Goal: Task Accomplishment & Management: Manage account settings

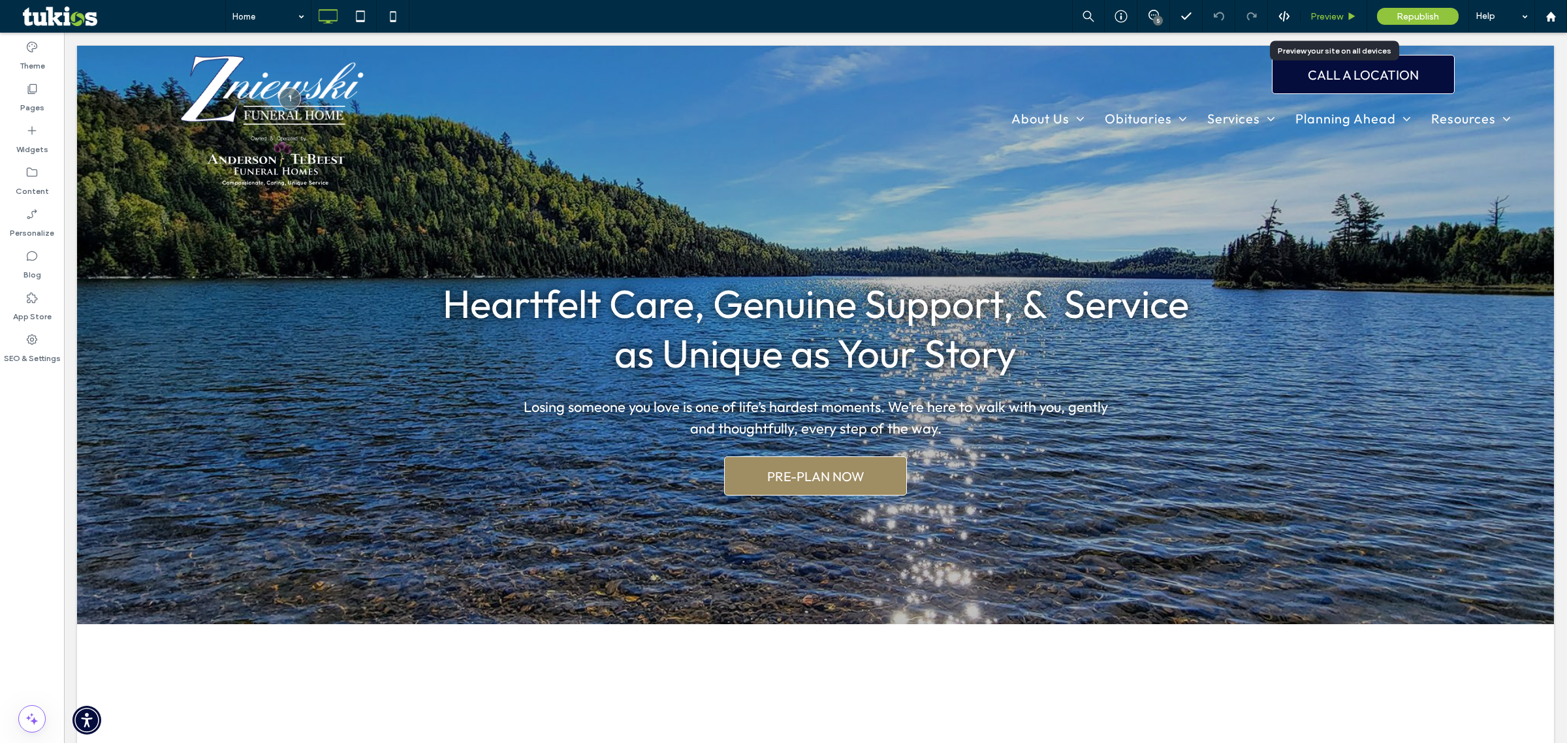
click at [1321, 27] on div "Preview" at bounding box center [1334, 16] width 67 height 33
click at [11, 98] on div "Pages" at bounding box center [32, 98] width 64 height 42
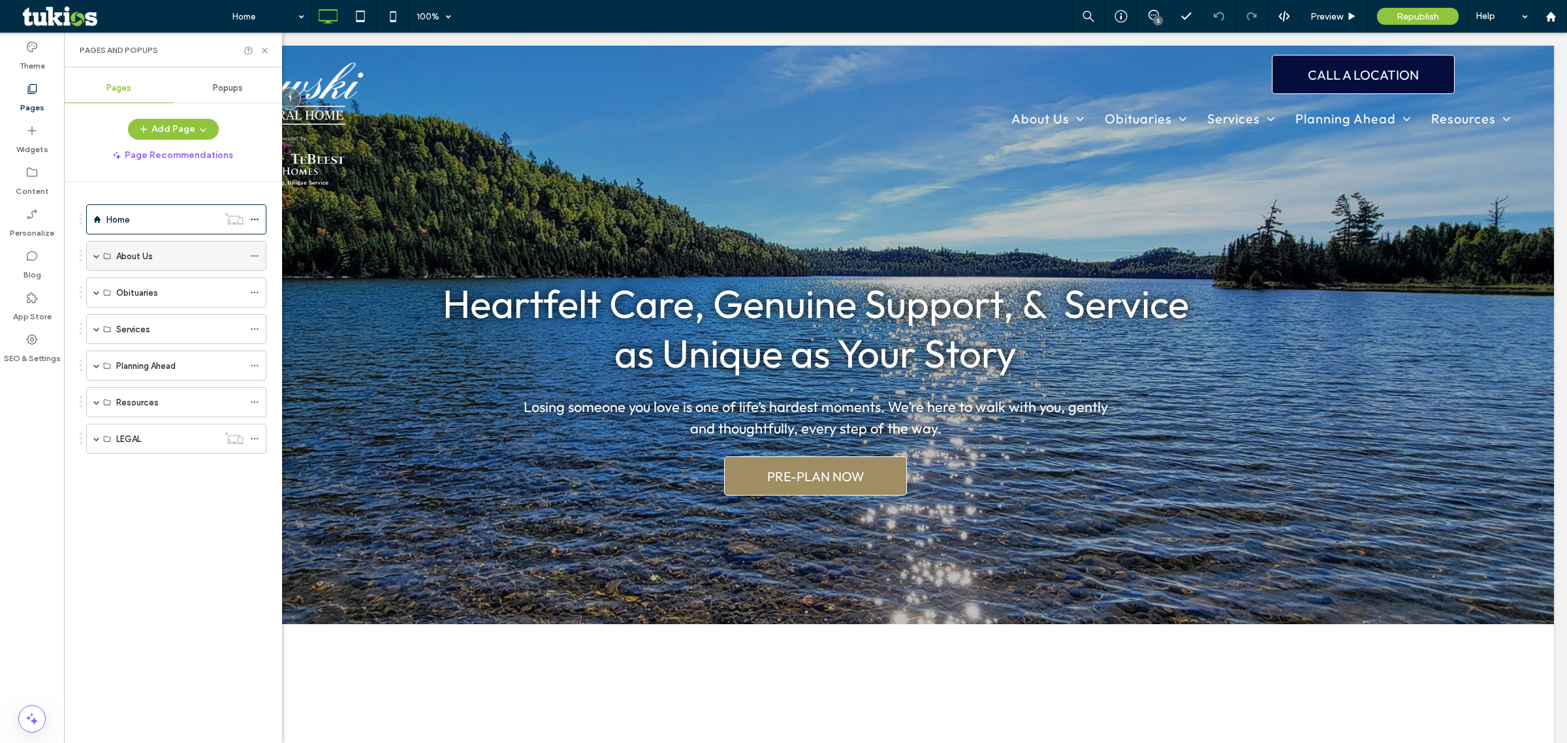
click at [91, 259] on div "About Us" at bounding box center [176, 256] width 180 height 30
click at [98, 258] on span at bounding box center [96, 256] width 7 height 7
click at [157, 308] on div "Our Staff" at bounding box center [179, 316] width 127 height 29
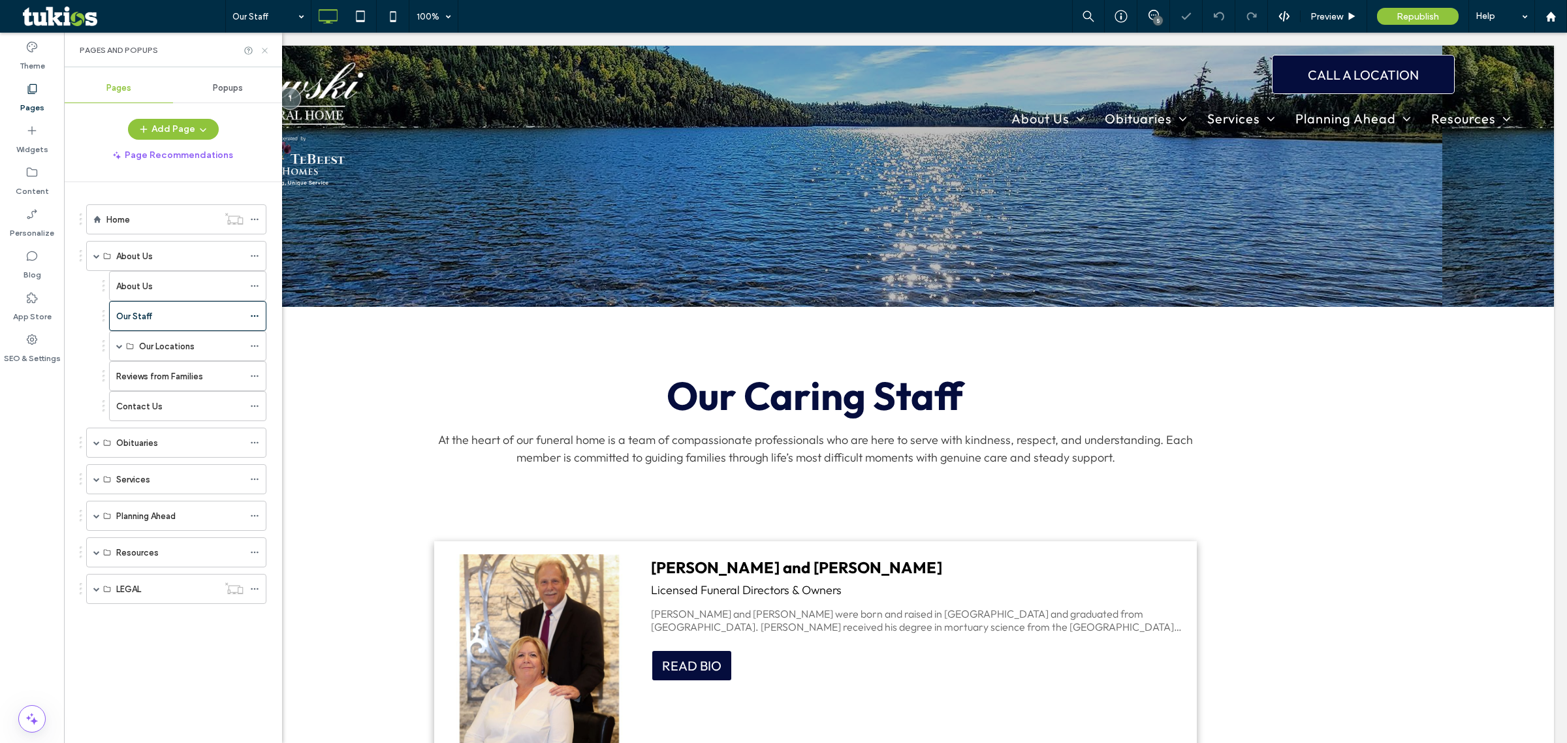
drag, startPoint x: 268, startPoint y: 50, endPoint x: 212, endPoint y: 83, distance: 65.5
click at [268, 50] on icon at bounding box center [265, 51] width 10 height 10
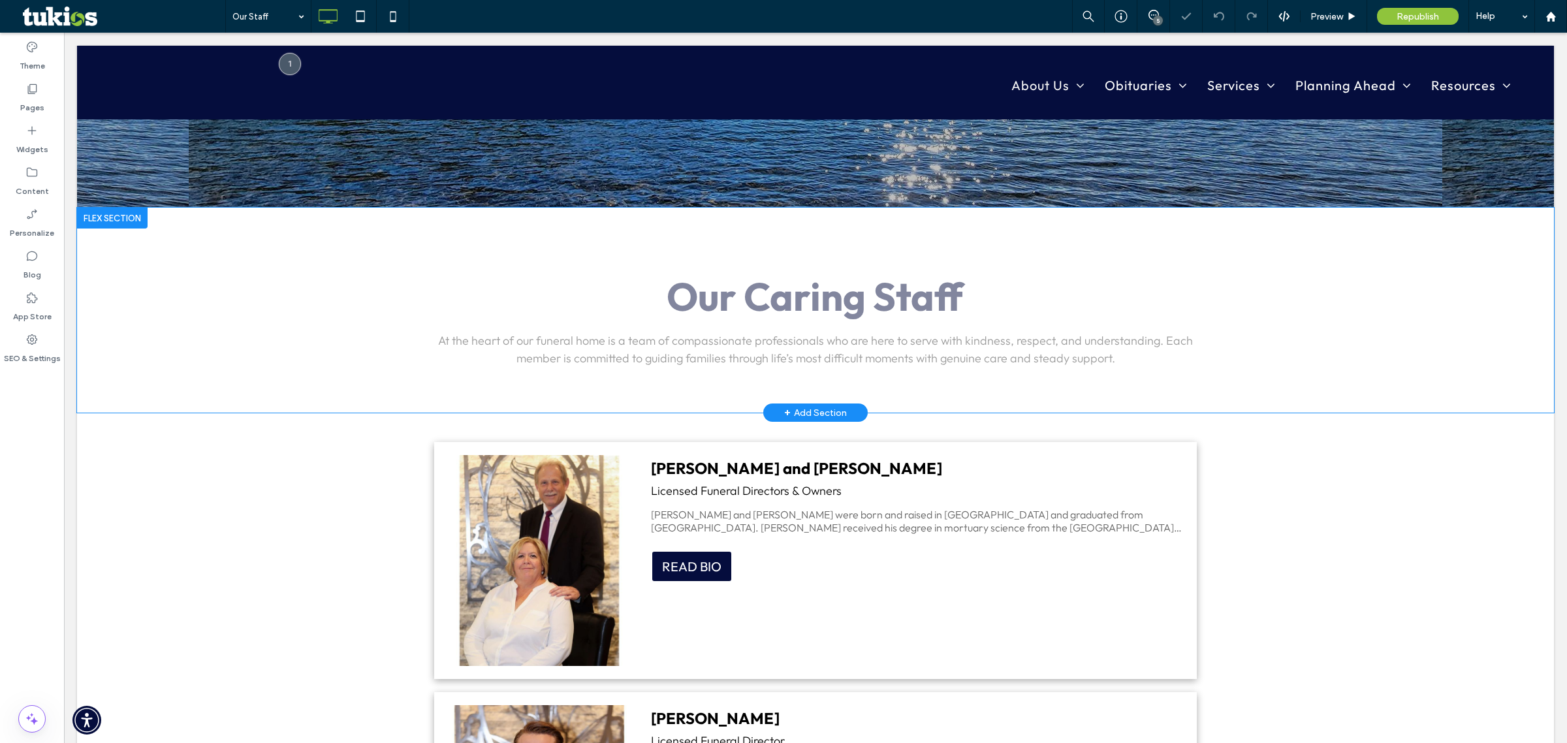
scroll to position [245, 0]
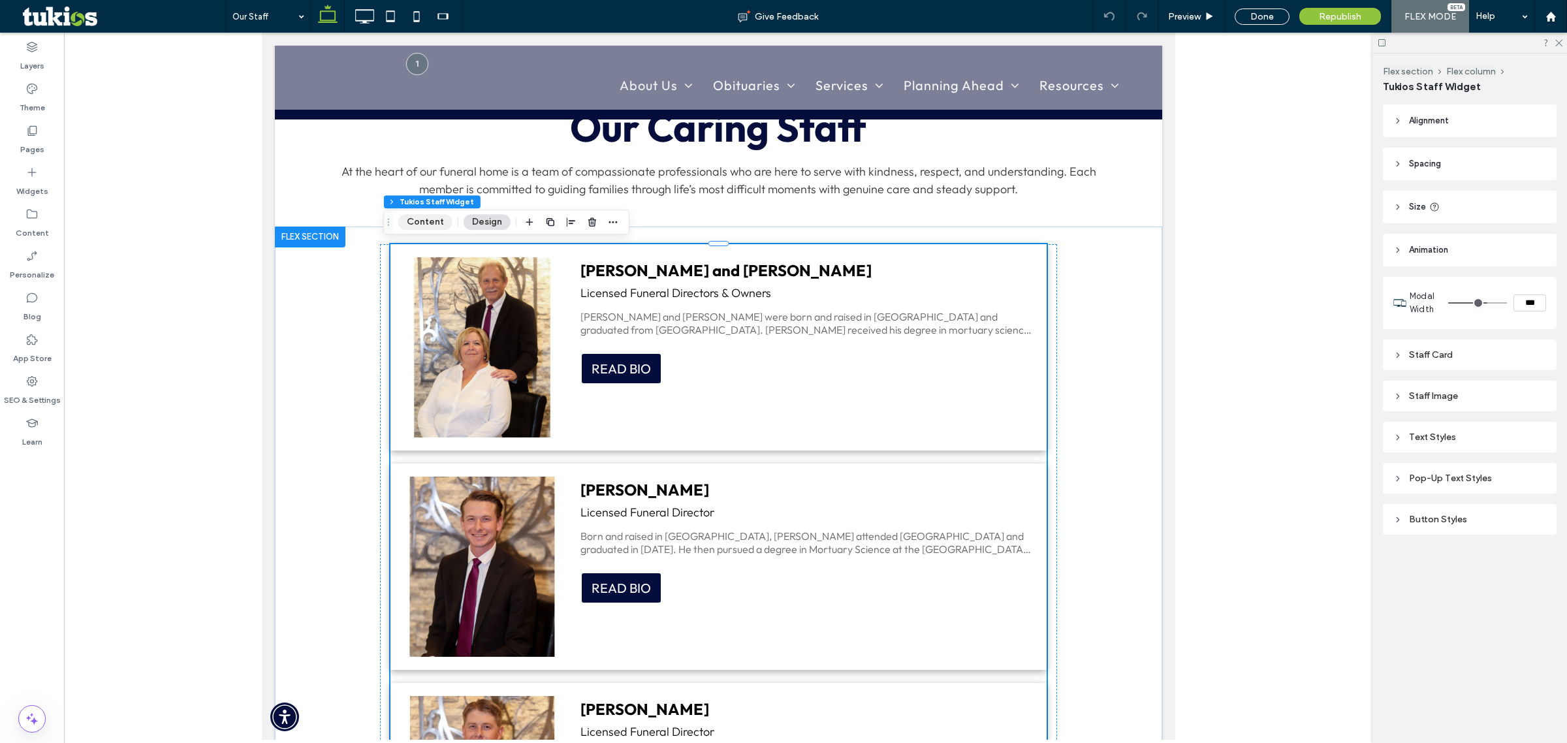
click at [435, 223] on button "Content" at bounding box center [425, 222] width 54 height 16
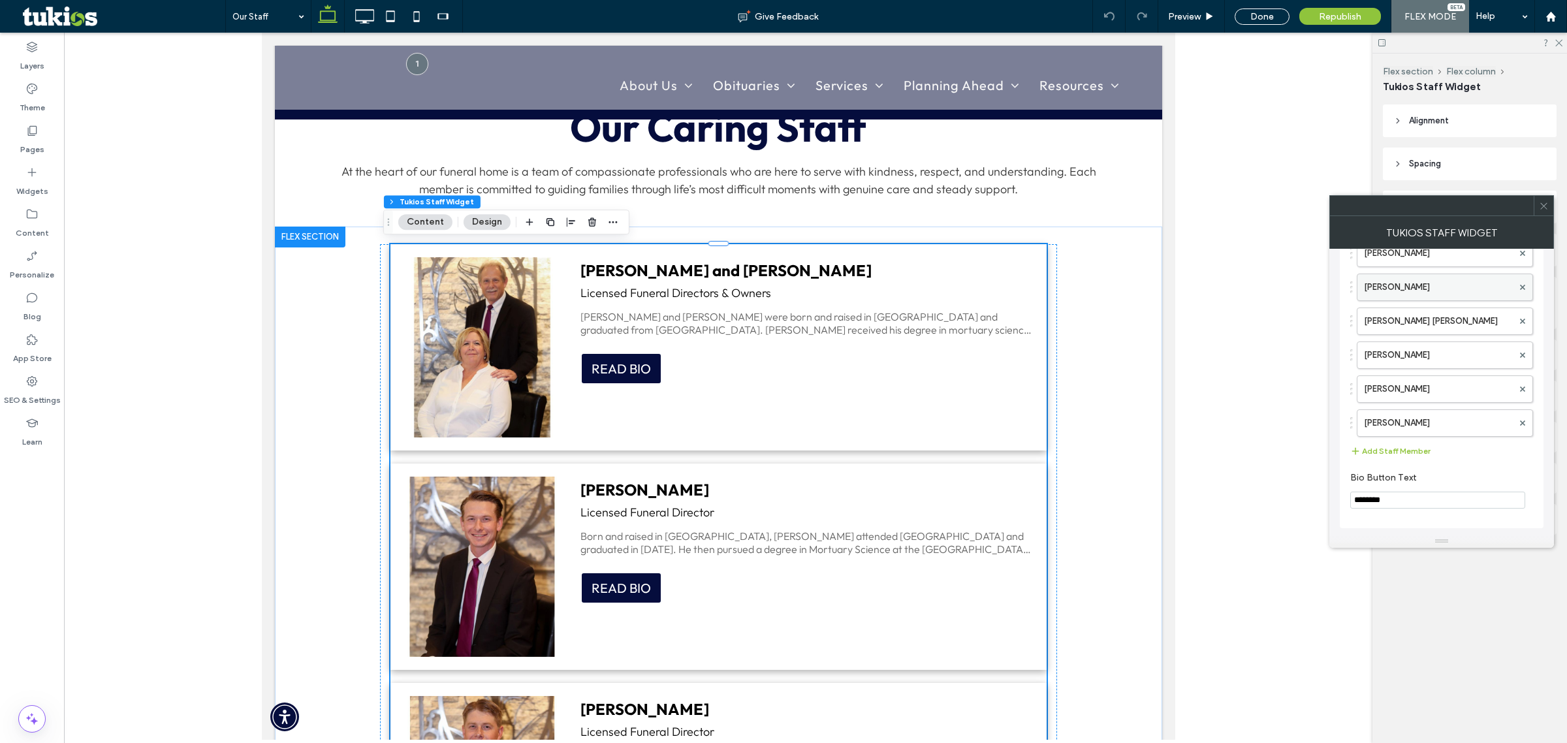
scroll to position [210, 0]
click at [1368, 449] on button "Add Staff Member" at bounding box center [1390, 451] width 80 height 16
drag, startPoint x: 1401, startPoint y: 452, endPoint x: 1407, endPoint y: 419, distance: 34.5
click at [1407, 419] on label "Staff Name" at bounding box center [1438, 417] width 149 height 26
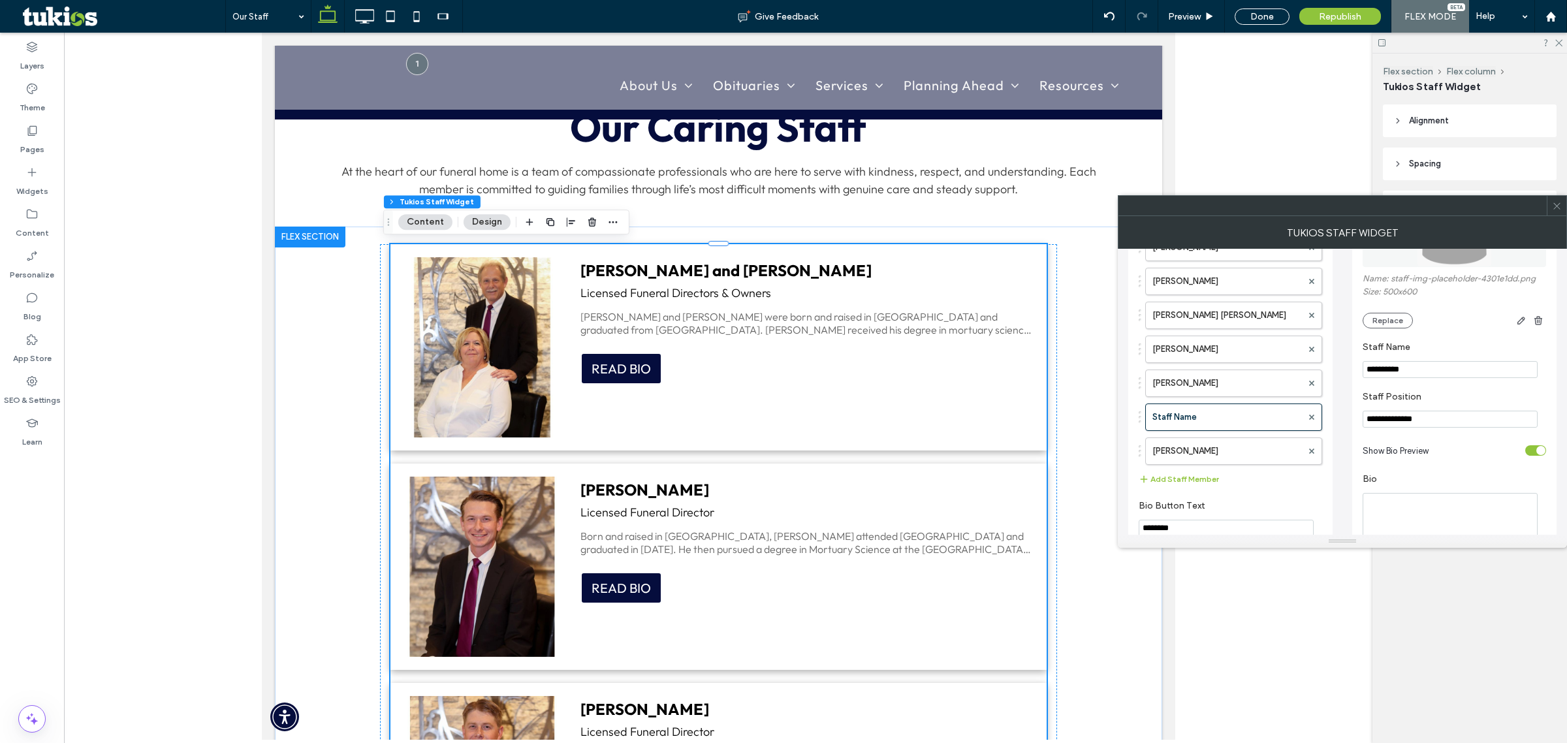
click at [1420, 371] on input "**********" at bounding box center [1450, 369] width 175 height 17
click at [1466, 371] on input "**********" at bounding box center [1450, 369] width 175 height 17
paste input "***"
type input "**********"
click at [1478, 425] on input "**********" at bounding box center [1450, 419] width 175 height 17
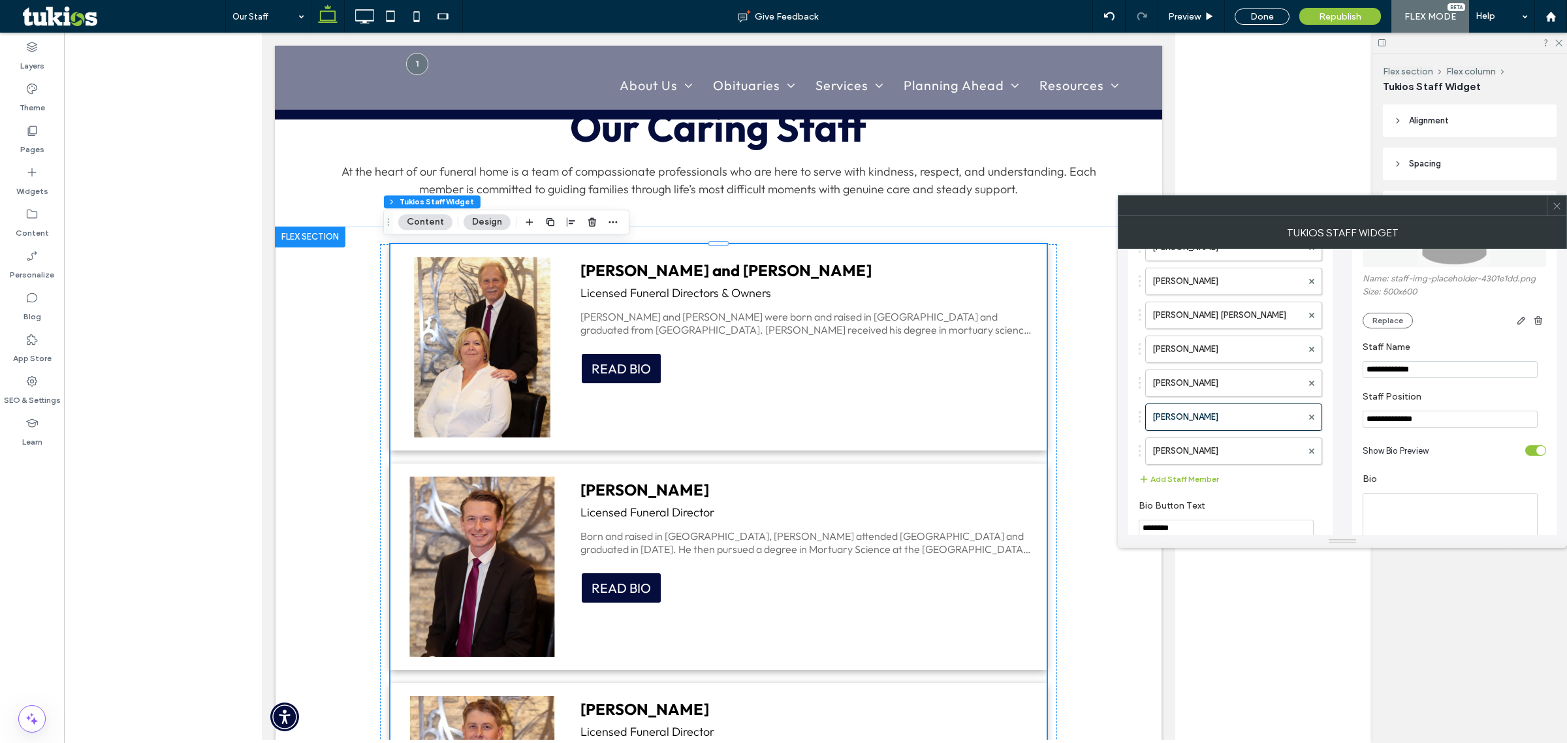
paste input "**********"
drag, startPoint x: 1399, startPoint y: 425, endPoint x: 1401, endPoint y: 432, distance: 6.8
click at [1400, 425] on input "**********" at bounding box center [1450, 420] width 175 height 19
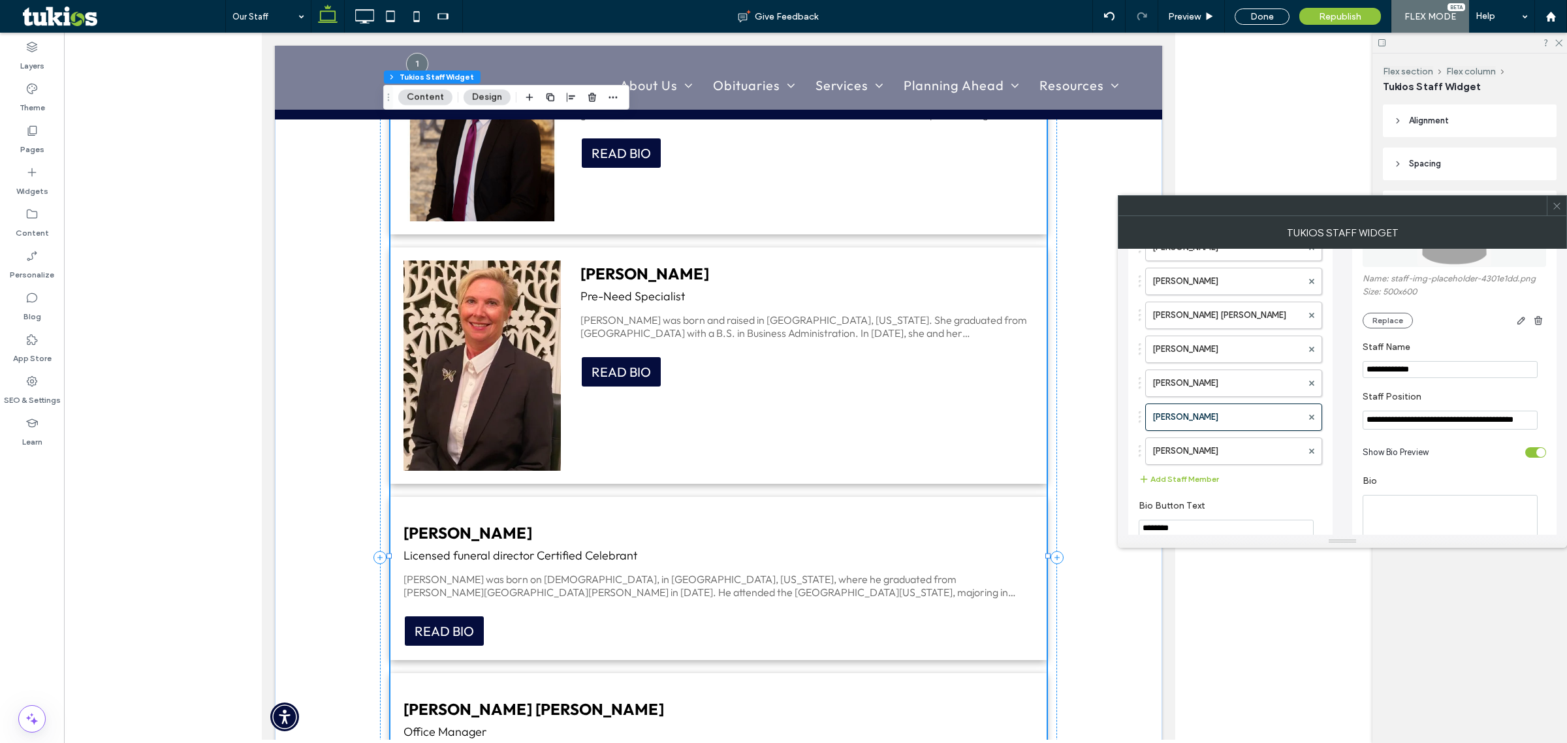
scroll to position [979, 0]
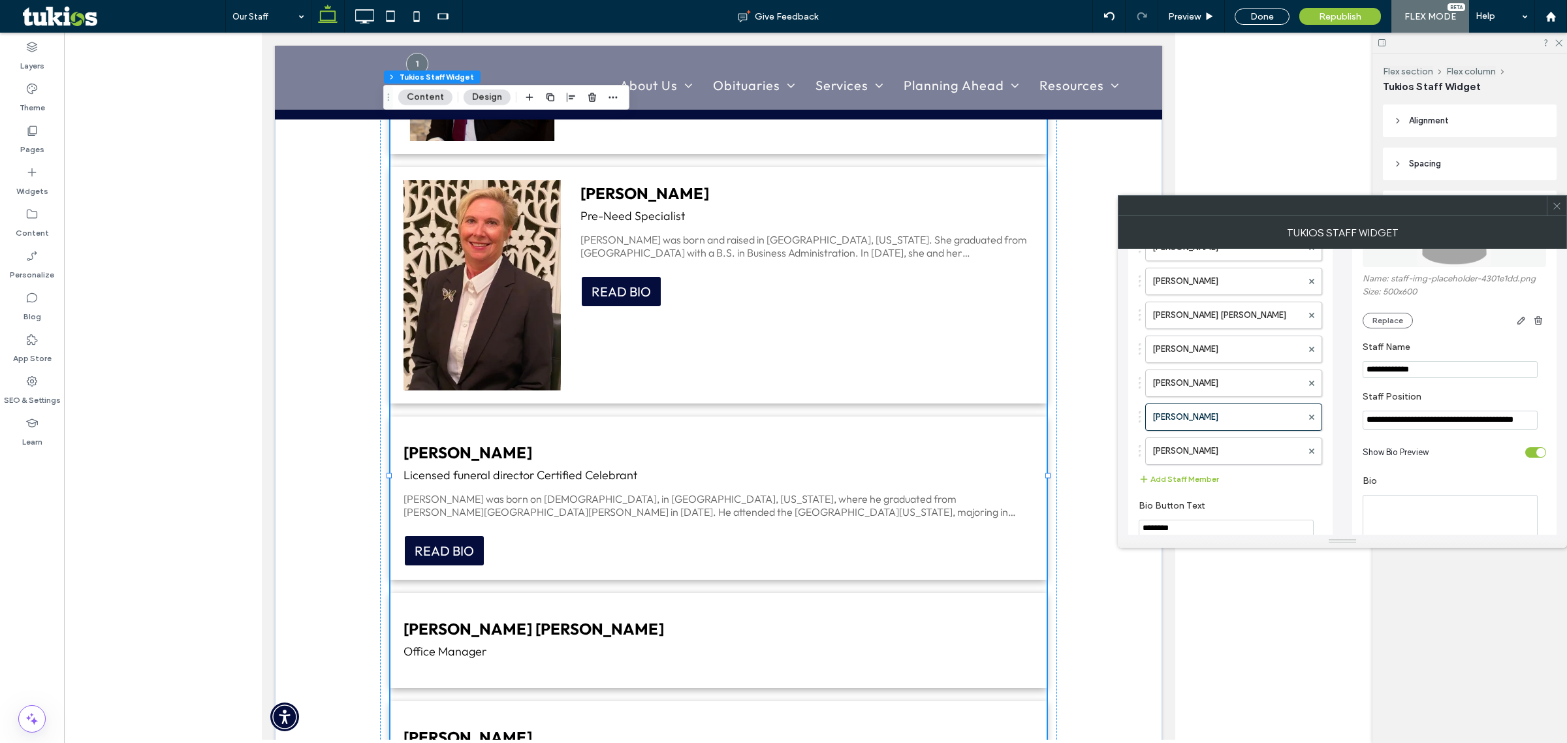
type input "**********"
click at [1404, 475] on section "Bio" at bounding box center [1454, 518] width 183 height 98
click at [1207, 394] on label "[PERSON_NAME]" at bounding box center [1227, 383] width 150 height 26
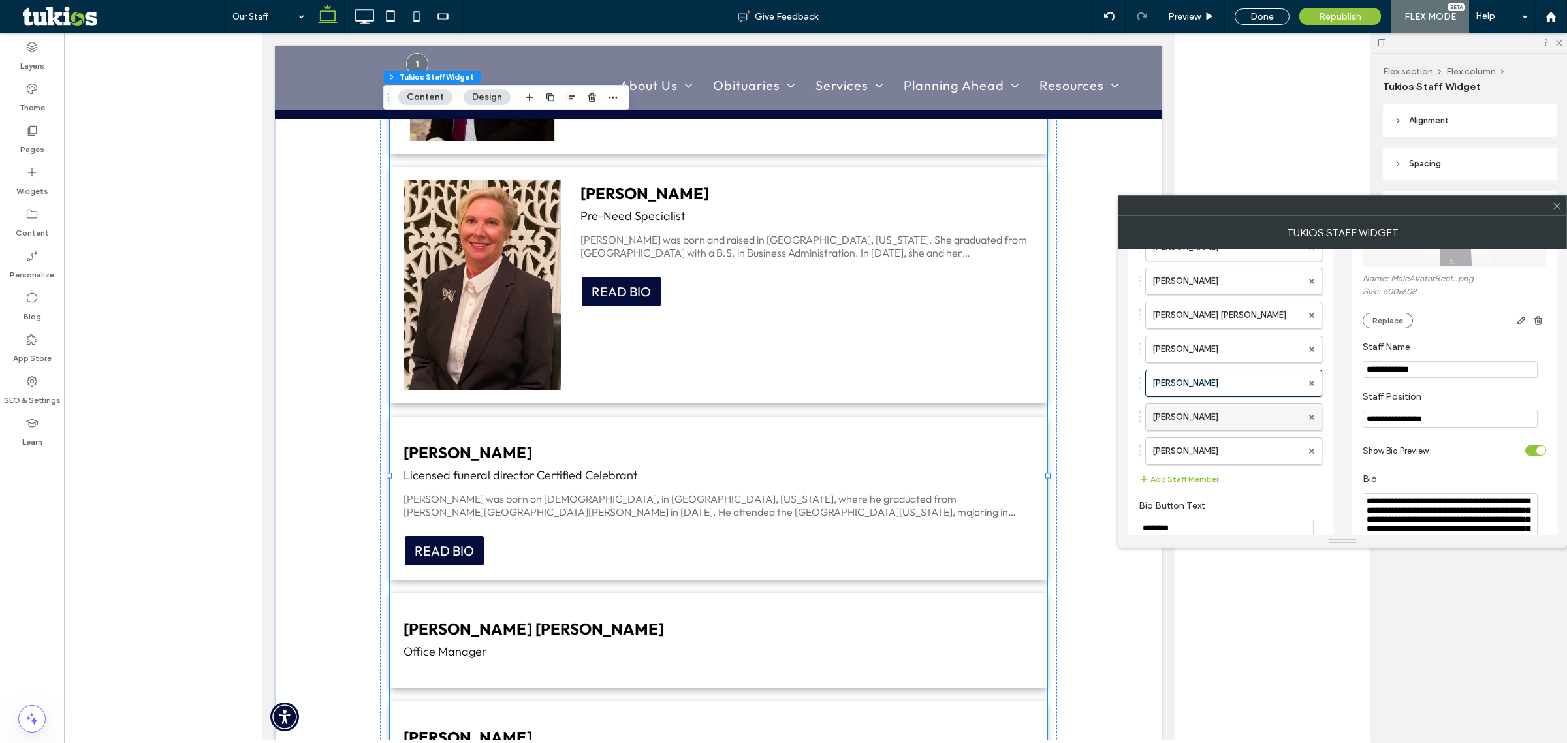
click at [1222, 426] on label "[PERSON_NAME]" at bounding box center [1227, 417] width 150 height 26
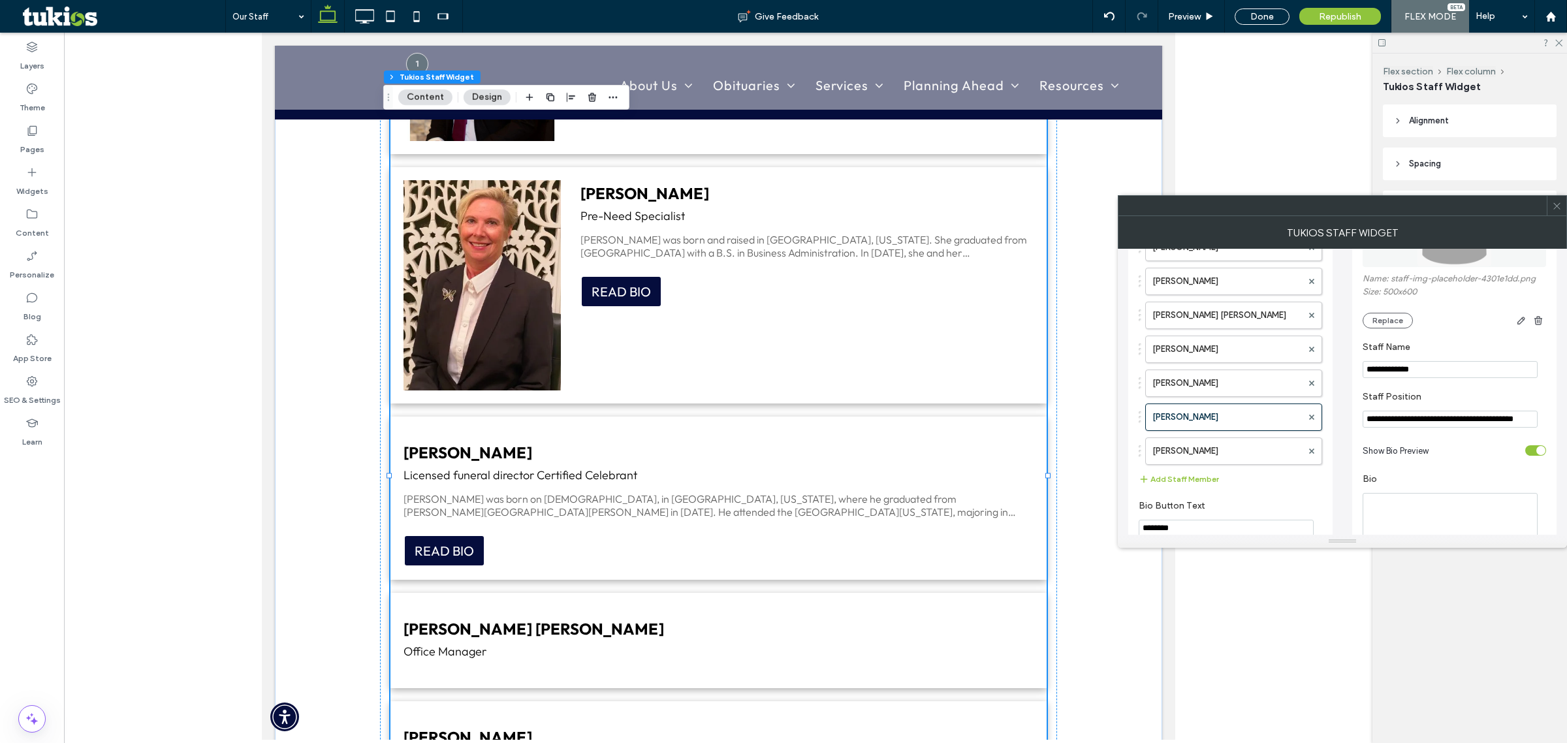
click at [1468, 426] on input "**********" at bounding box center [1450, 419] width 175 height 17
type input "**********"
click at [1487, 478] on section "Bio" at bounding box center [1454, 516] width 183 height 98
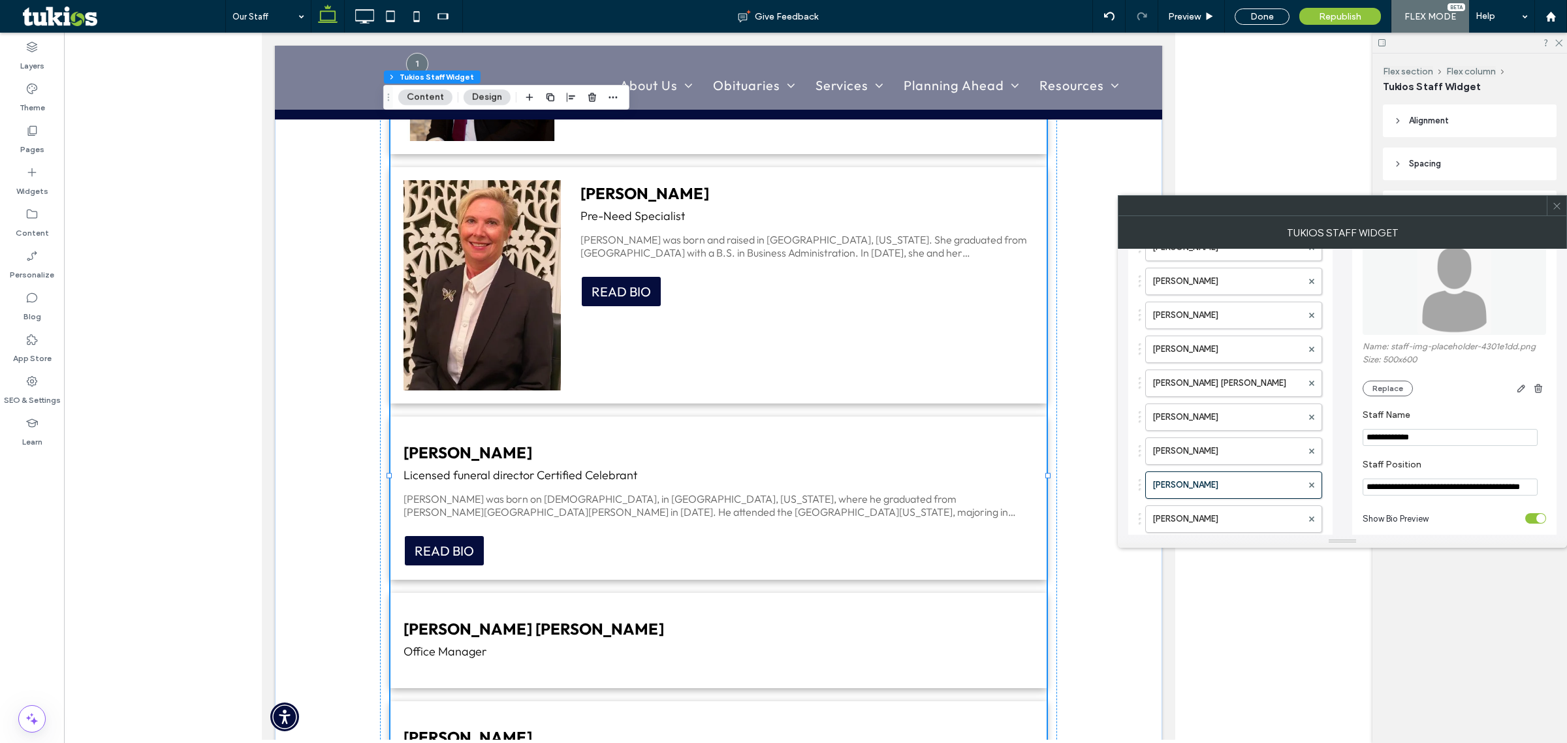
scroll to position [47, 0]
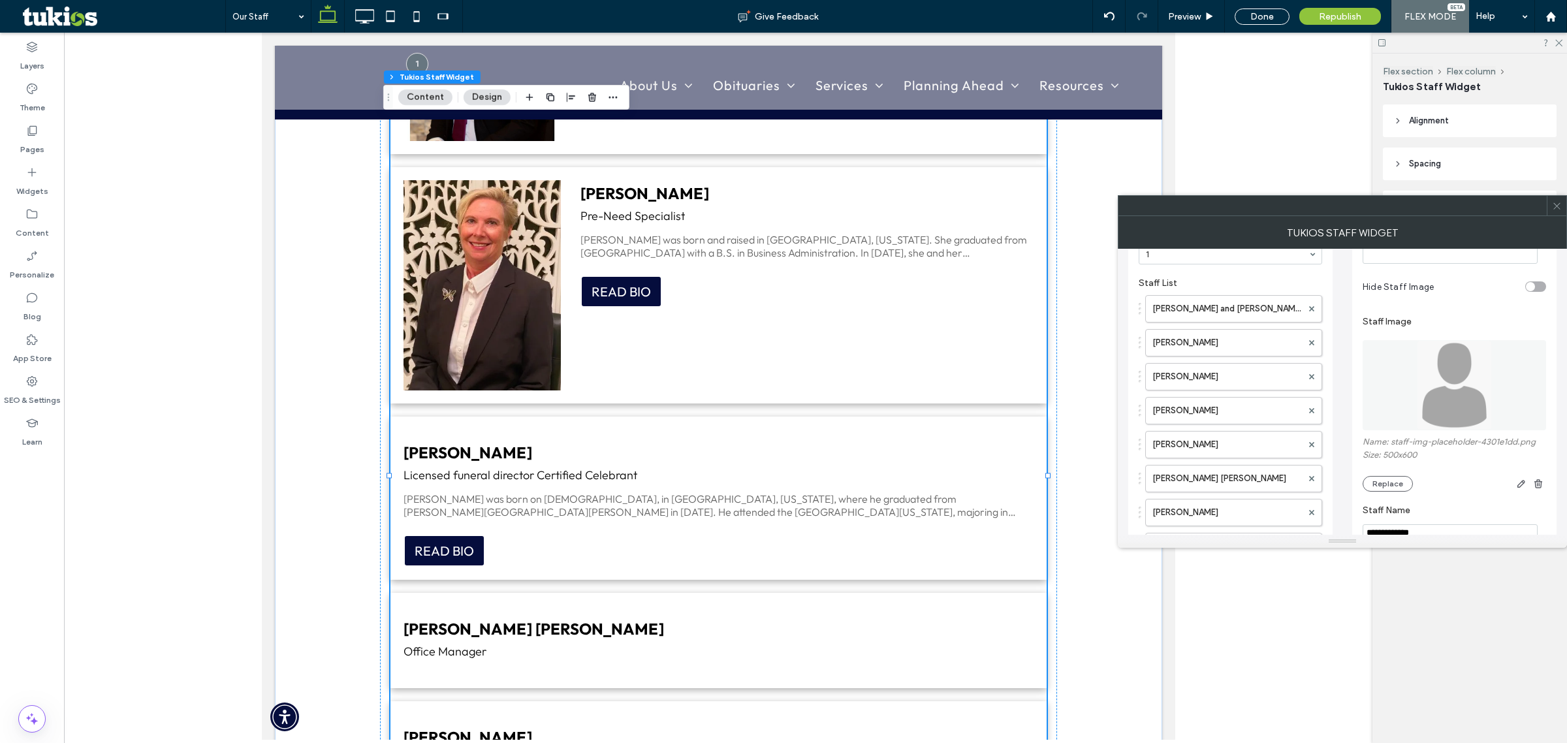
click at [1463, 407] on img at bounding box center [1454, 385] width 75 height 90
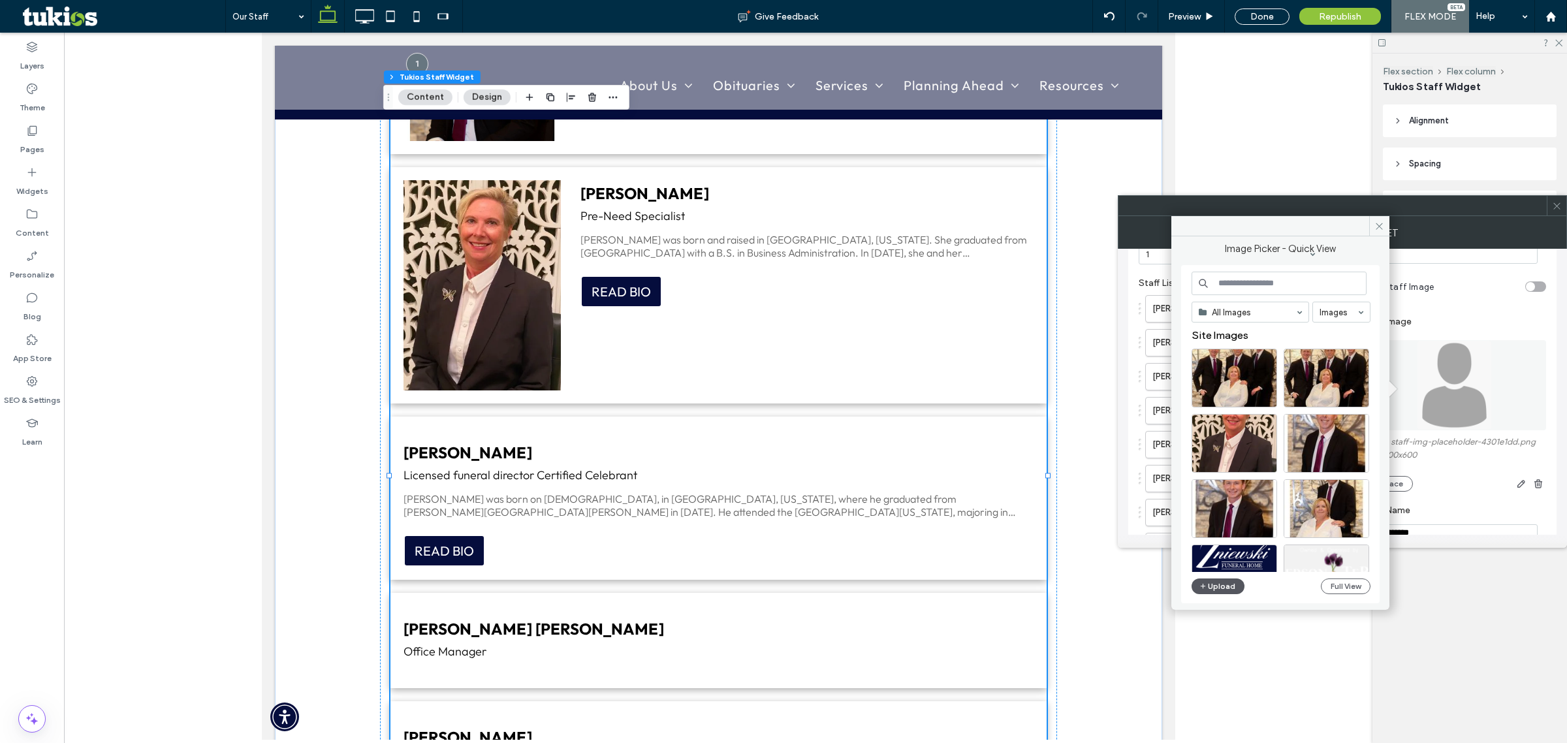
click at [1197, 589] on button "Upload" at bounding box center [1219, 586] width 54 height 16
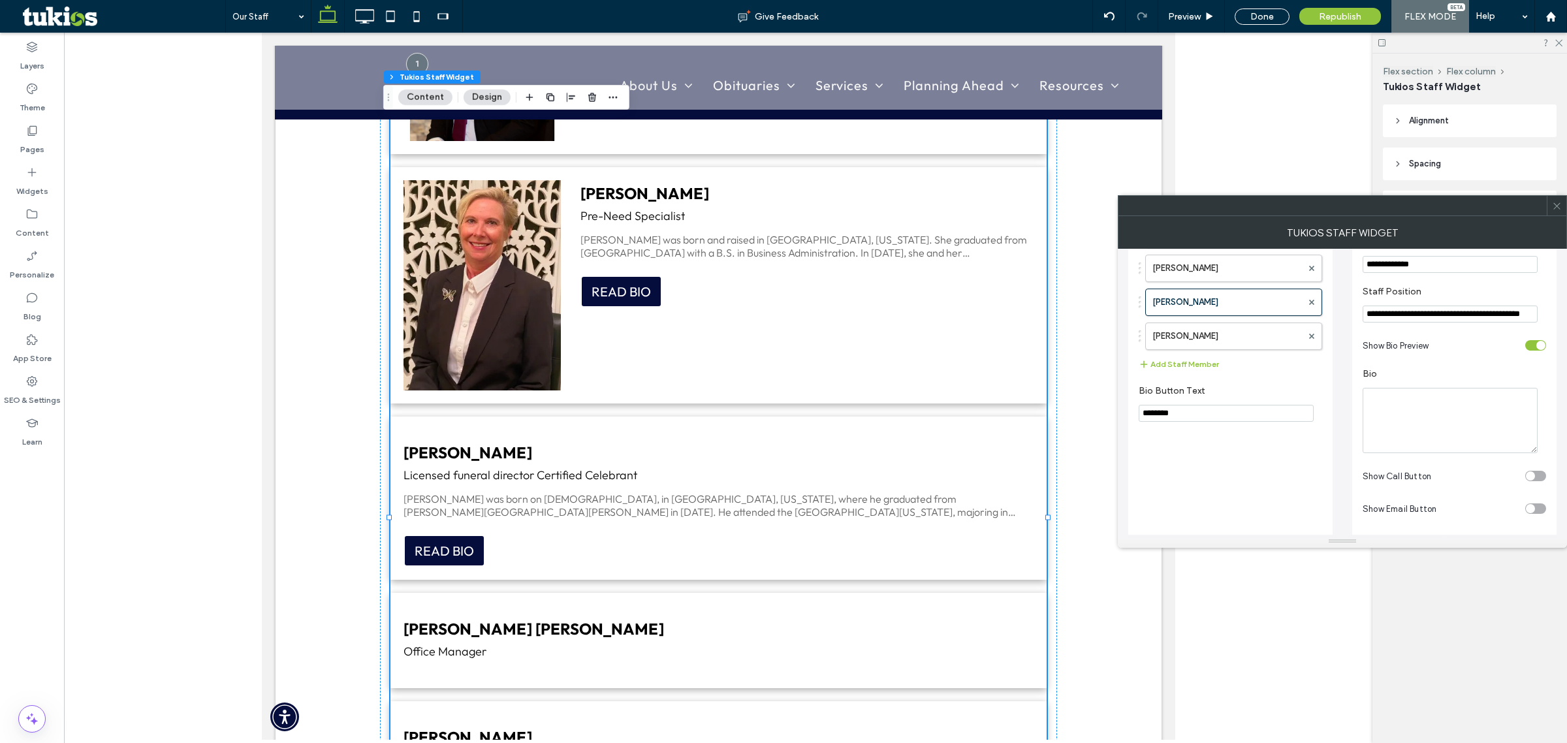
scroll to position [334, 0]
click at [1411, 392] on textarea "Bio" at bounding box center [1450, 411] width 175 height 65
paste textarea "**********"
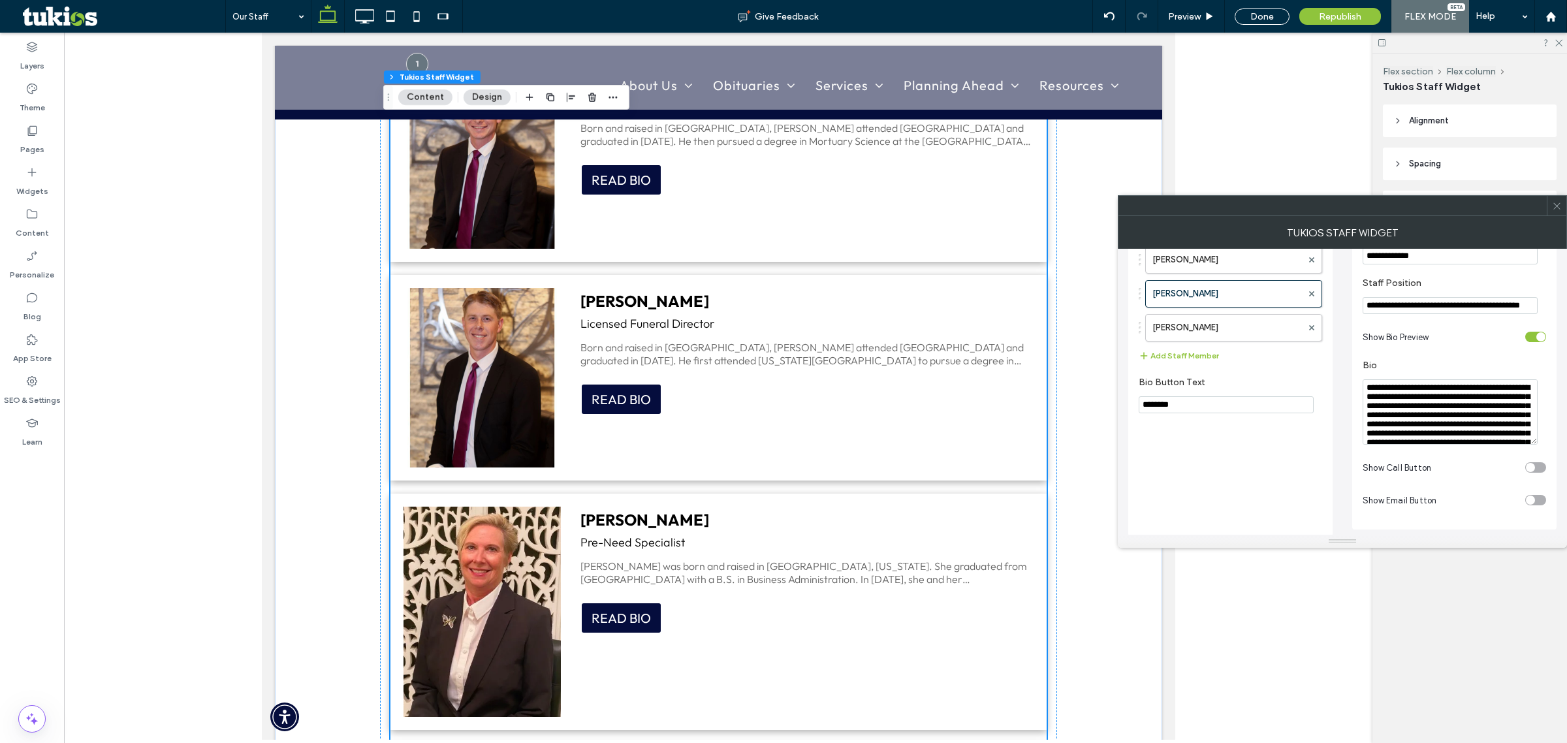
scroll to position [979, 0]
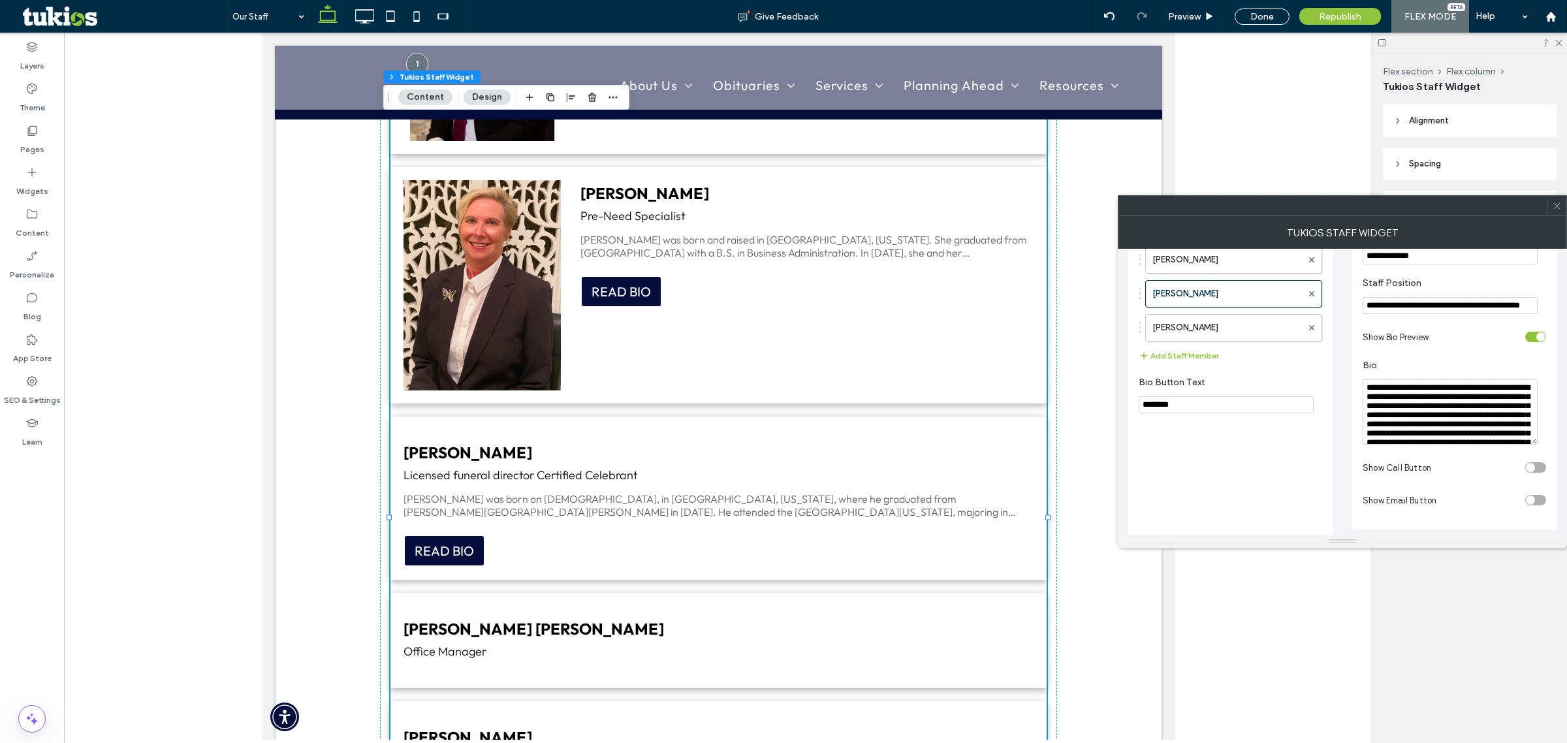
type textarea "**********"
click at [1340, 501] on div "**********" at bounding box center [1342, 225] width 428 height 621
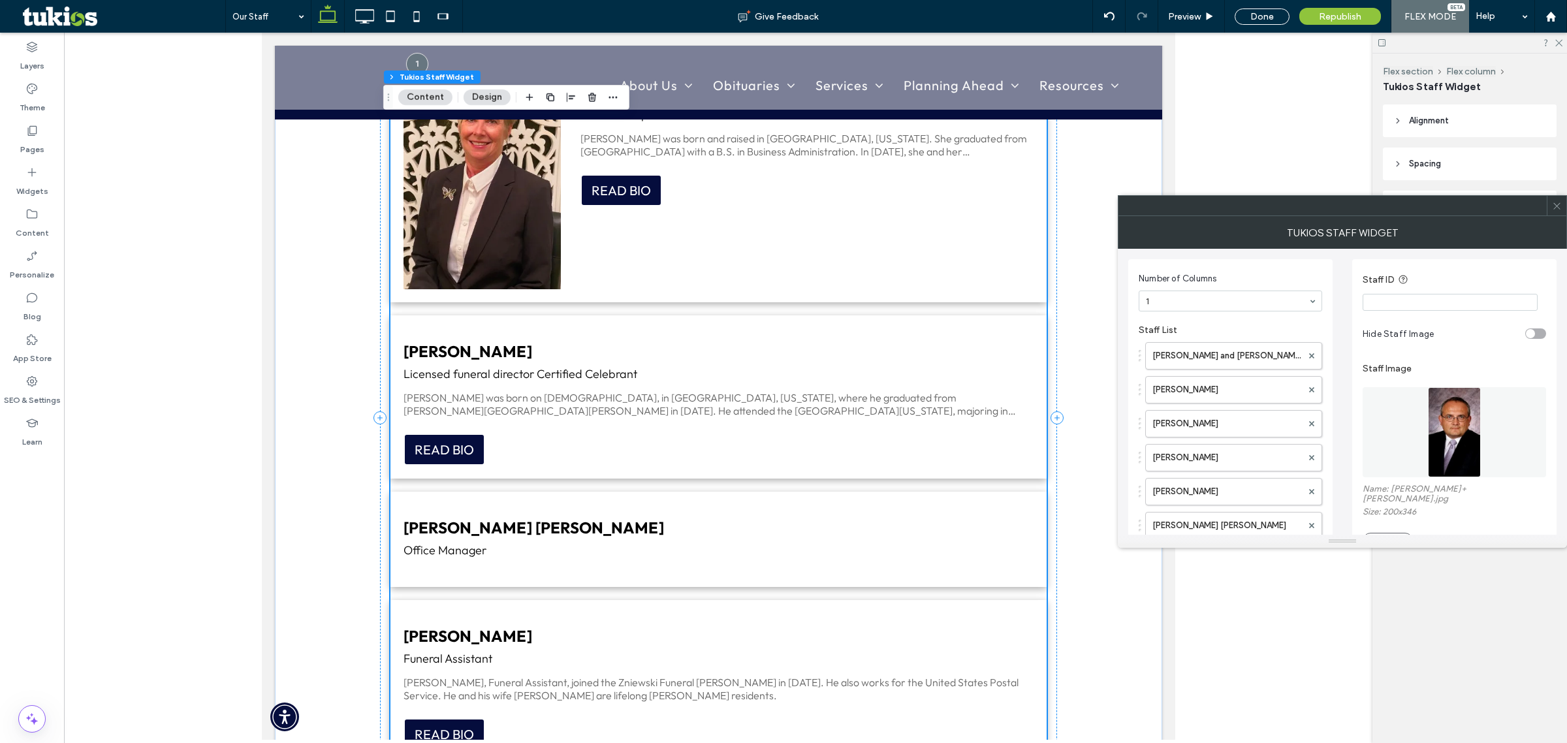
scroll to position [1224, 0]
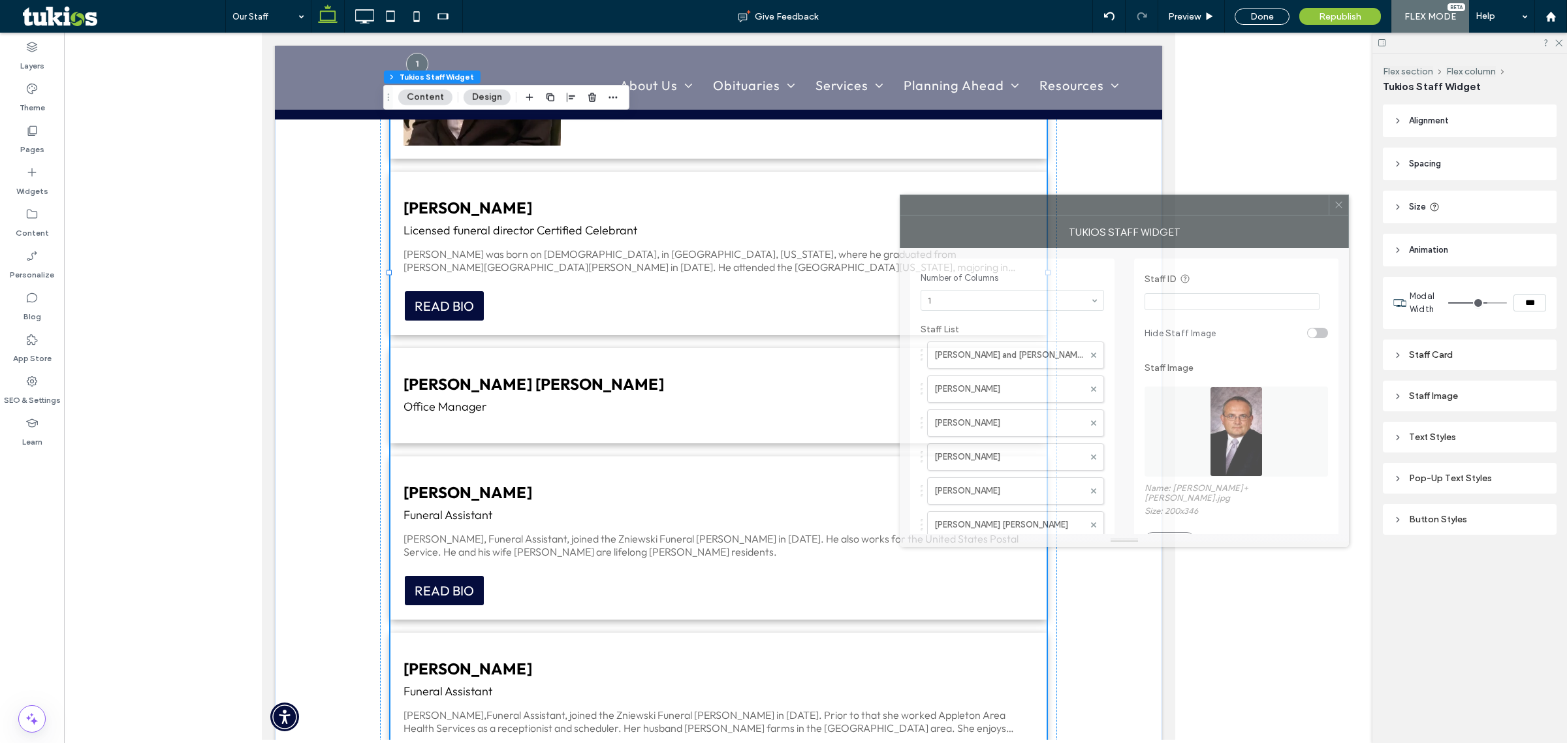
drag, startPoint x: 1511, startPoint y: 206, endPoint x: 1293, endPoint y: 206, distance: 218.1
click at [1293, 206] on div at bounding box center [1114, 205] width 428 height 20
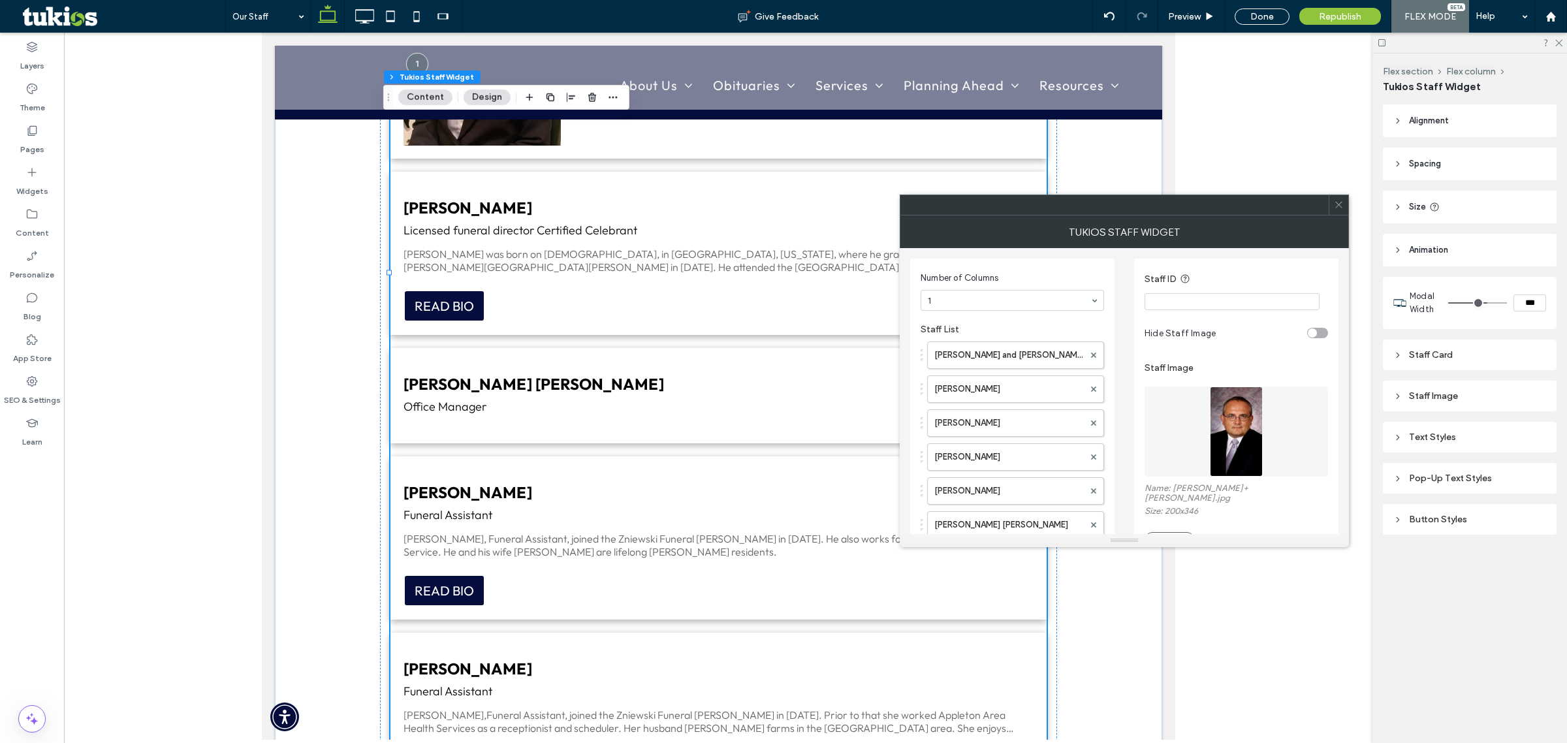
click at [1332, 204] on div at bounding box center [1339, 205] width 20 height 20
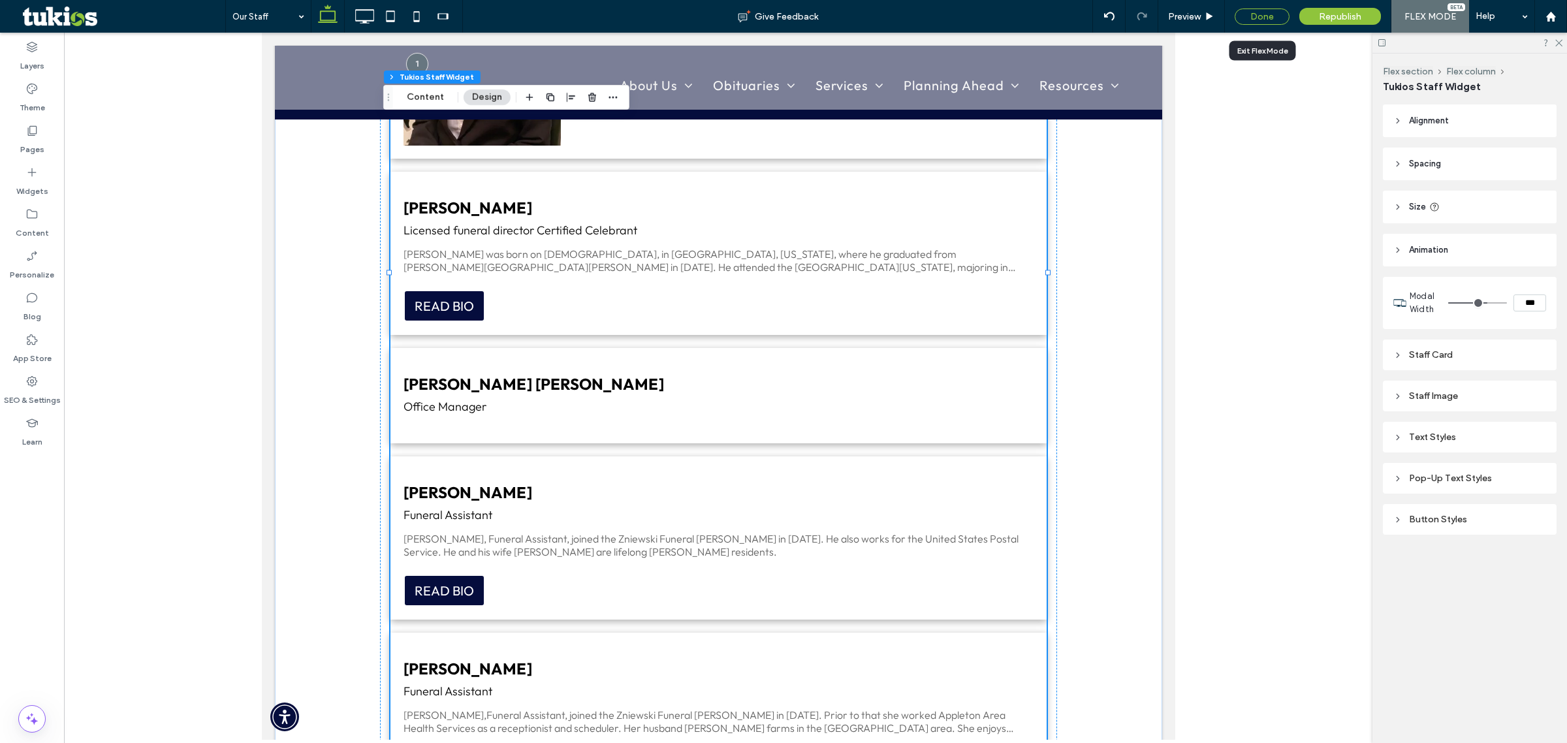
click at [1252, 20] on div "Done" at bounding box center [1262, 16] width 55 height 16
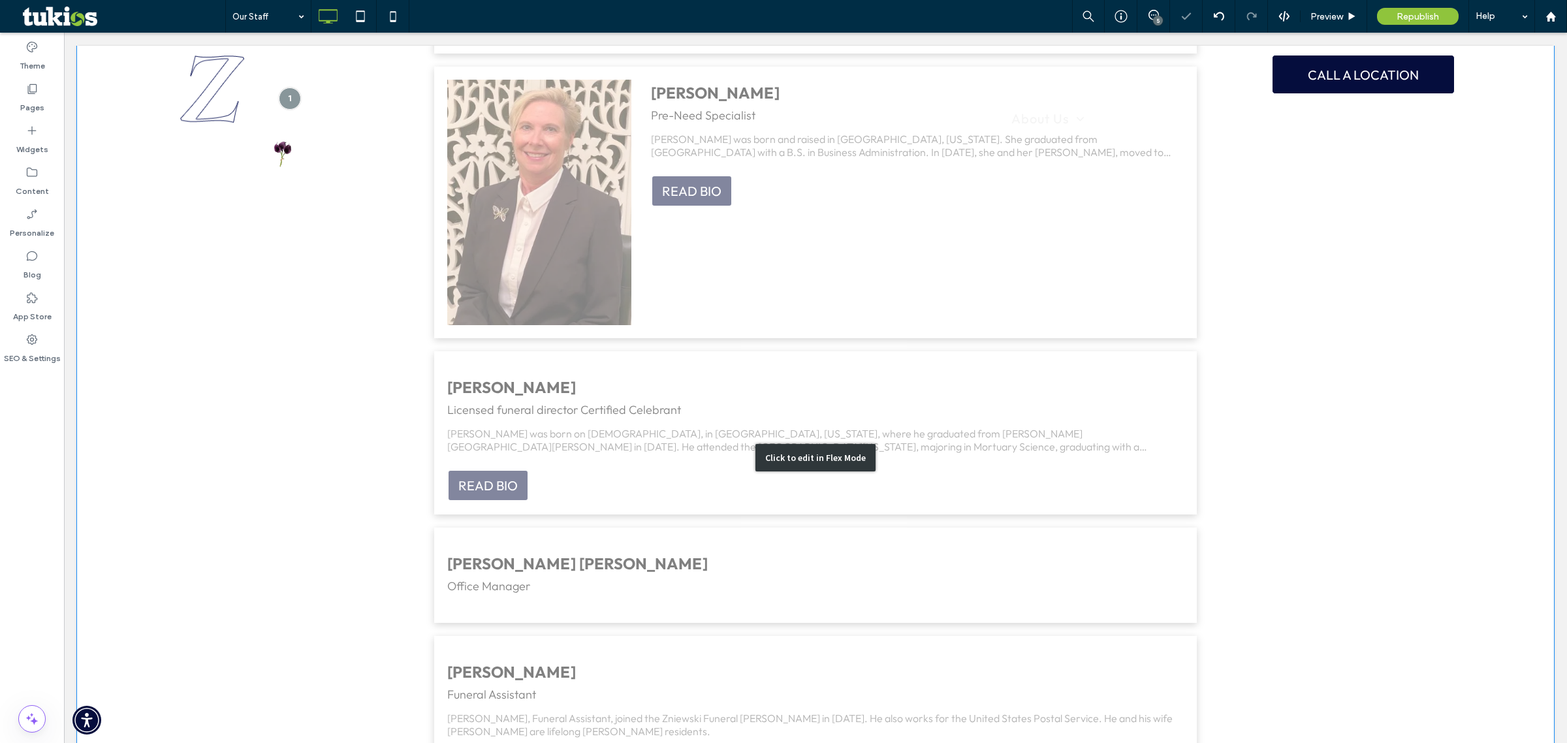
click at [928, 428] on div "Click to edit in Flex Mode" at bounding box center [815, 457] width 1477 height 2339
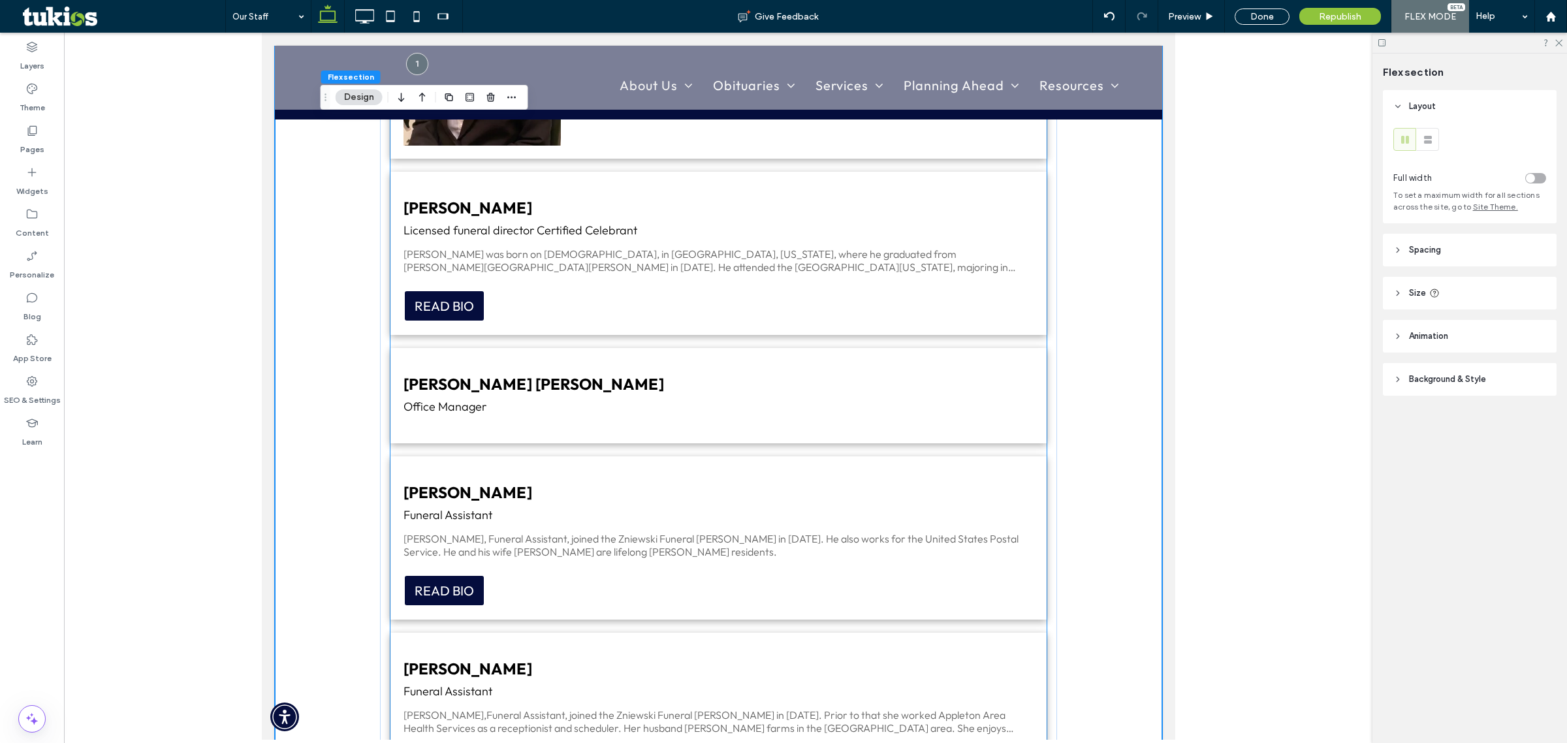
click at [596, 268] on p "[PERSON_NAME] was born on [DEMOGRAPHIC_DATA], in [GEOGRAPHIC_DATA], [US_STATE],…" at bounding box center [718, 260] width 630 height 26
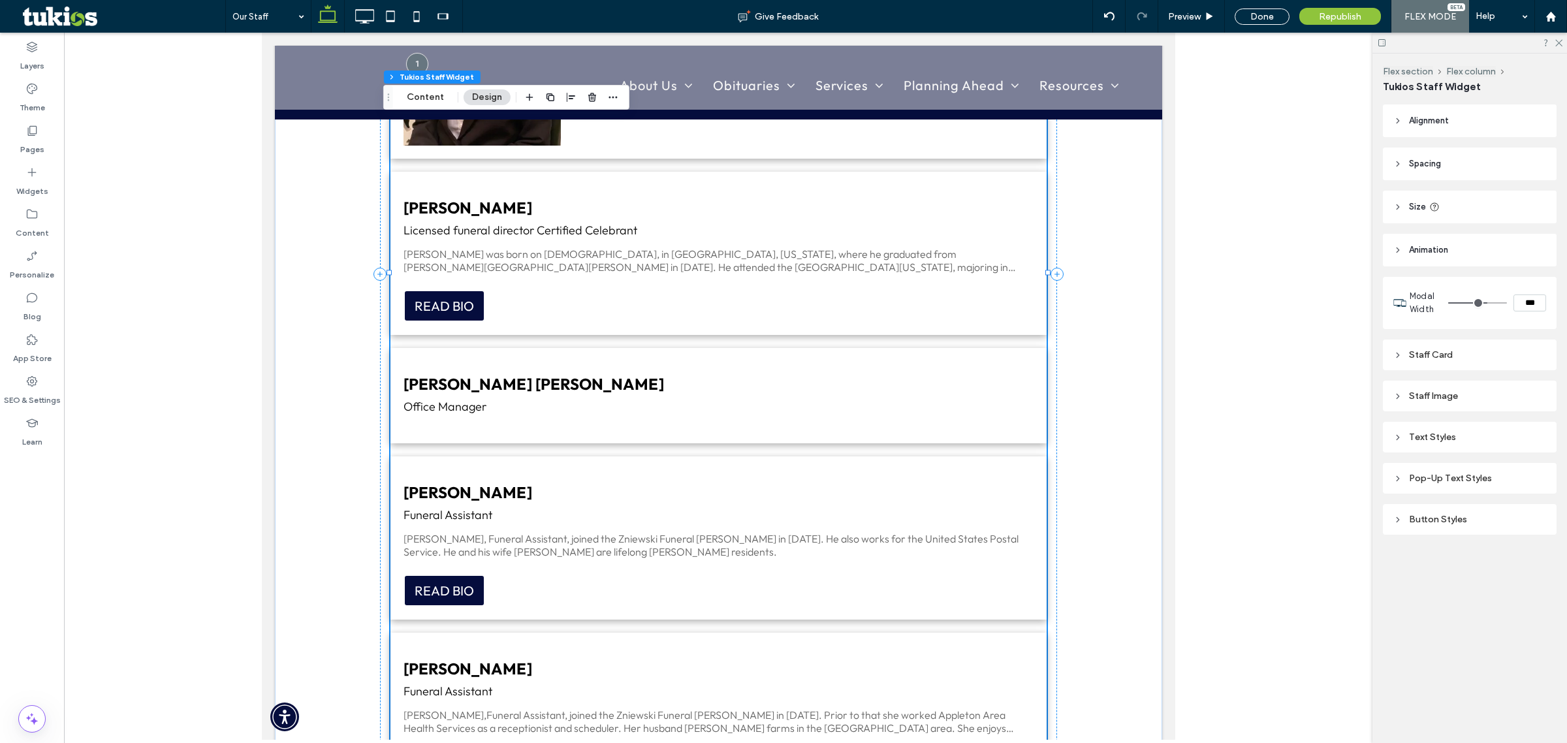
click at [524, 252] on p "[PERSON_NAME] was born on [DEMOGRAPHIC_DATA], in [GEOGRAPHIC_DATA], [US_STATE],…" at bounding box center [718, 260] width 630 height 26
click at [415, 99] on button "Content" at bounding box center [425, 97] width 54 height 16
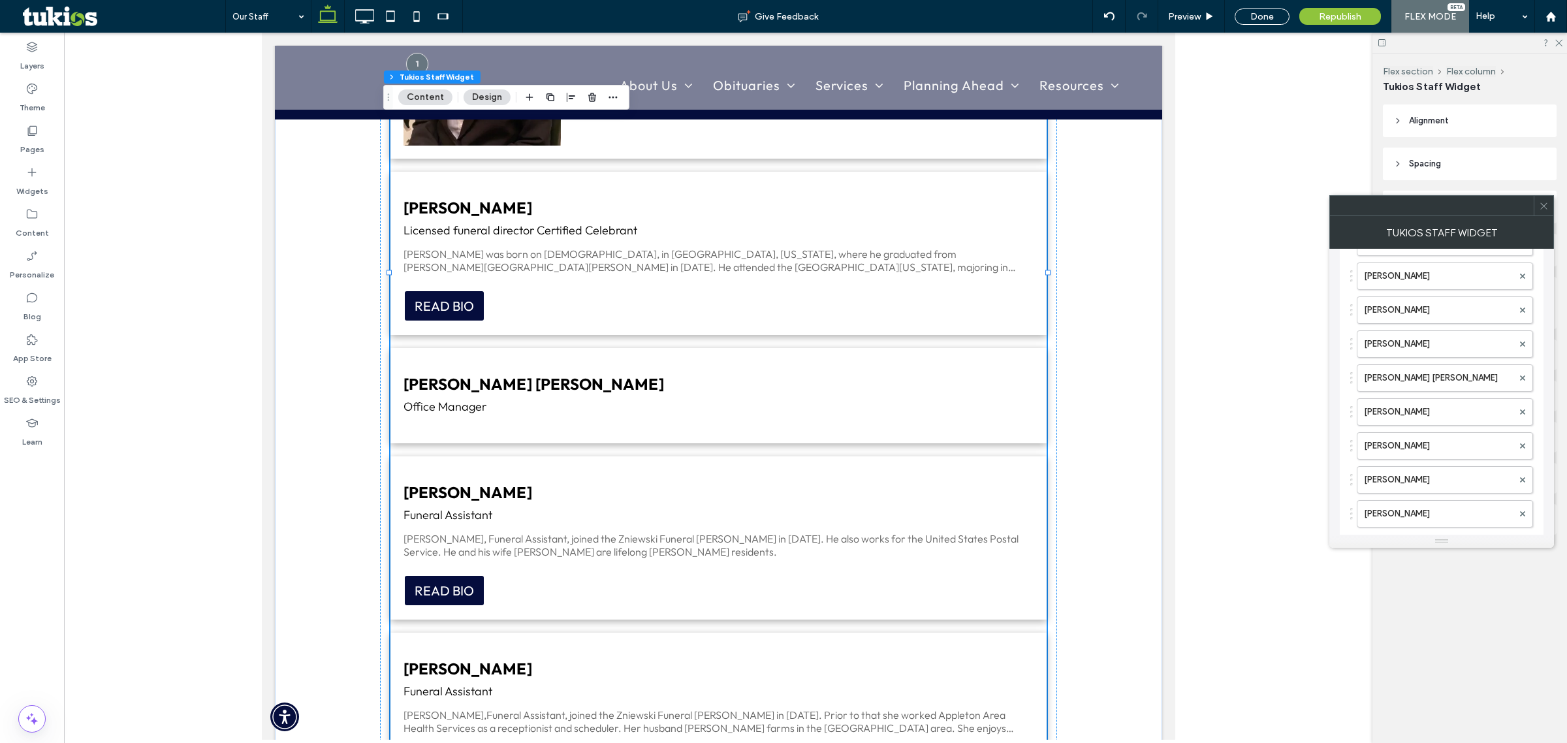
scroll to position [245, 0]
click at [1521, 387] on use at bounding box center [1522, 389] width 5 height 5
click at [1408, 443] on label "[PERSON_NAME]" at bounding box center [1438, 445] width 149 height 26
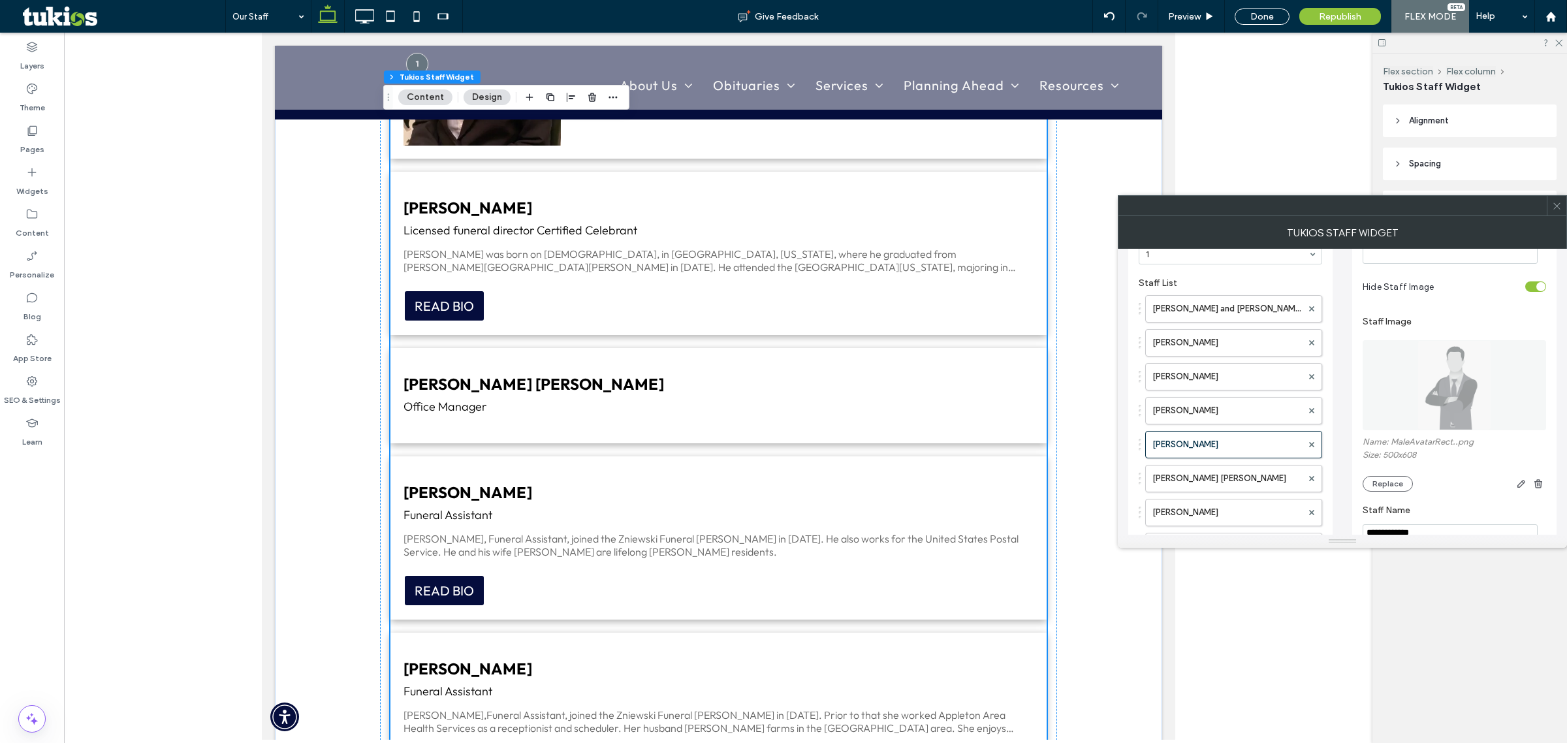
click at [1447, 388] on img at bounding box center [1454, 385] width 74 height 90
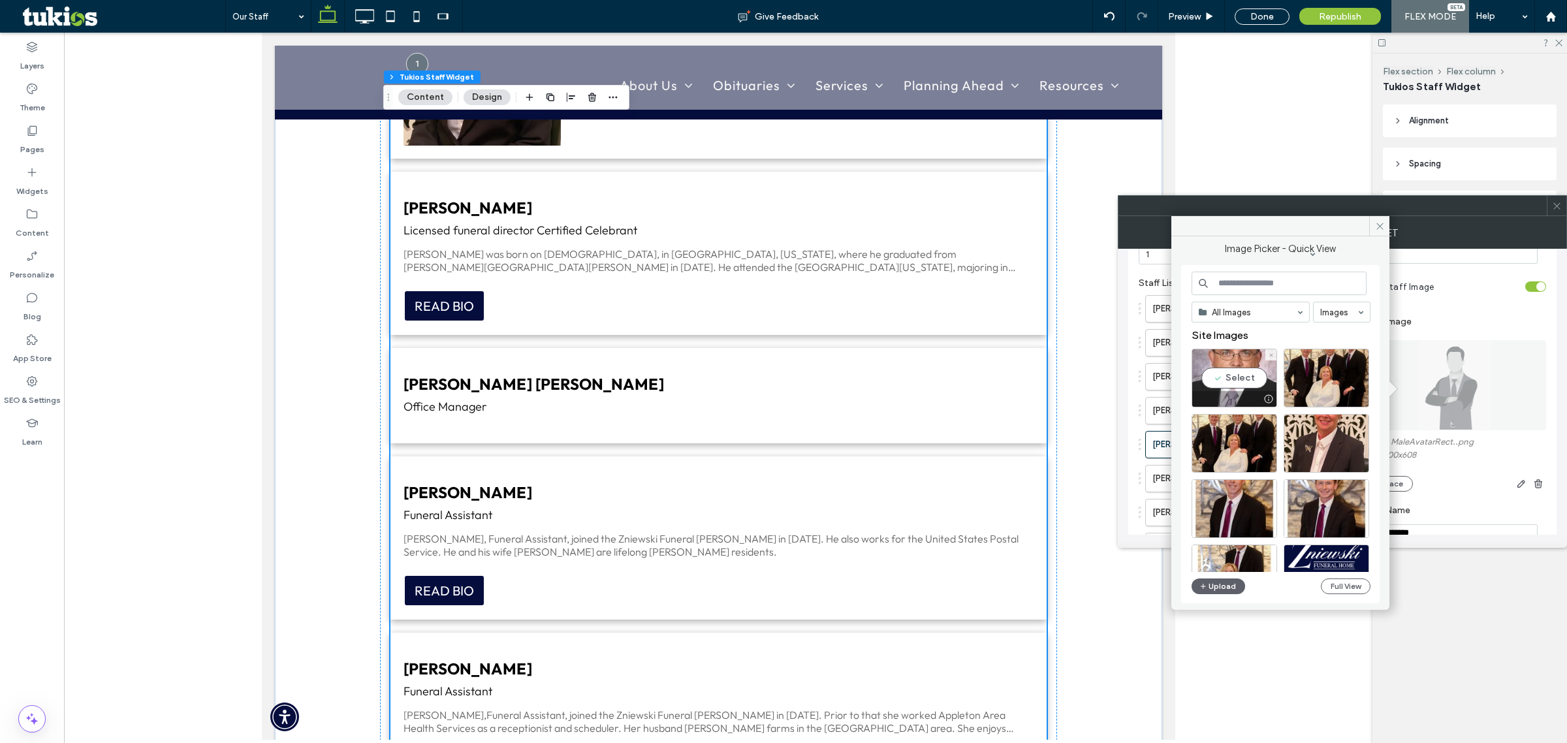
click at [1242, 383] on div "Select" at bounding box center [1235, 378] width 86 height 59
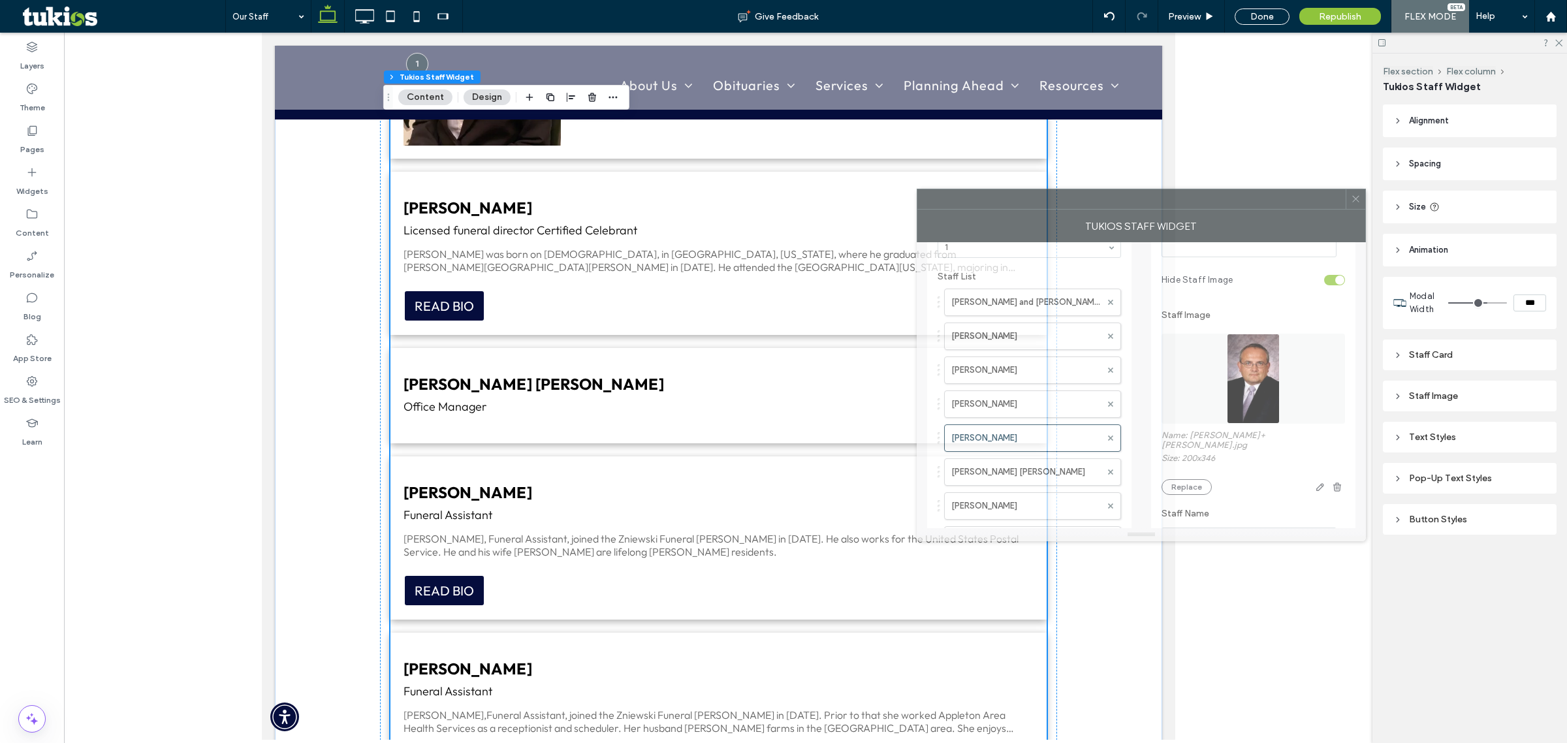
drag, startPoint x: 1378, startPoint y: 212, endPoint x: 1183, endPoint y: 213, distance: 195.2
click at [1177, 207] on div at bounding box center [1131, 199] width 428 height 20
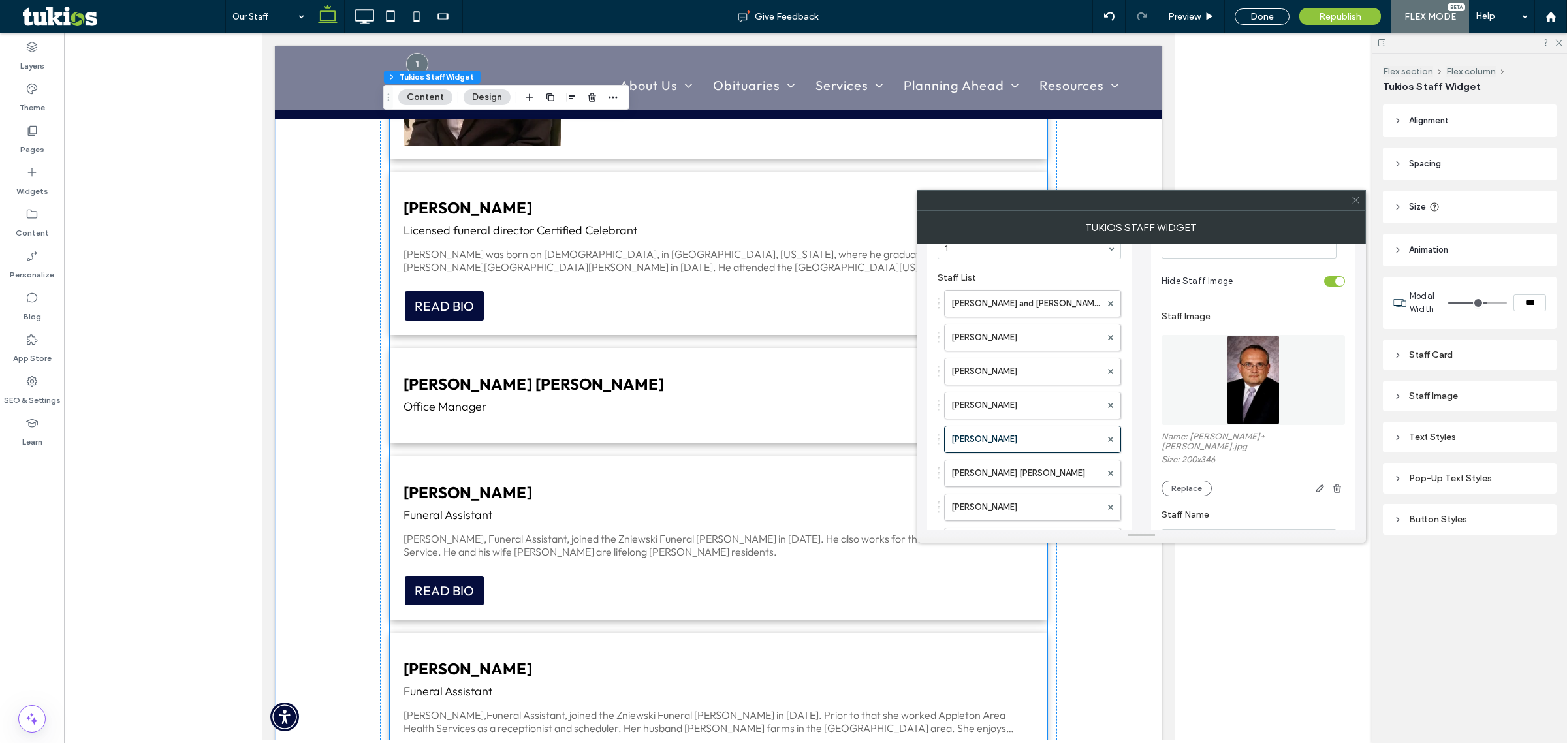
click at [1359, 206] on span at bounding box center [1356, 201] width 10 height 20
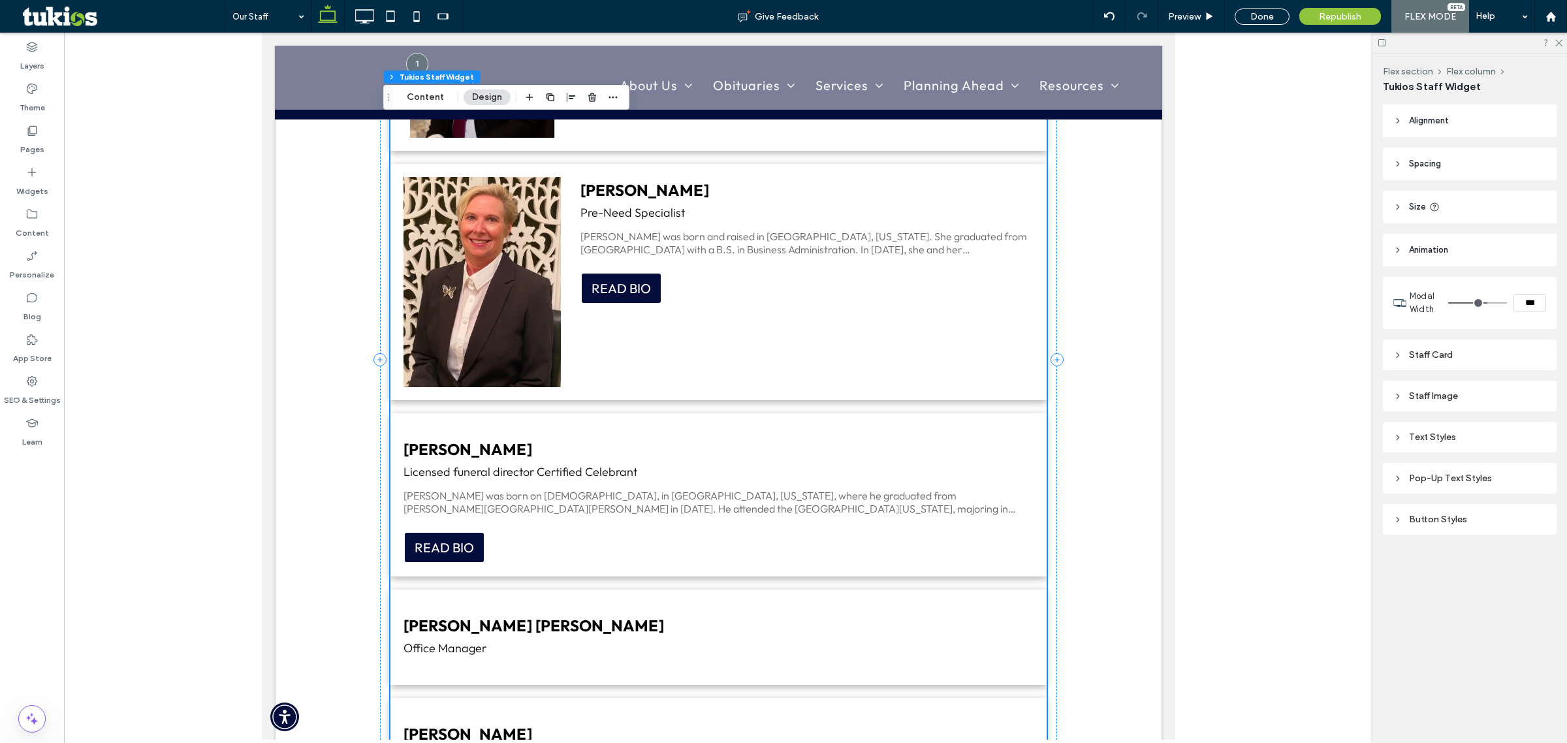
scroll to position [979, 0]
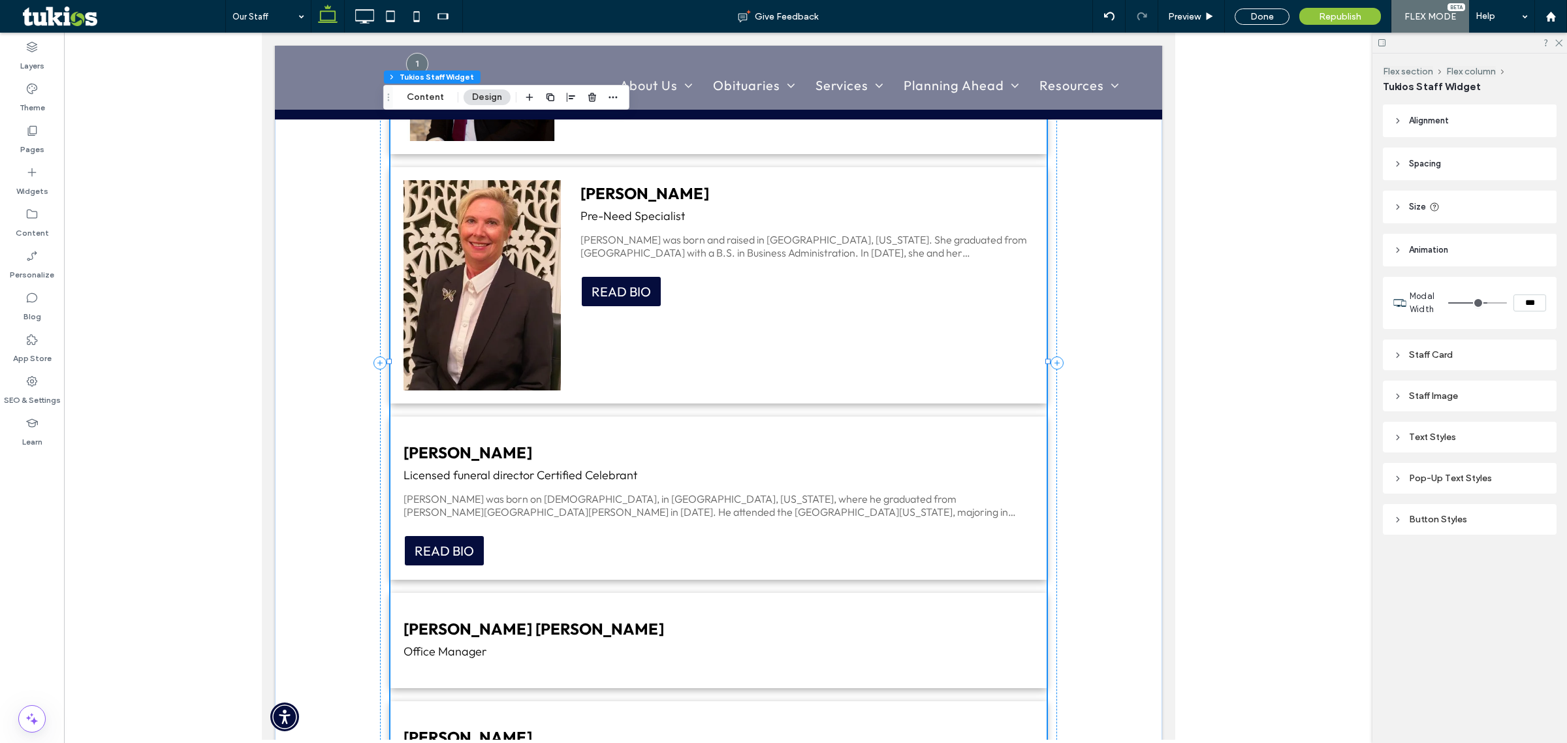
click at [634, 498] on p "[PERSON_NAME] was born on [DEMOGRAPHIC_DATA], in [GEOGRAPHIC_DATA], [US_STATE],…" at bounding box center [718, 505] width 630 height 26
click at [1201, 224] on div at bounding box center [718, 386] width 1308 height 707
click at [1271, 24] on div "Done" at bounding box center [1262, 16] width 74 height 33
click at [1254, 10] on div "Done" at bounding box center [1262, 16] width 55 height 16
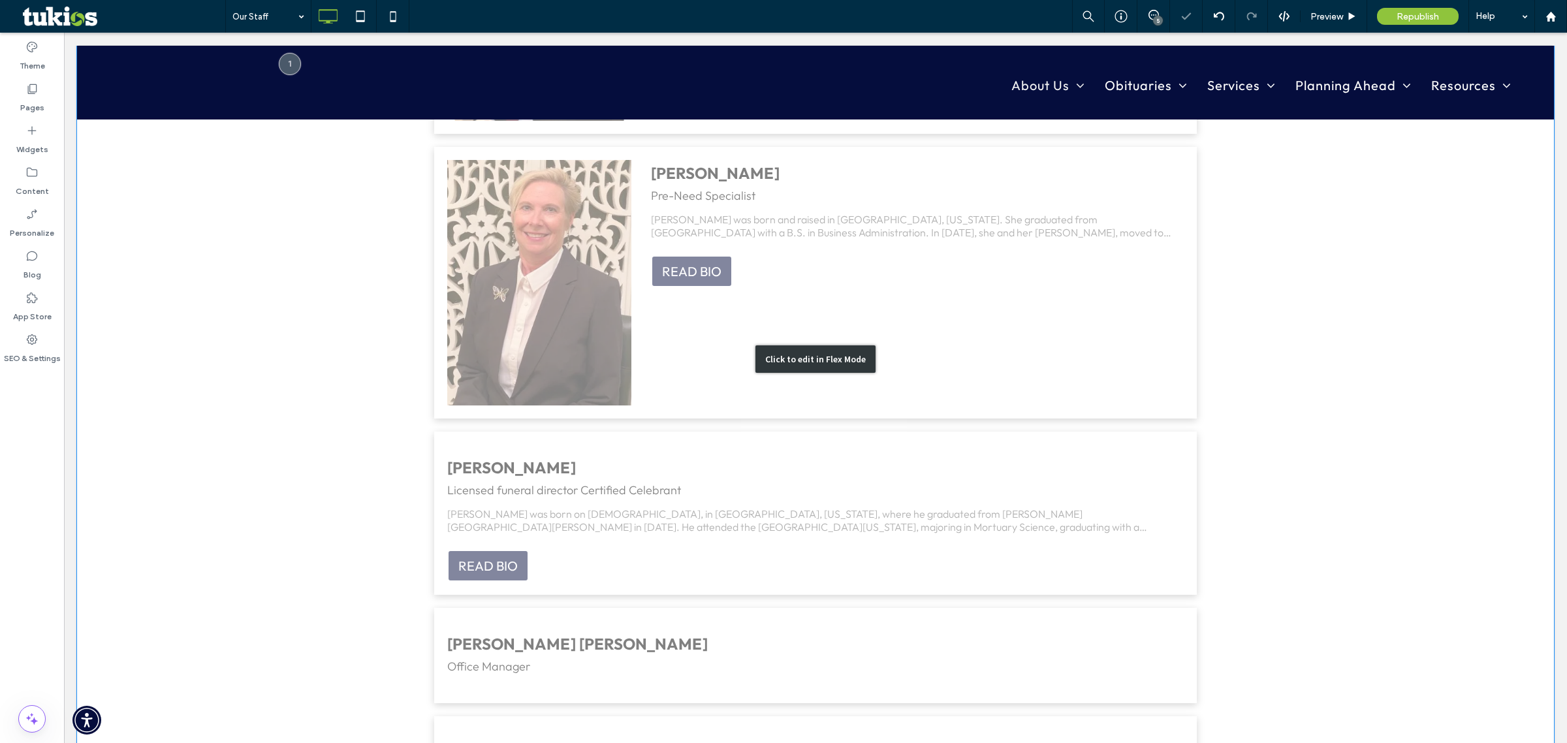
scroll to position [1306, 0]
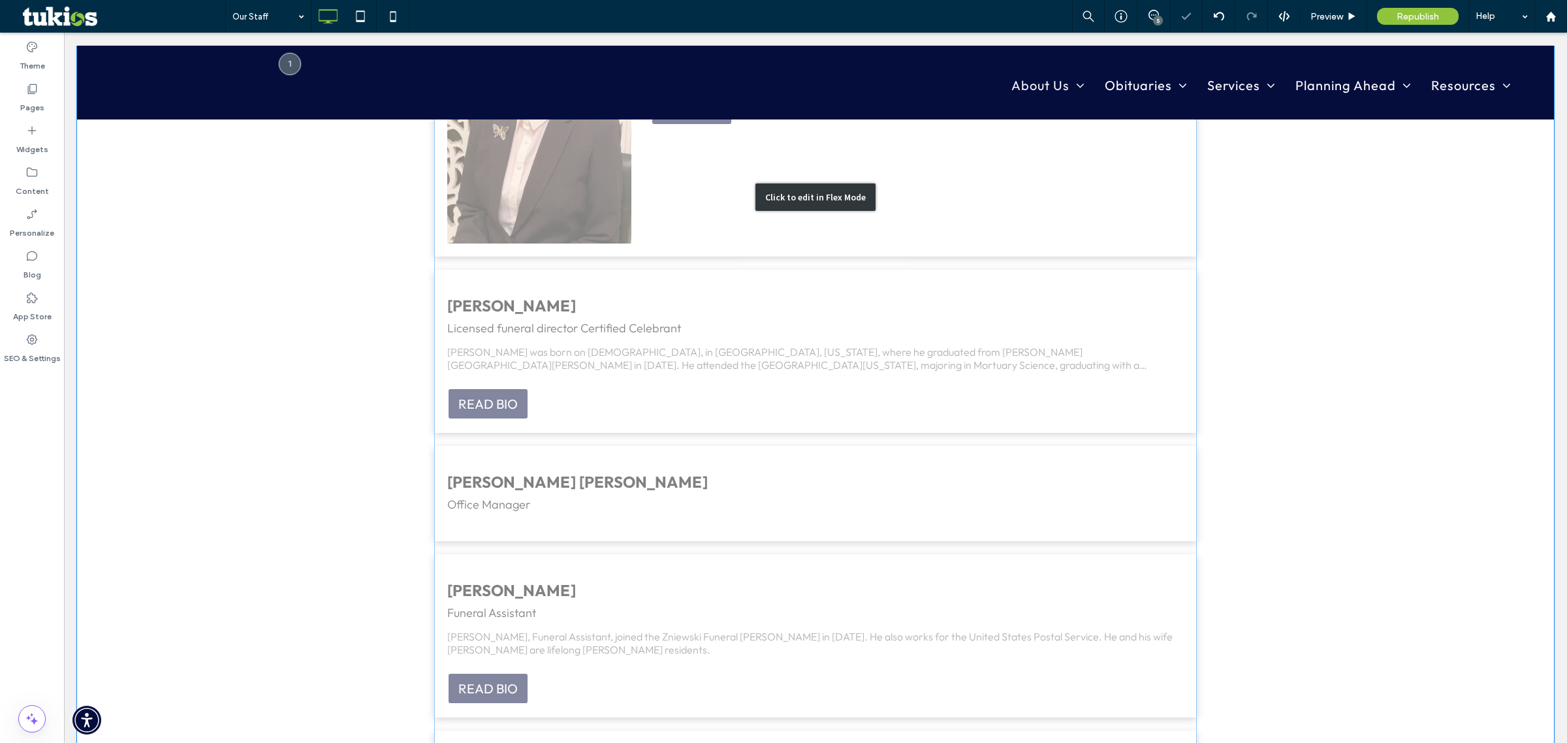
click at [849, 328] on div "Click to edit in Flex Mode" at bounding box center [815, 197] width 1477 height 1982
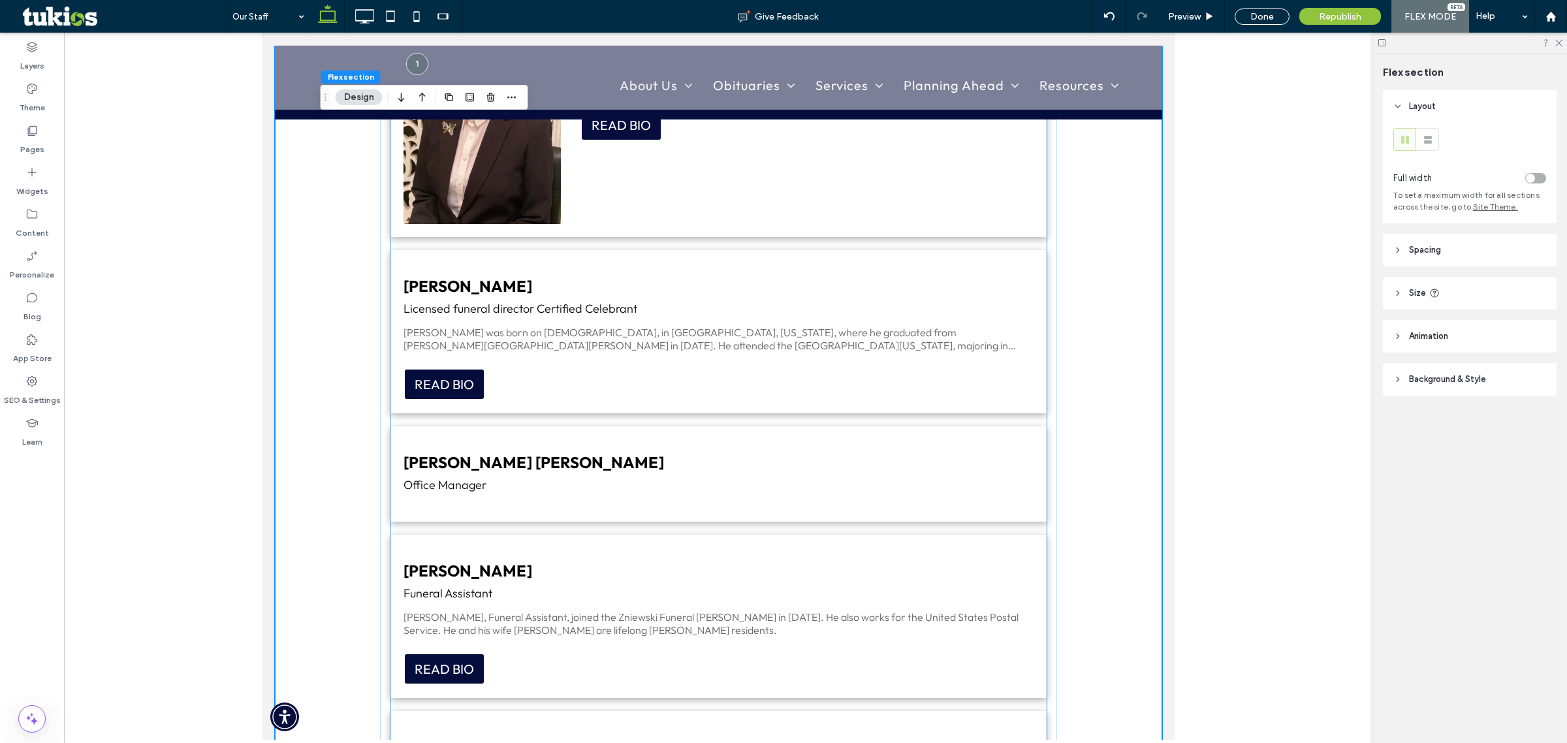
scroll to position [1143, 0]
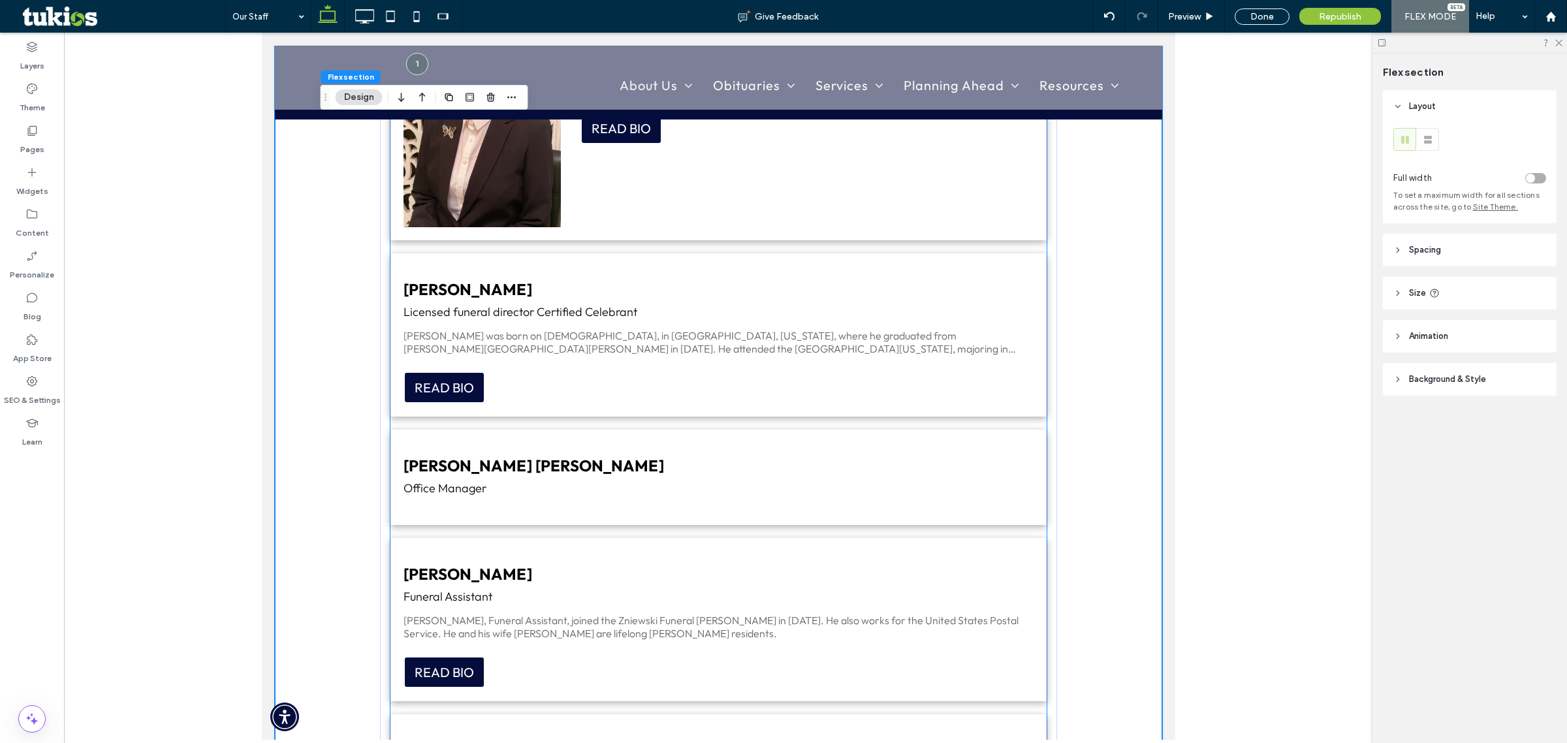
click at [729, 372] on div "READ BIO" at bounding box center [718, 388] width 630 height 32
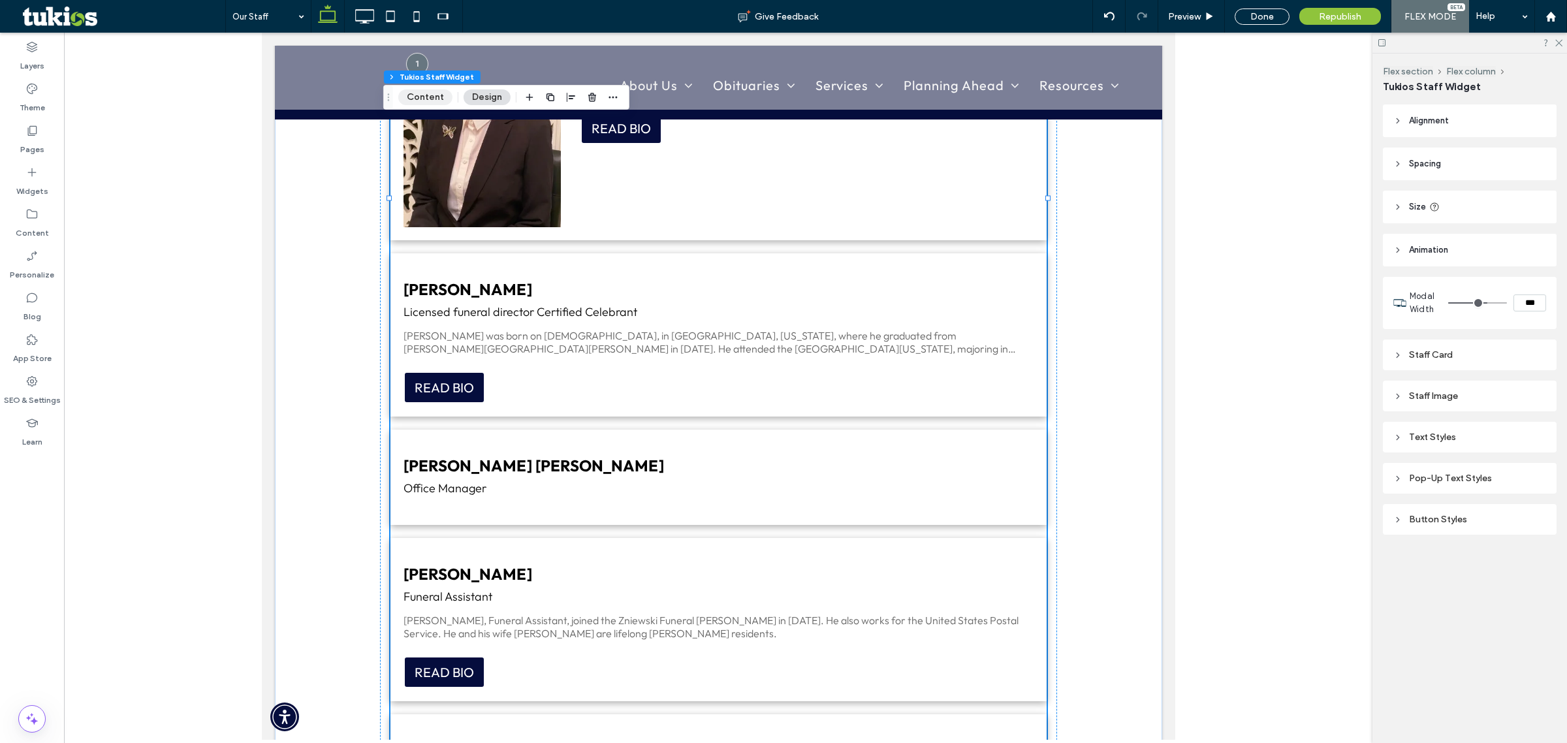
click at [434, 93] on button "Content" at bounding box center [425, 97] width 54 height 16
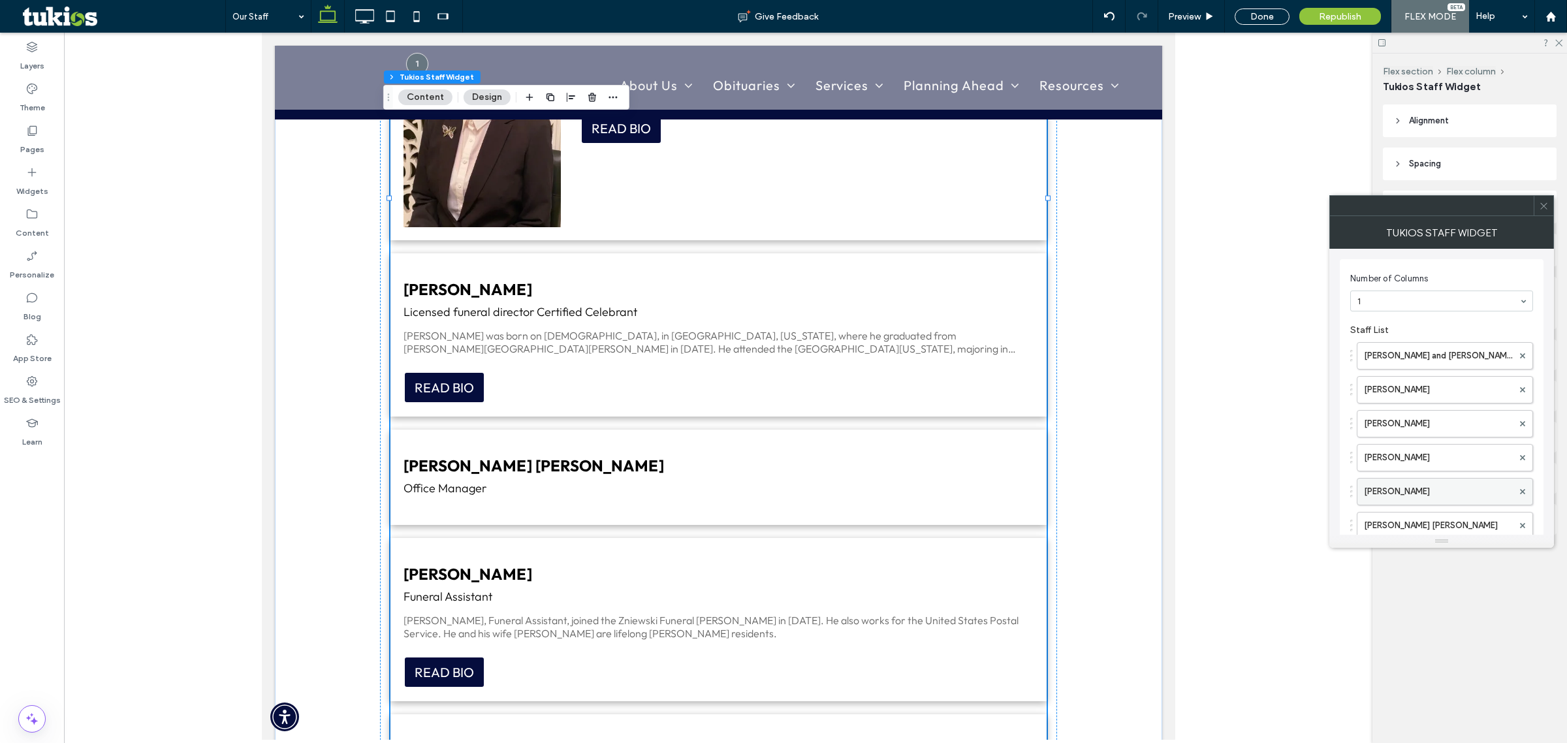
click at [1407, 490] on label "[PERSON_NAME]" at bounding box center [1438, 492] width 149 height 26
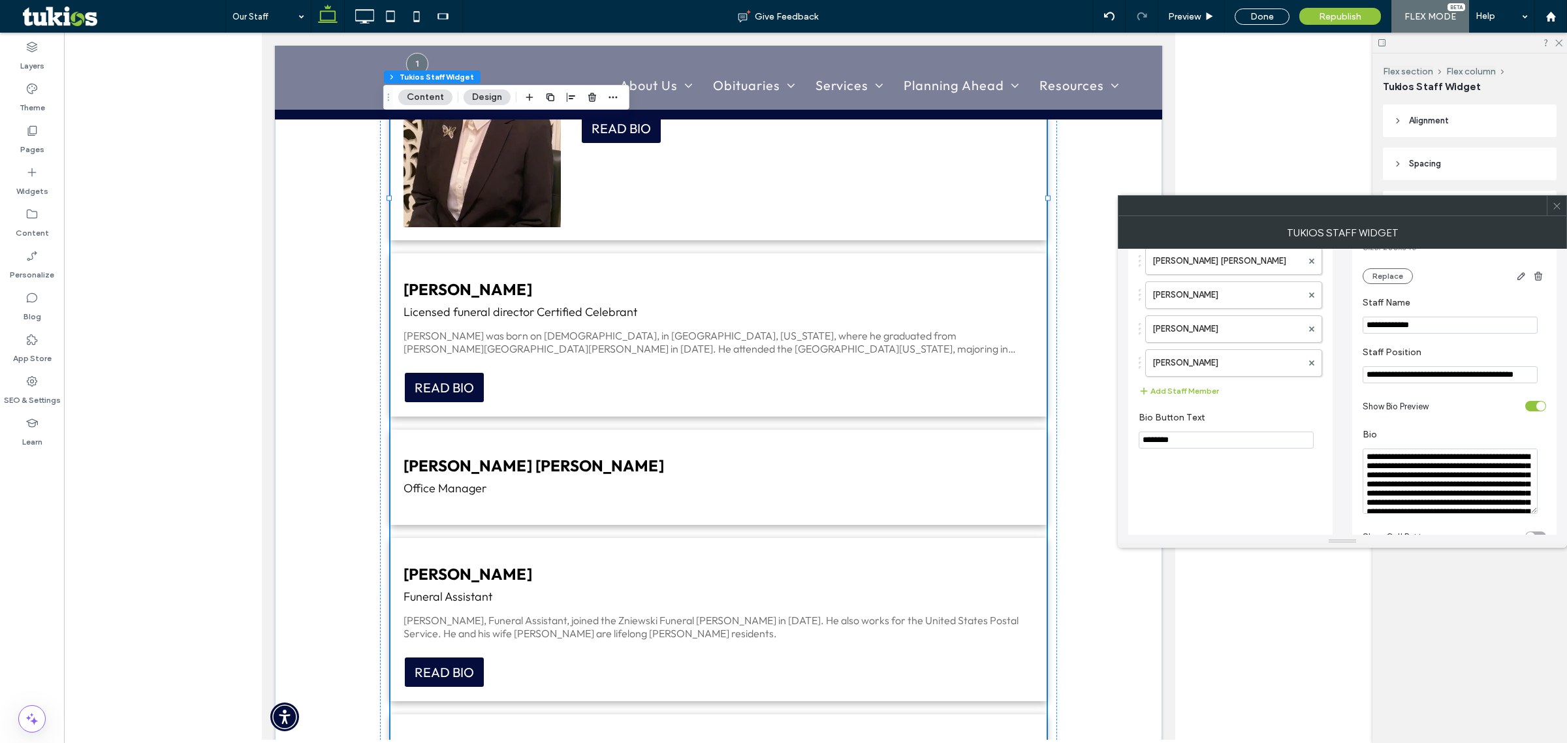
scroll to position [170, 0]
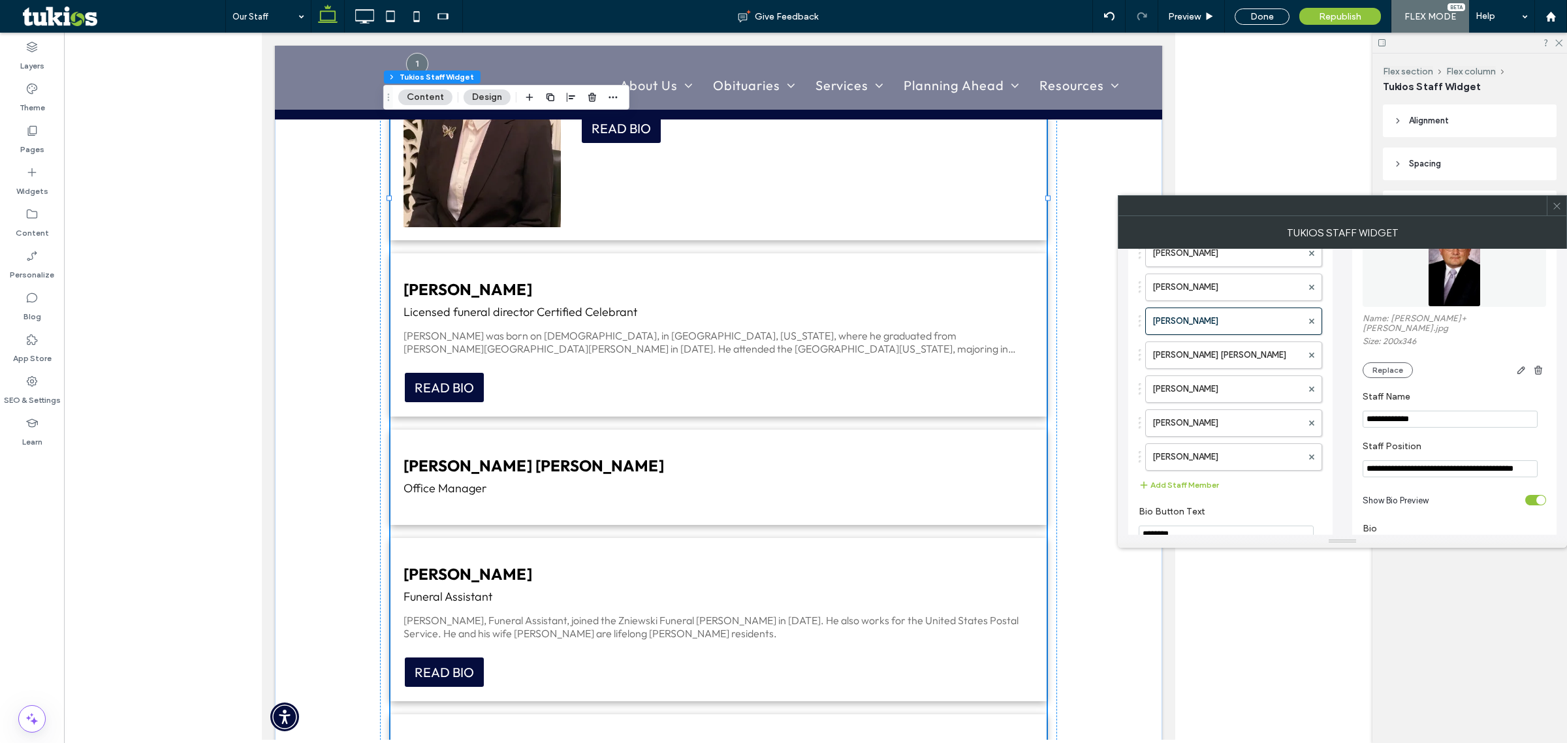
click at [1558, 204] on use at bounding box center [1556, 205] width 7 height 7
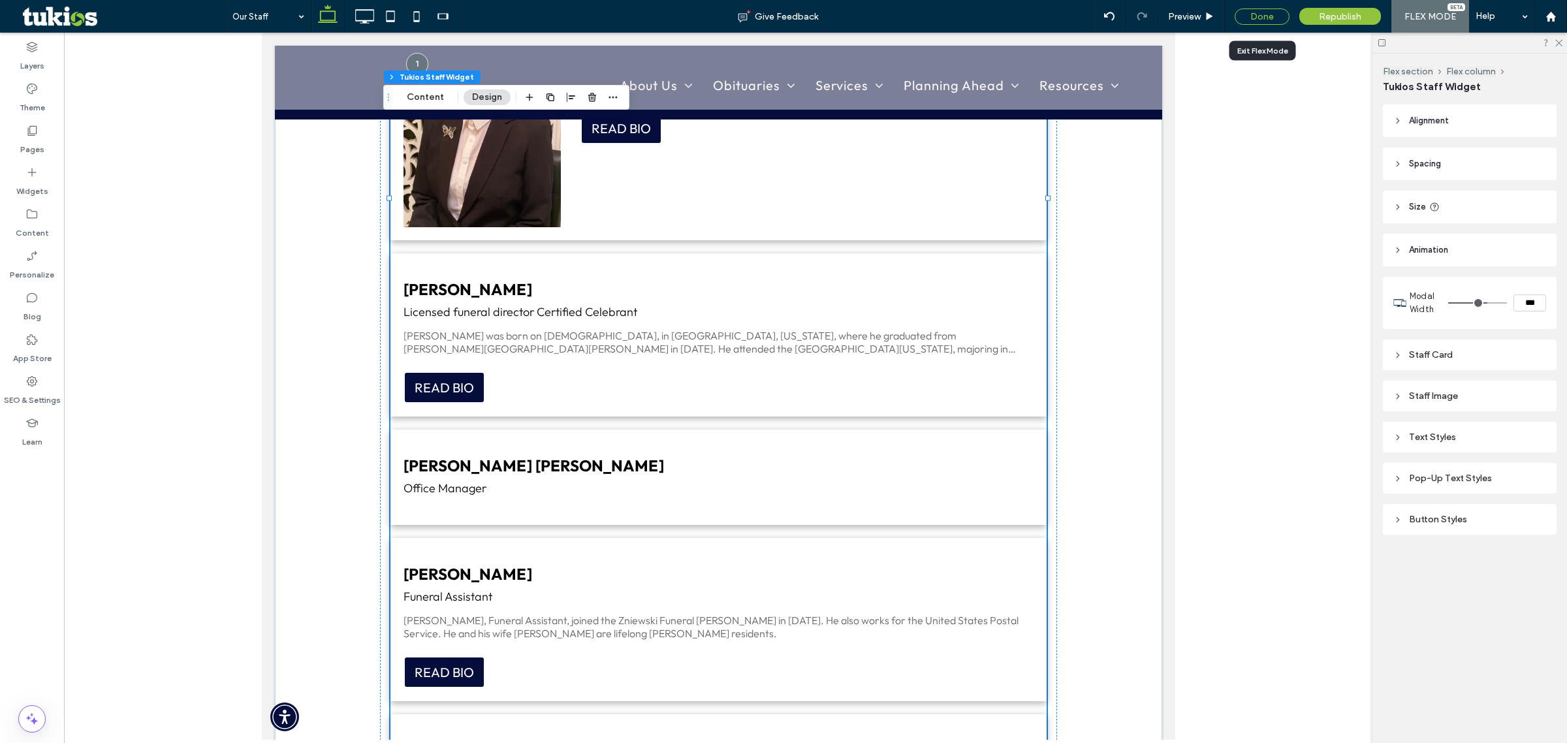
drag, startPoint x: 1261, startPoint y: 14, endPoint x: 1122, endPoint y: 27, distance: 139.0
click at [1261, 14] on div "Done" at bounding box center [1262, 16] width 55 height 16
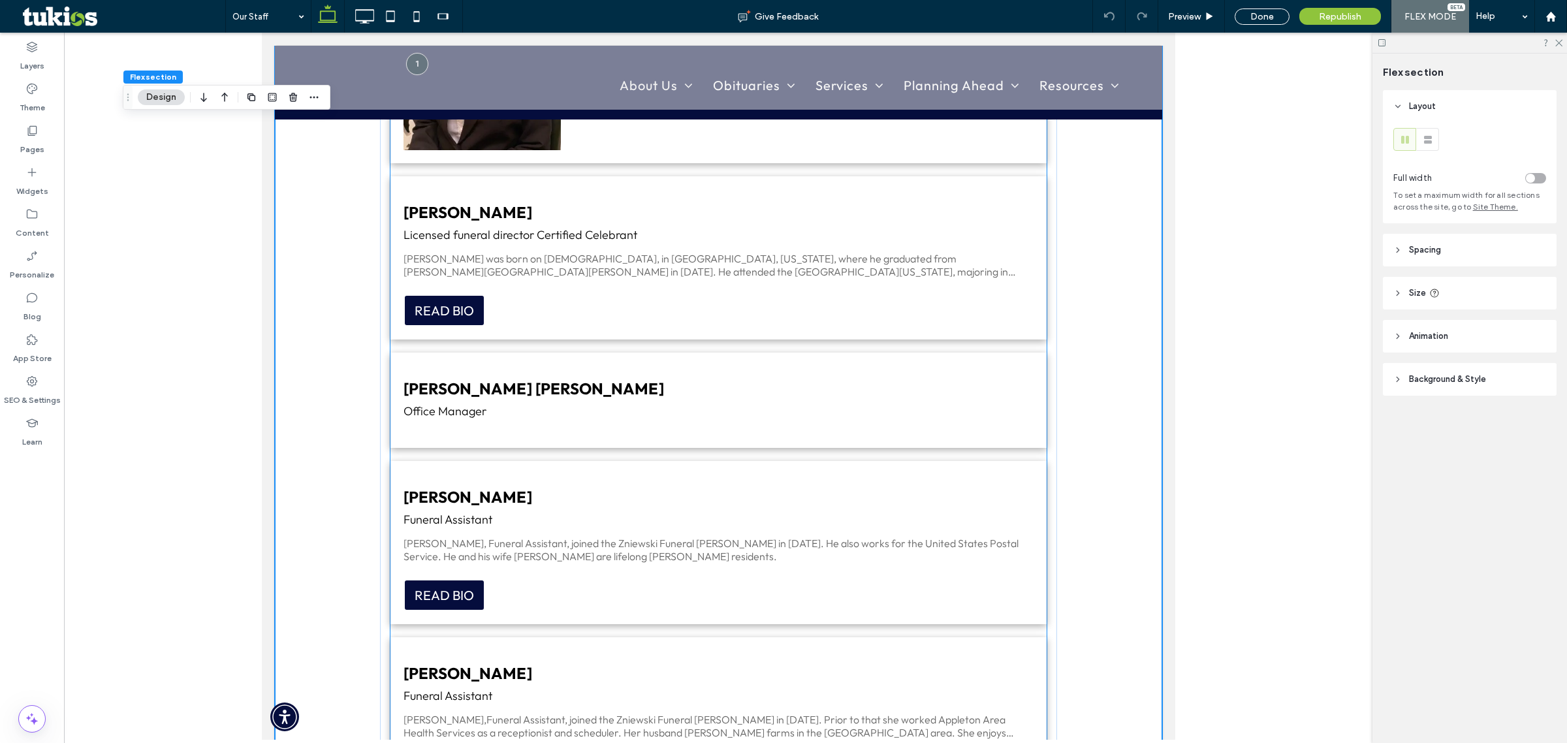
click at [565, 259] on p "[PERSON_NAME] was born on [DEMOGRAPHIC_DATA], in [GEOGRAPHIC_DATA], [US_STATE],…" at bounding box center [718, 265] width 630 height 26
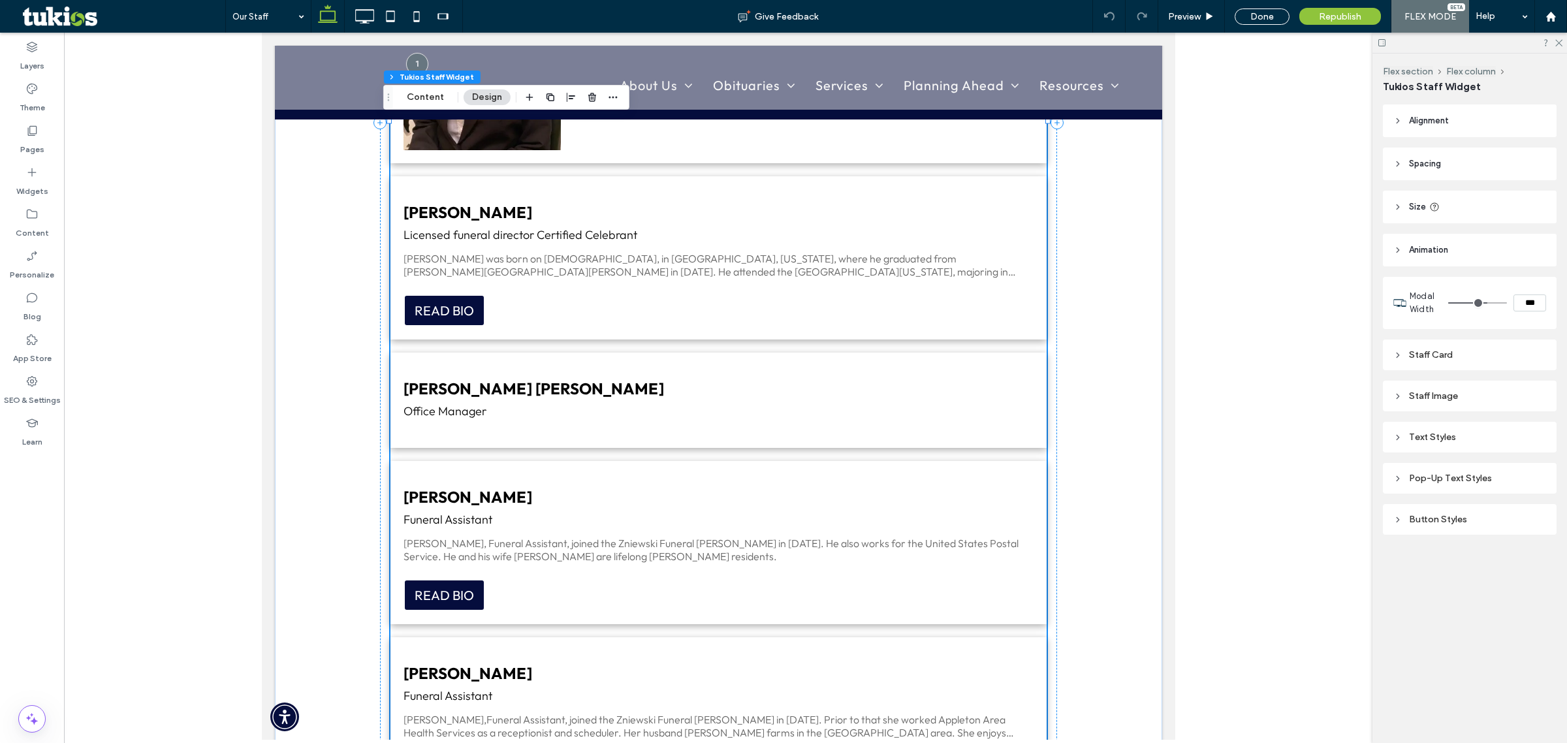
click at [590, 266] on p "[PERSON_NAME] was born on [DEMOGRAPHIC_DATA], in [GEOGRAPHIC_DATA], [US_STATE],…" at bounding box center [718, 265] width 630 height 26
click at [412, 99] on button "Content" at bounding box center [425, 97] width 54 height 16
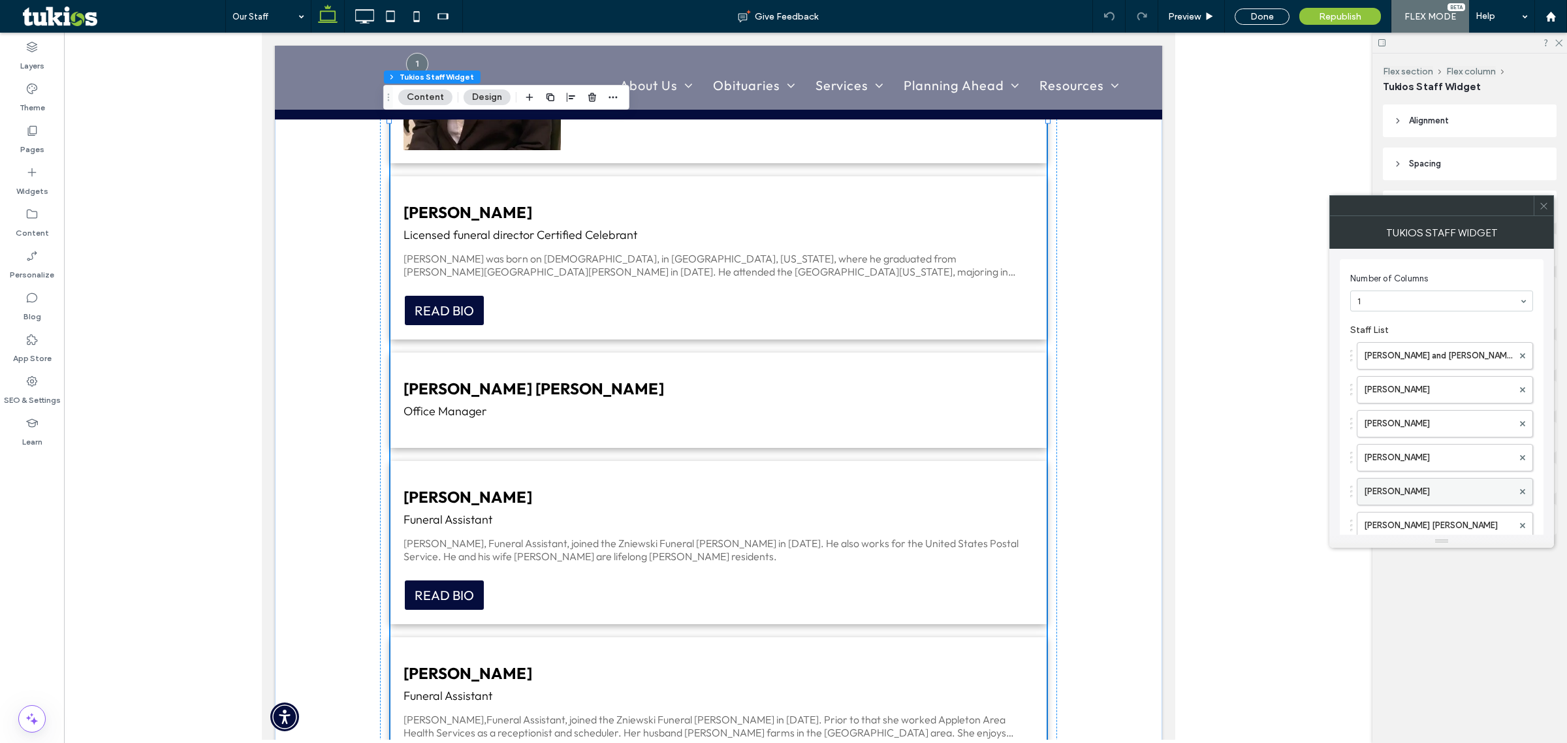
click at [1395, 490] on label "[PERSON_NAME]" at bounding box center [1438, 492] width 149 height 26
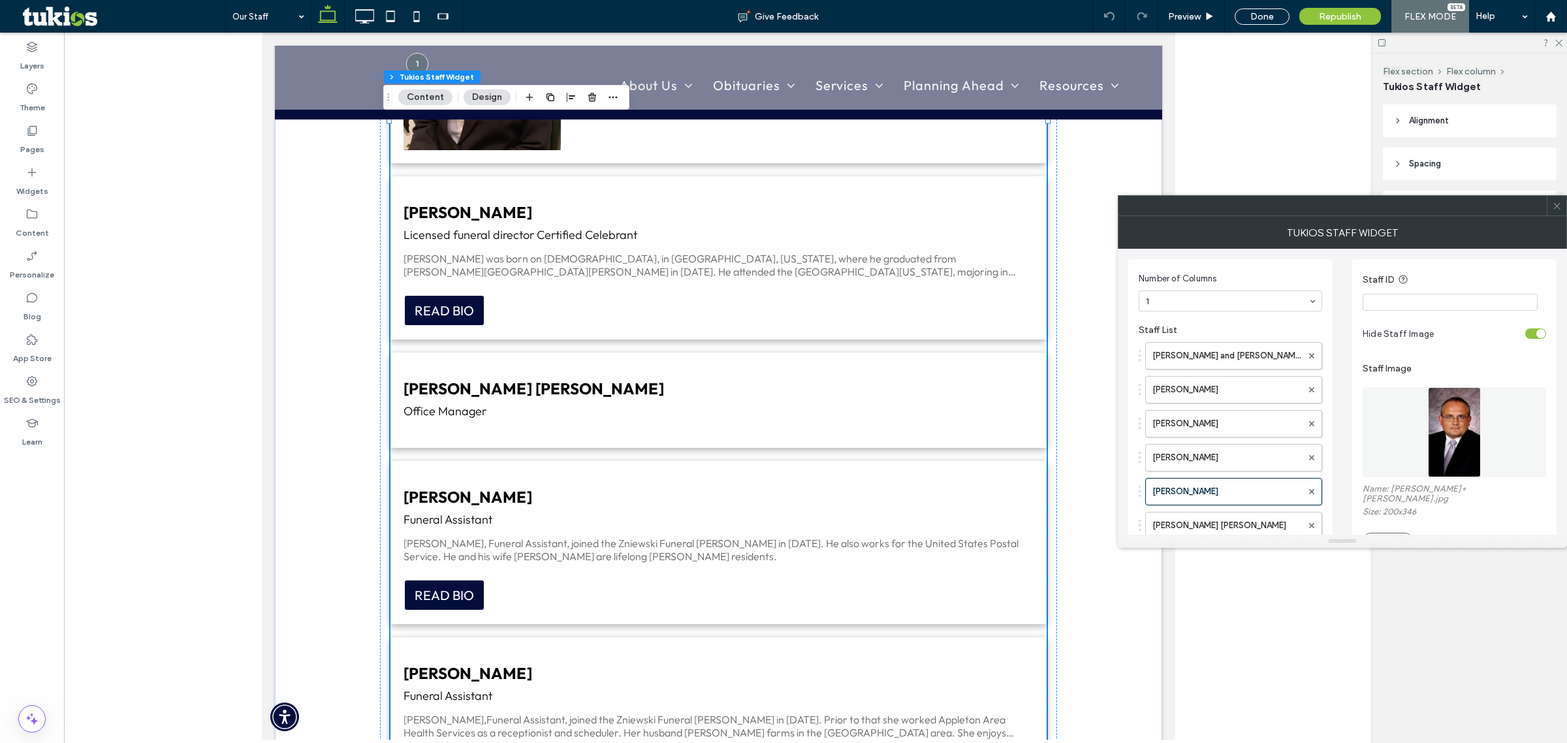
click at [1444, 446] on img at bounding box center [1454, 432] width 53 height 90
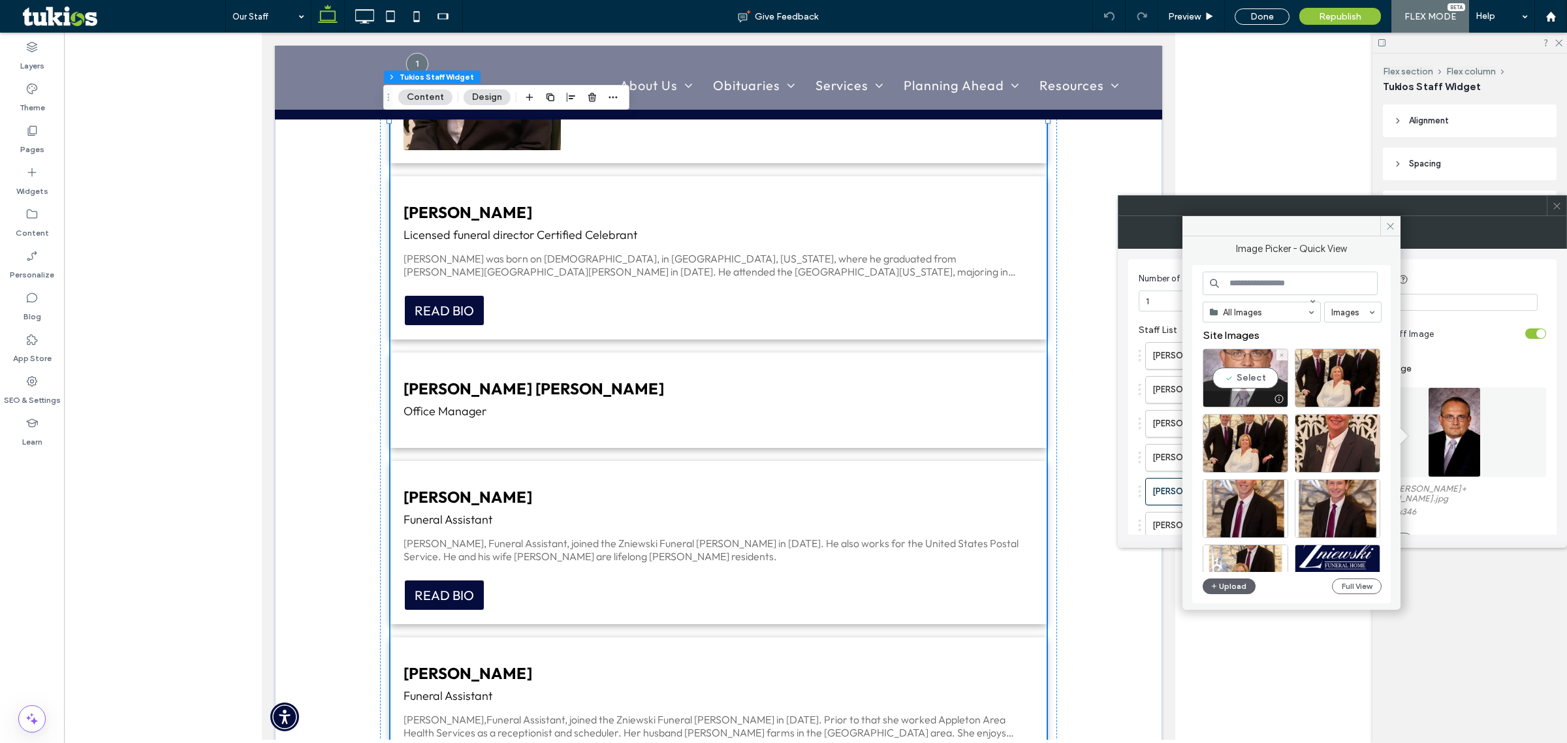
click at [1244, 386] on div "Select" at bounding box center [1246, 378] width 86 height 59
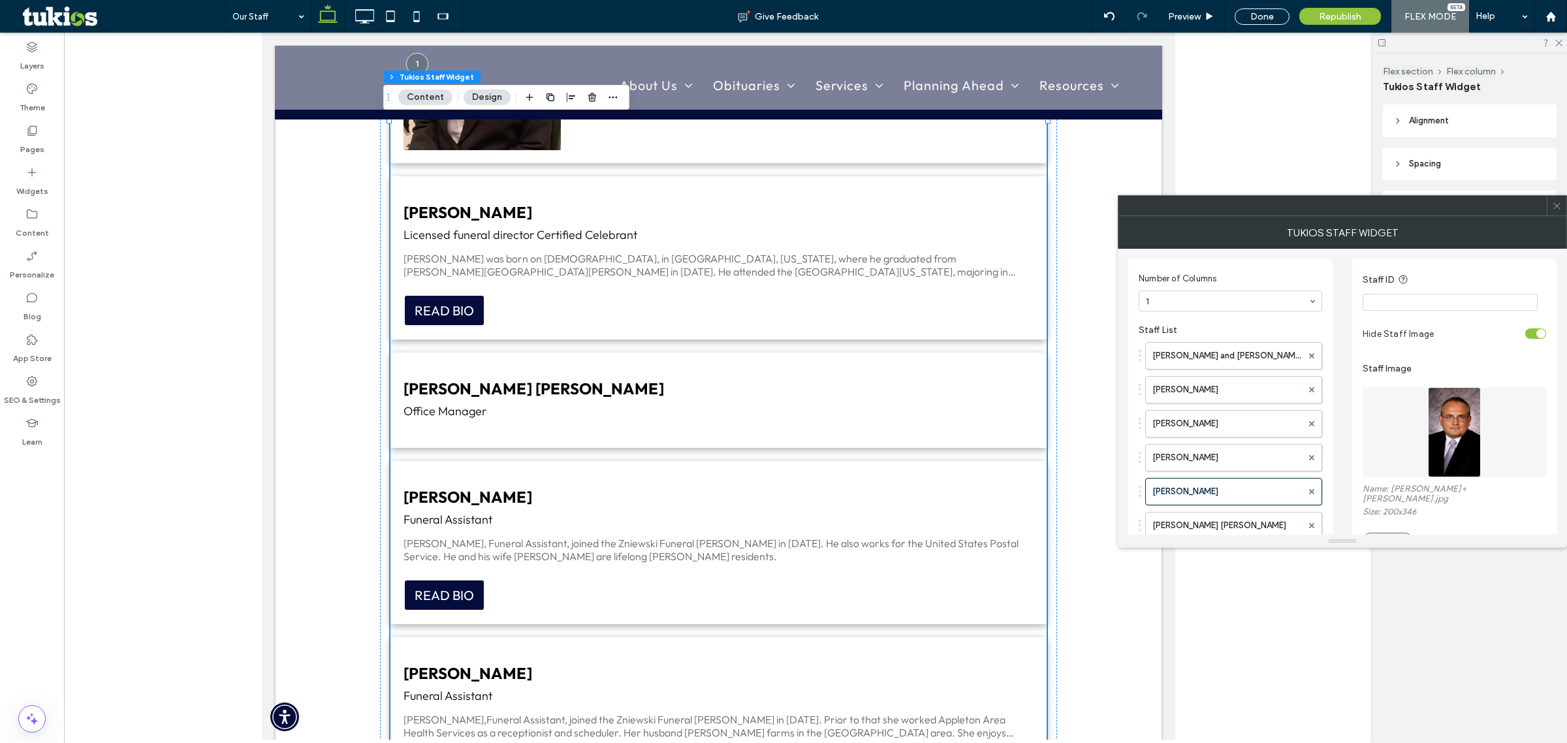
click at [1532, 335] on div "toggle" at bounding box center [1535, 333] width 21 height 10
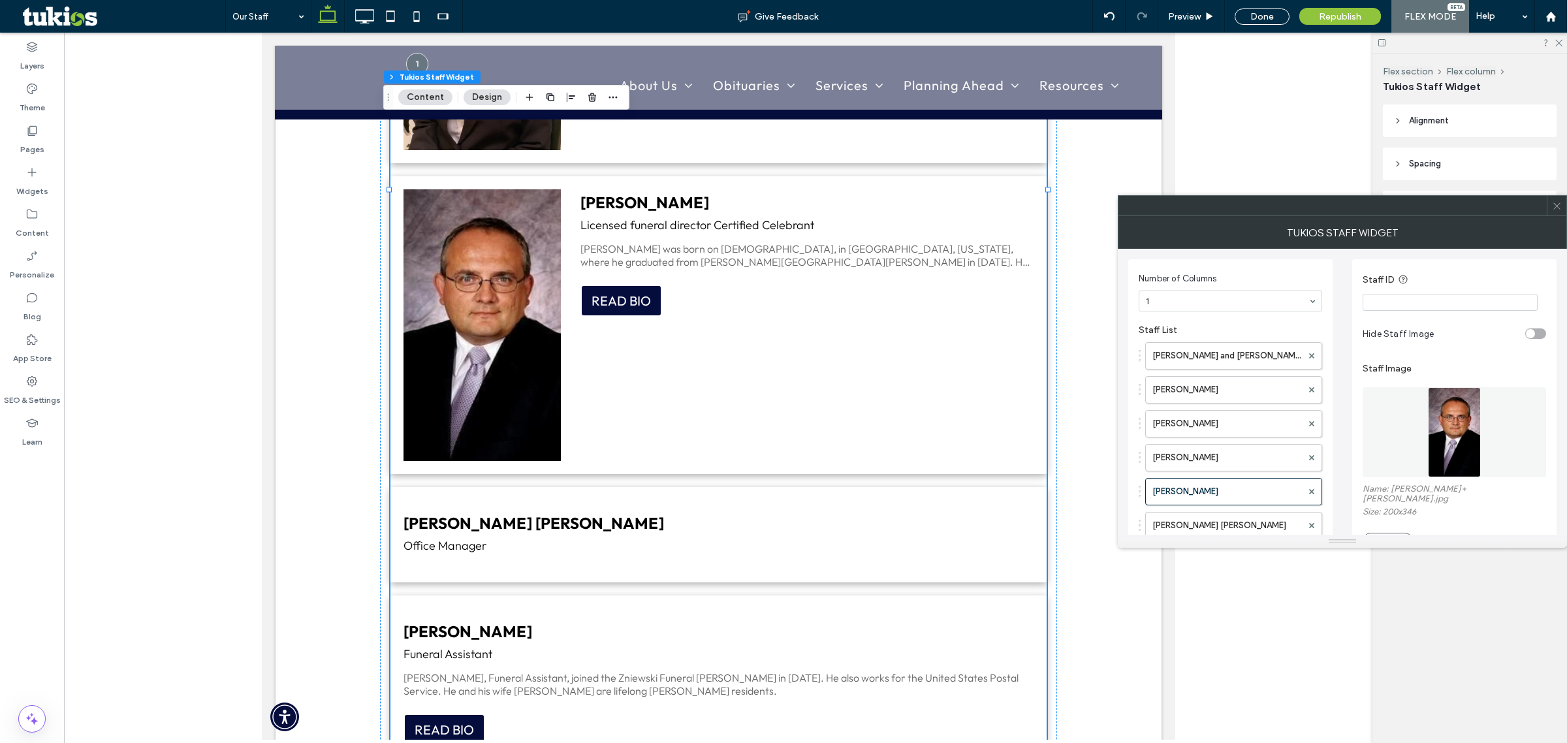
click at [1557, 199] on span at bounding box center [1557, 206] width 10 height 20
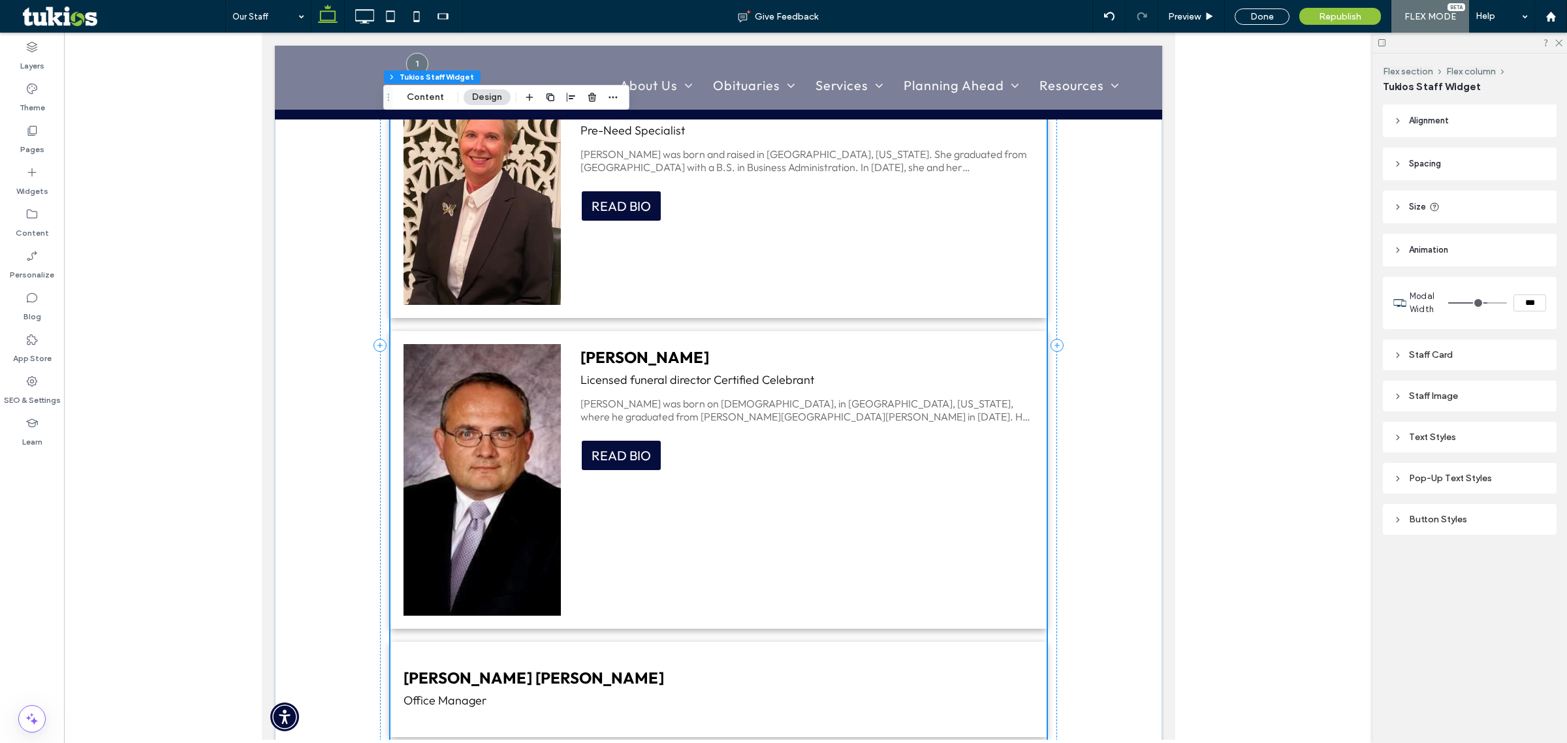
scroll to position [1056, 0]
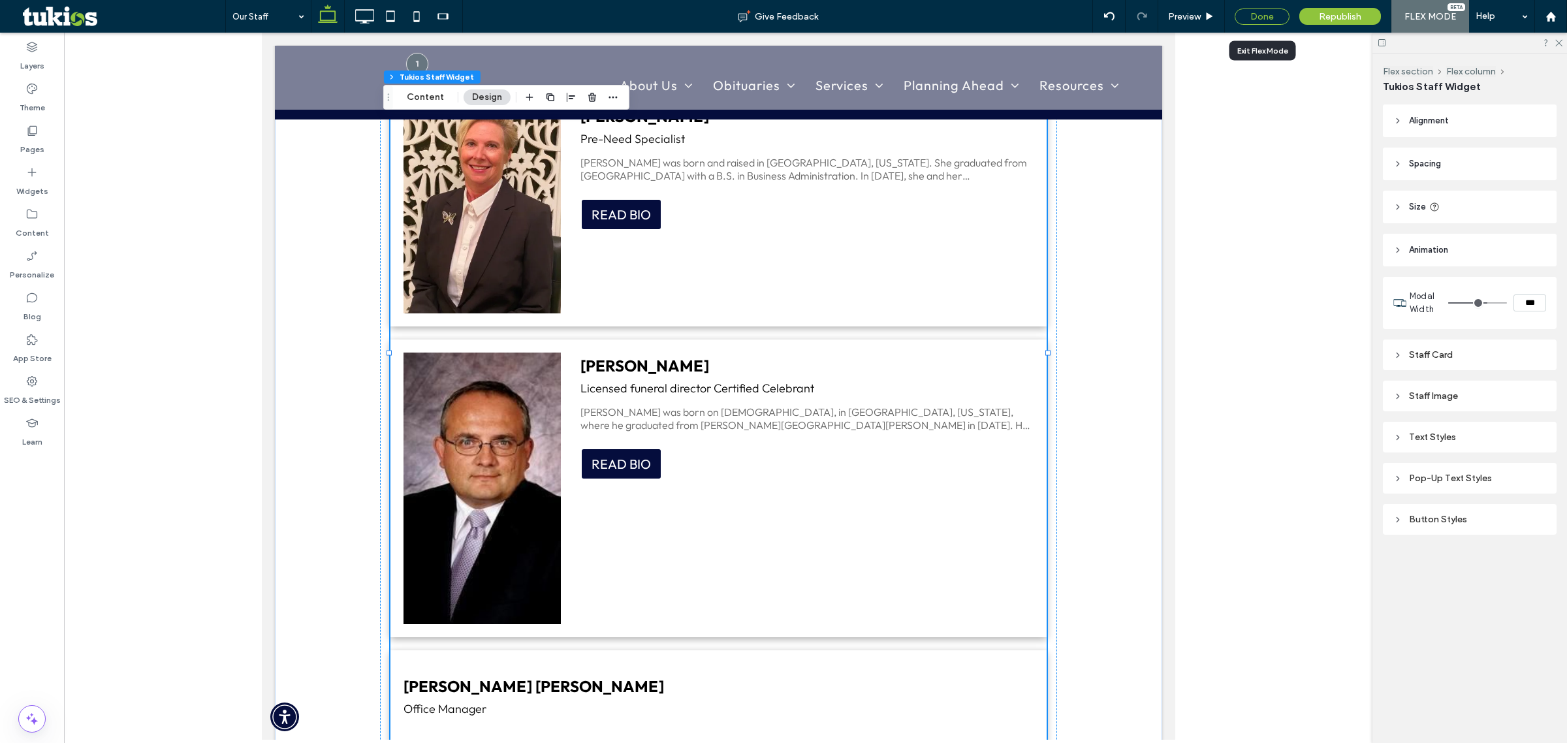
click at [1257, 21] on div "Done" at bounding box center [1262, 16] width 55 height 16
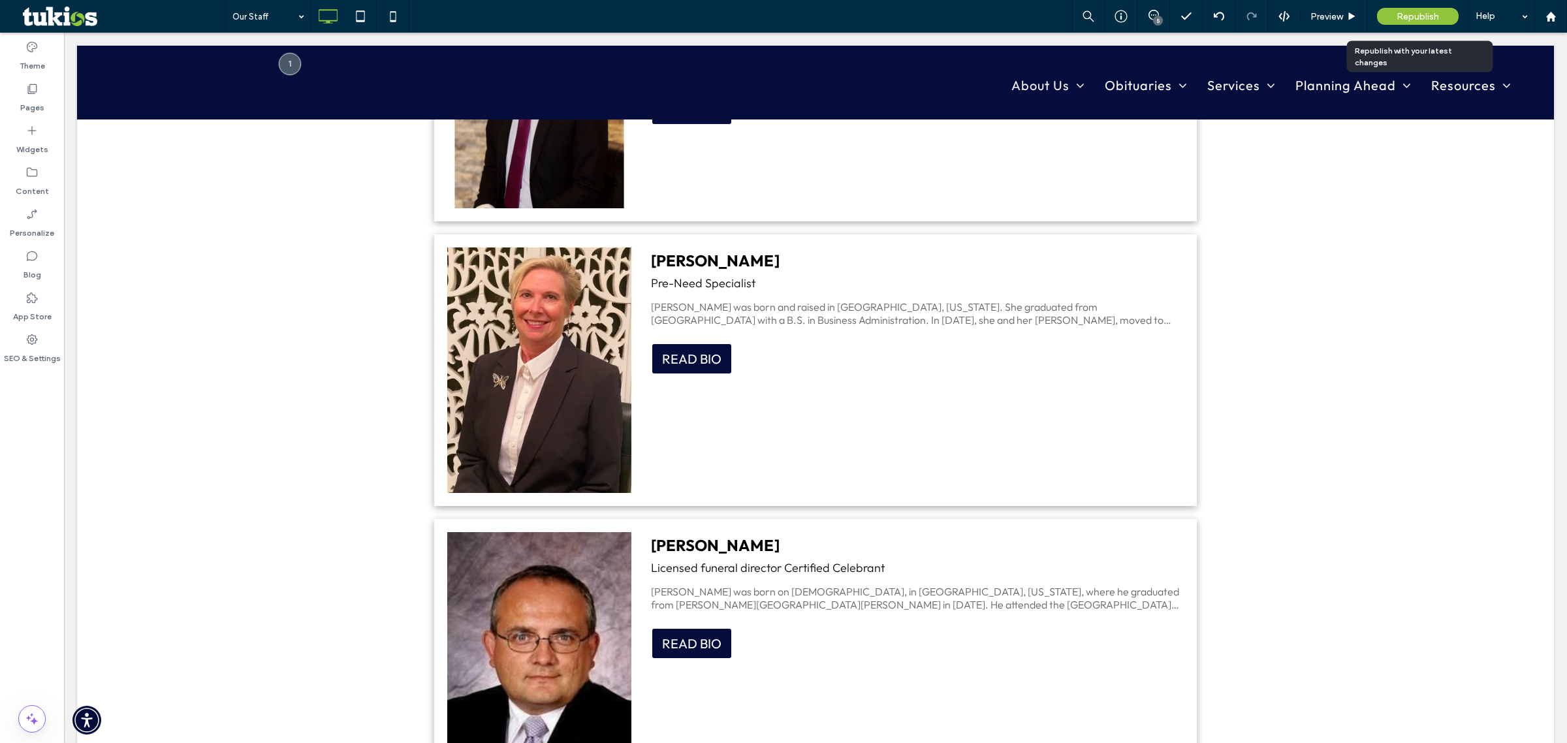
click at [1397, 14] on span "Republish" at bounding box center [1418, 16] width 42 height 11
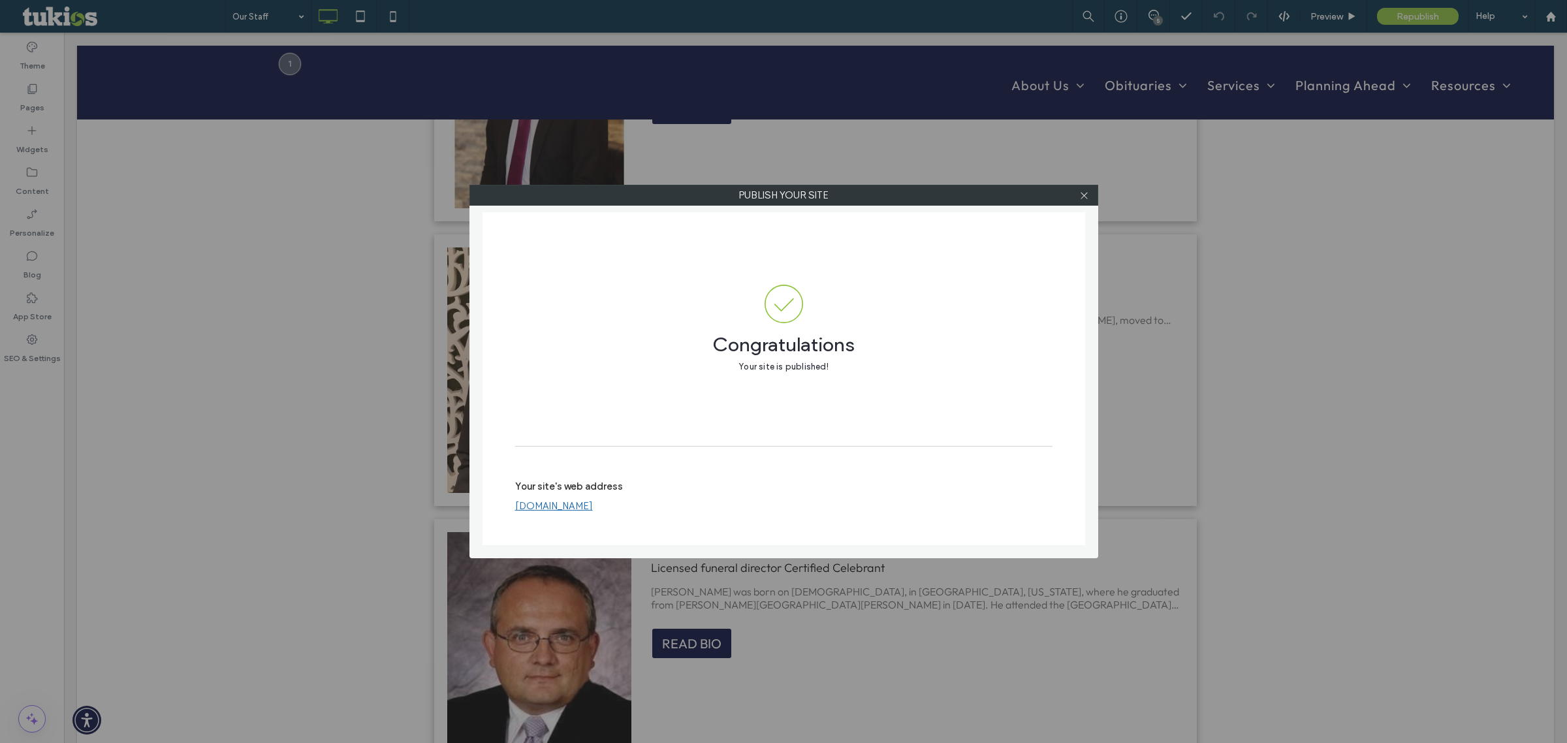
click at [593, 510] on link "www.zniewskifuneralhome.com" at bounding box center [554, 506] width 78 height 12
click at [1089, 198] on div at bounding box center [1085, 195] width 20 height 20
click at [1081, 193] on icon at bounding box center [1084, 196] width 10 height 10
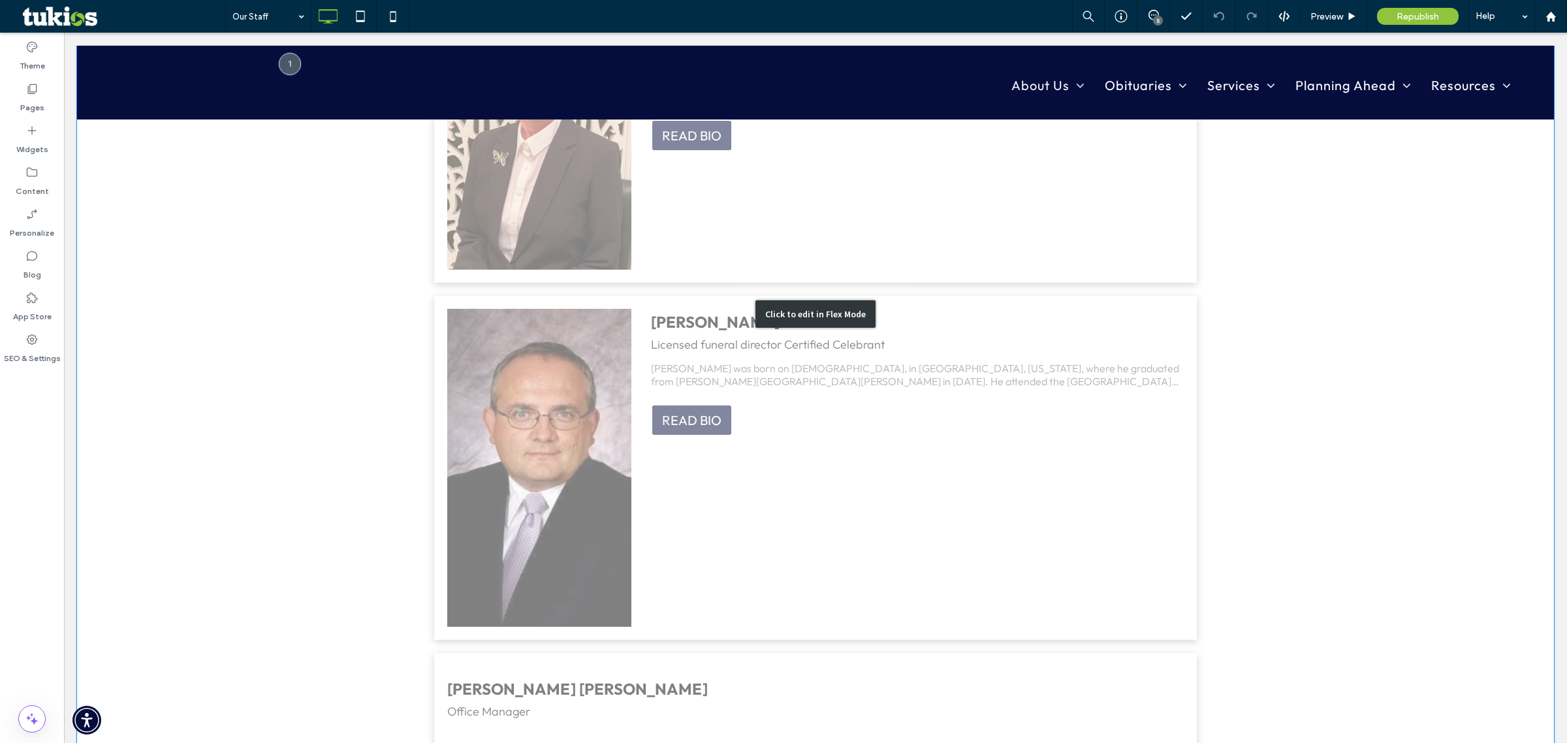
scroll to position [1301, 0]
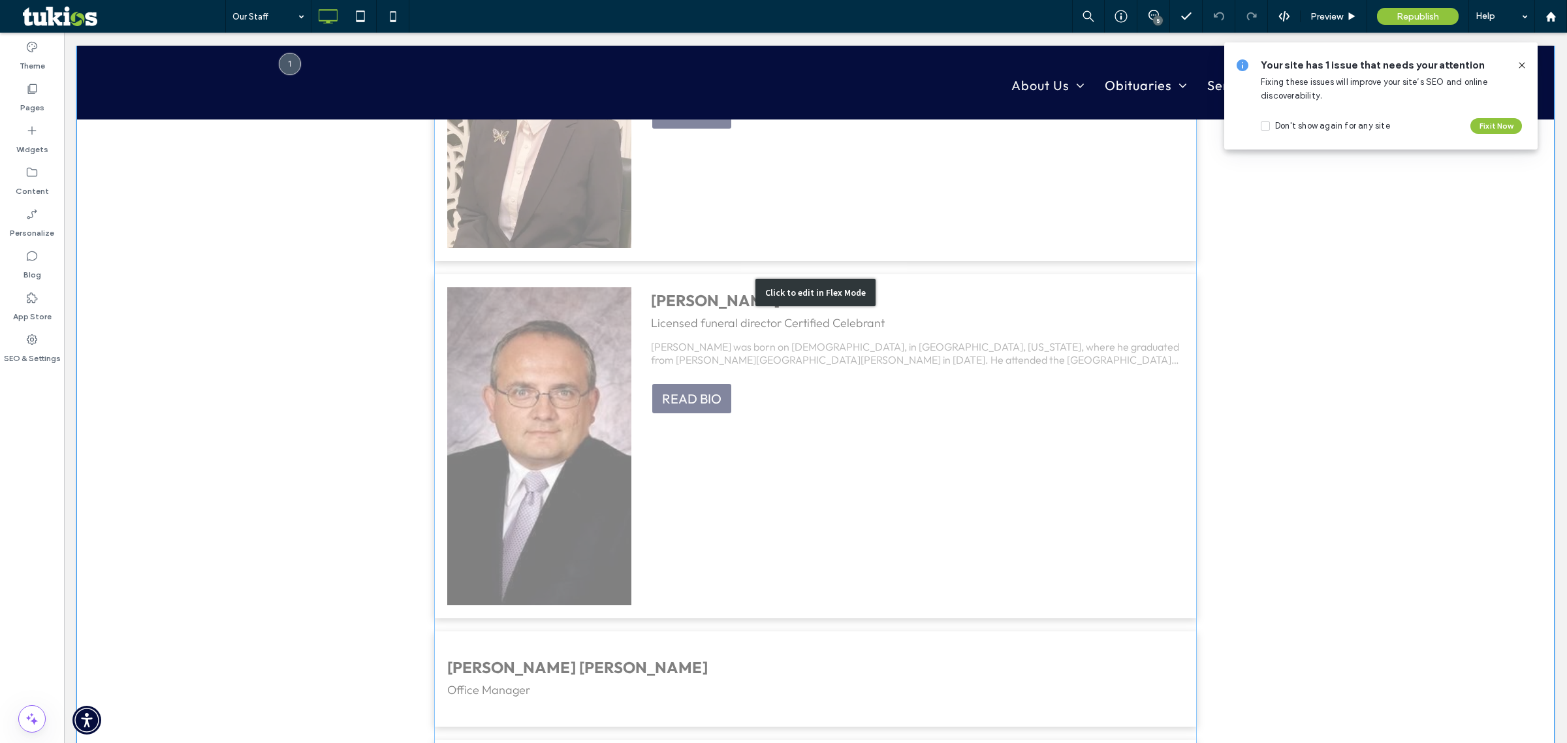
click at [788, 426] on div "Click to edit in Flex Mode" at bounding box center [815, 292] width 1477 height 2163
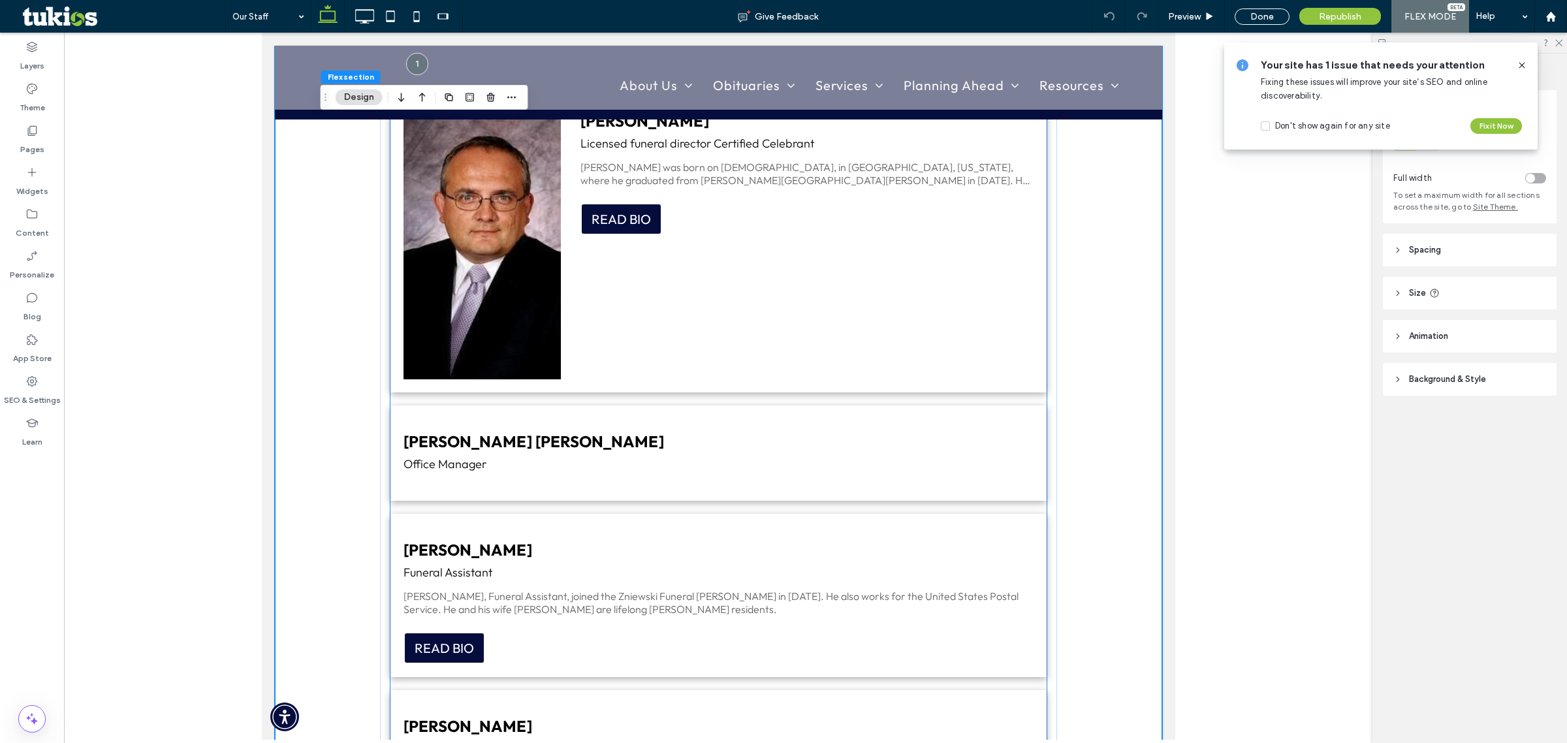
click at [509, 334] on img at bounding box center [481, 244] width 157 height 272
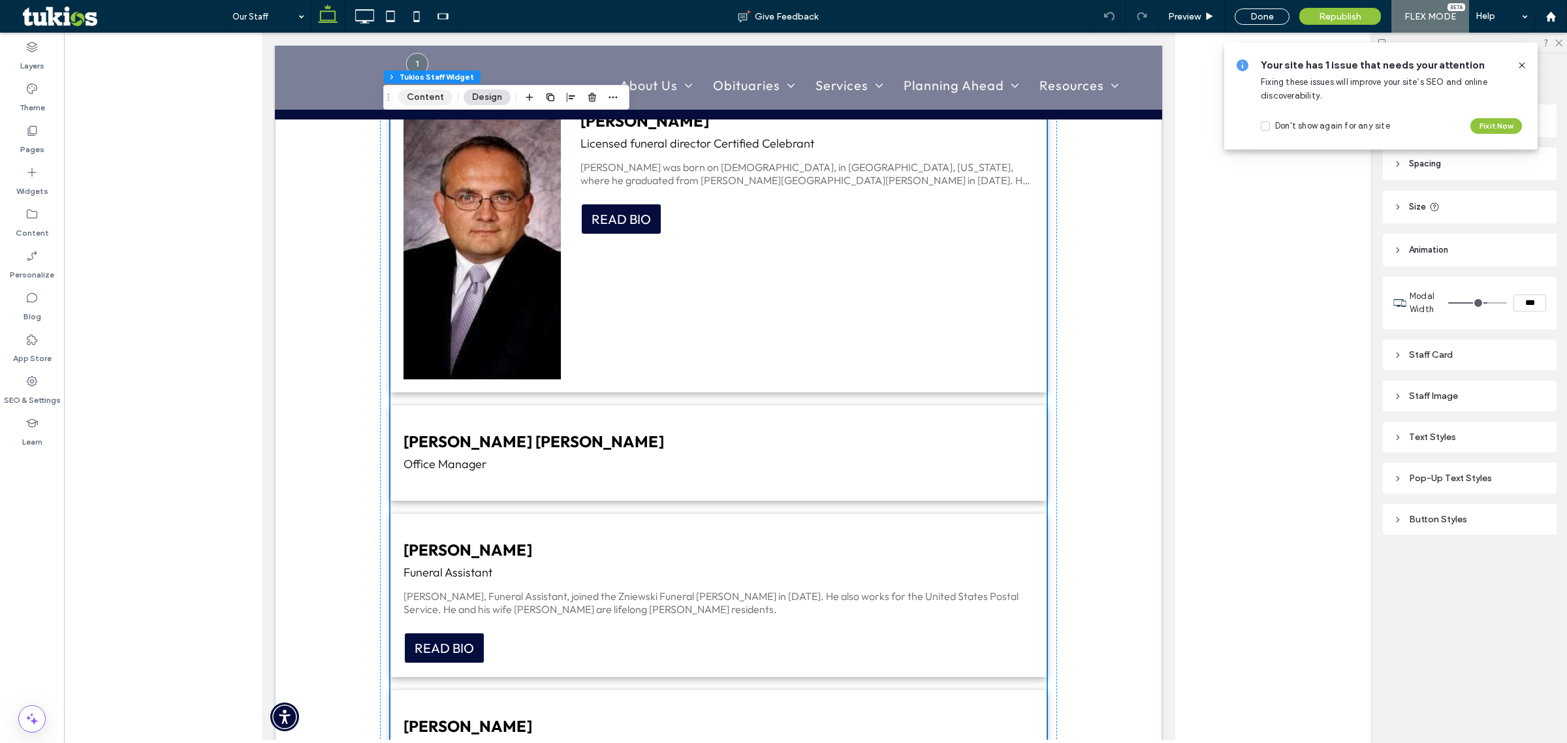
click at [436, 95] on button "Content" at bounding box center [425, 97] width 54 height 16
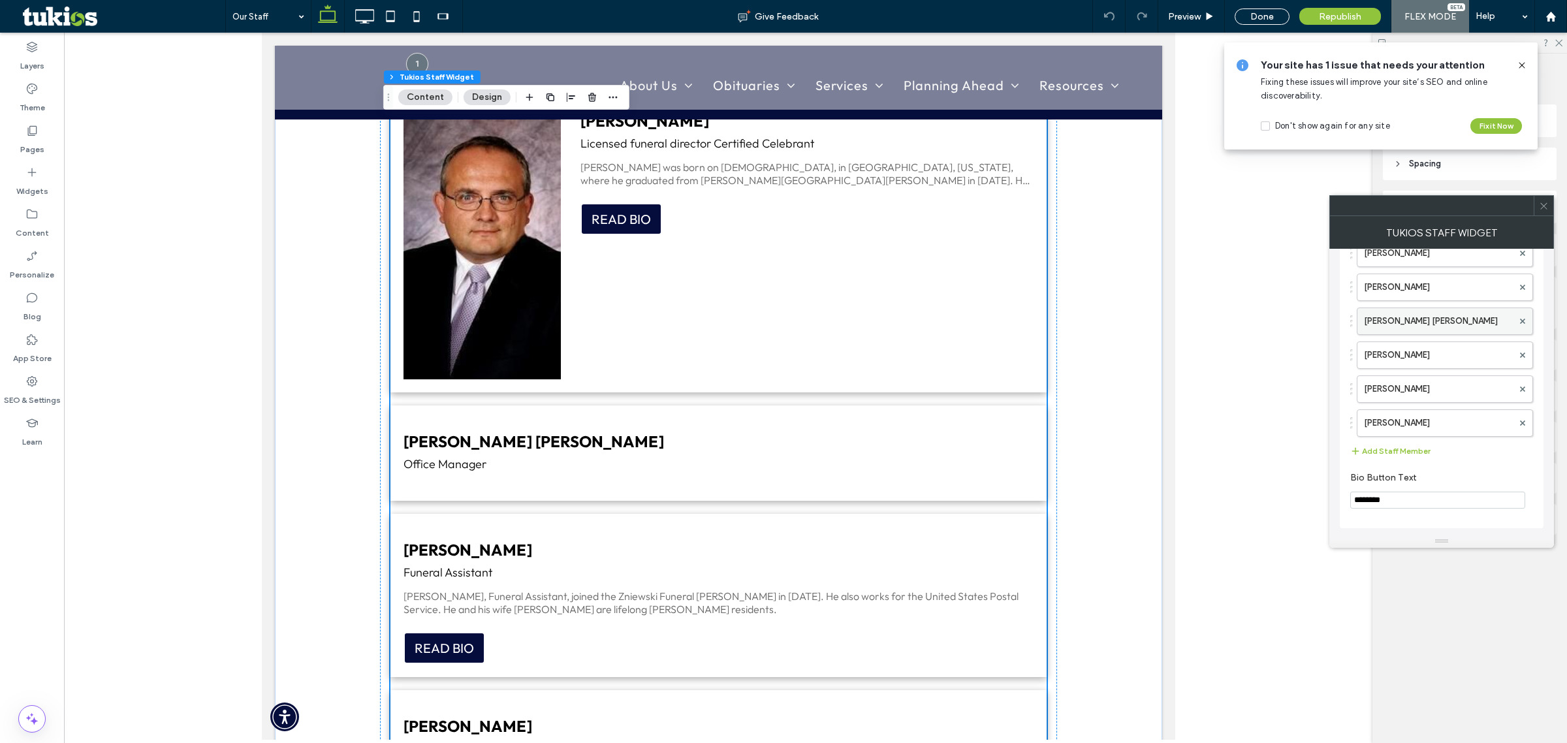
scroll to position [129, 0]
click at [1402, 368] on label "[PERSON_NAME]" at bounding box center [1438, 363] width 149 height 26
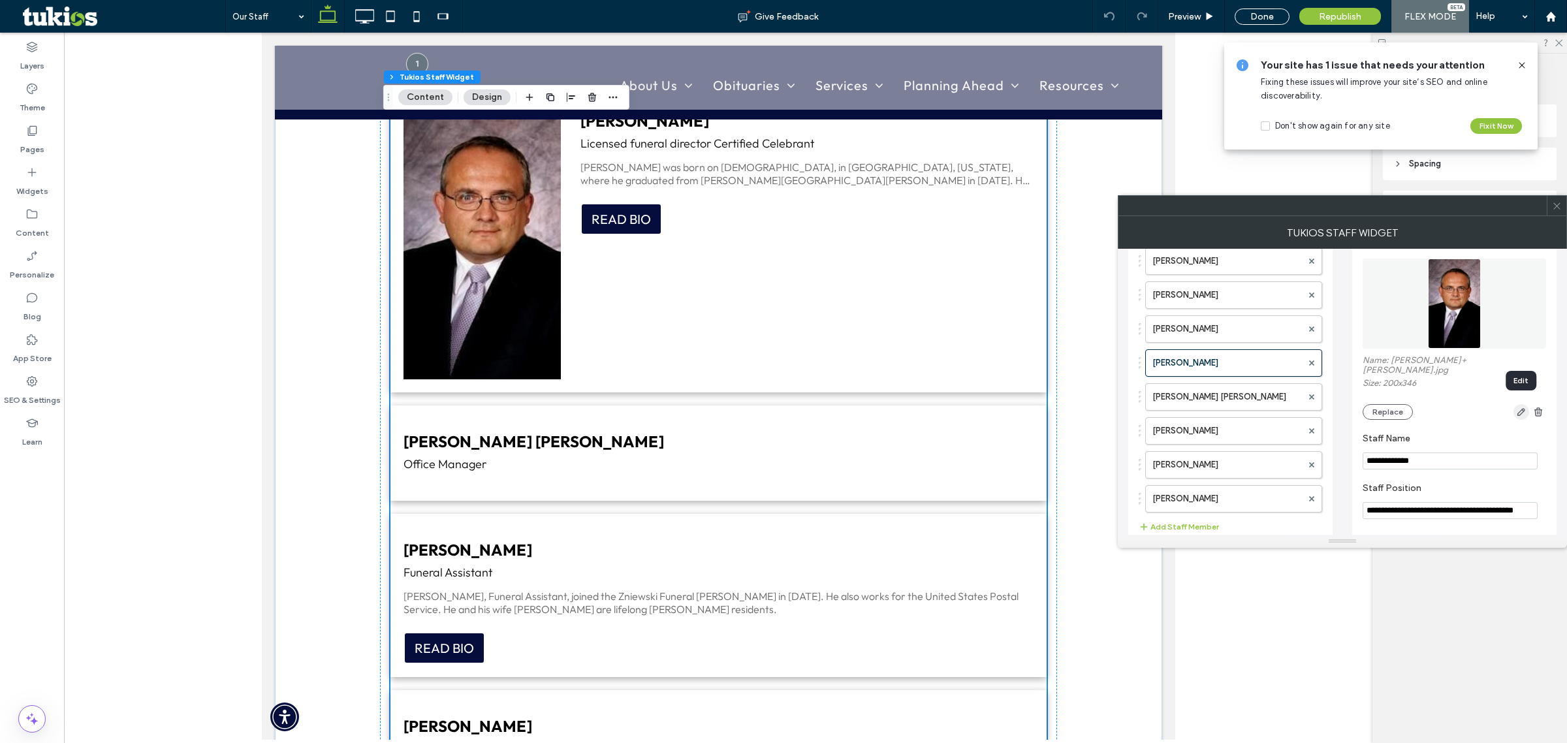
click at [1520, 407] on icon "button" at bounding box center [1521, 412] width 10 height 10
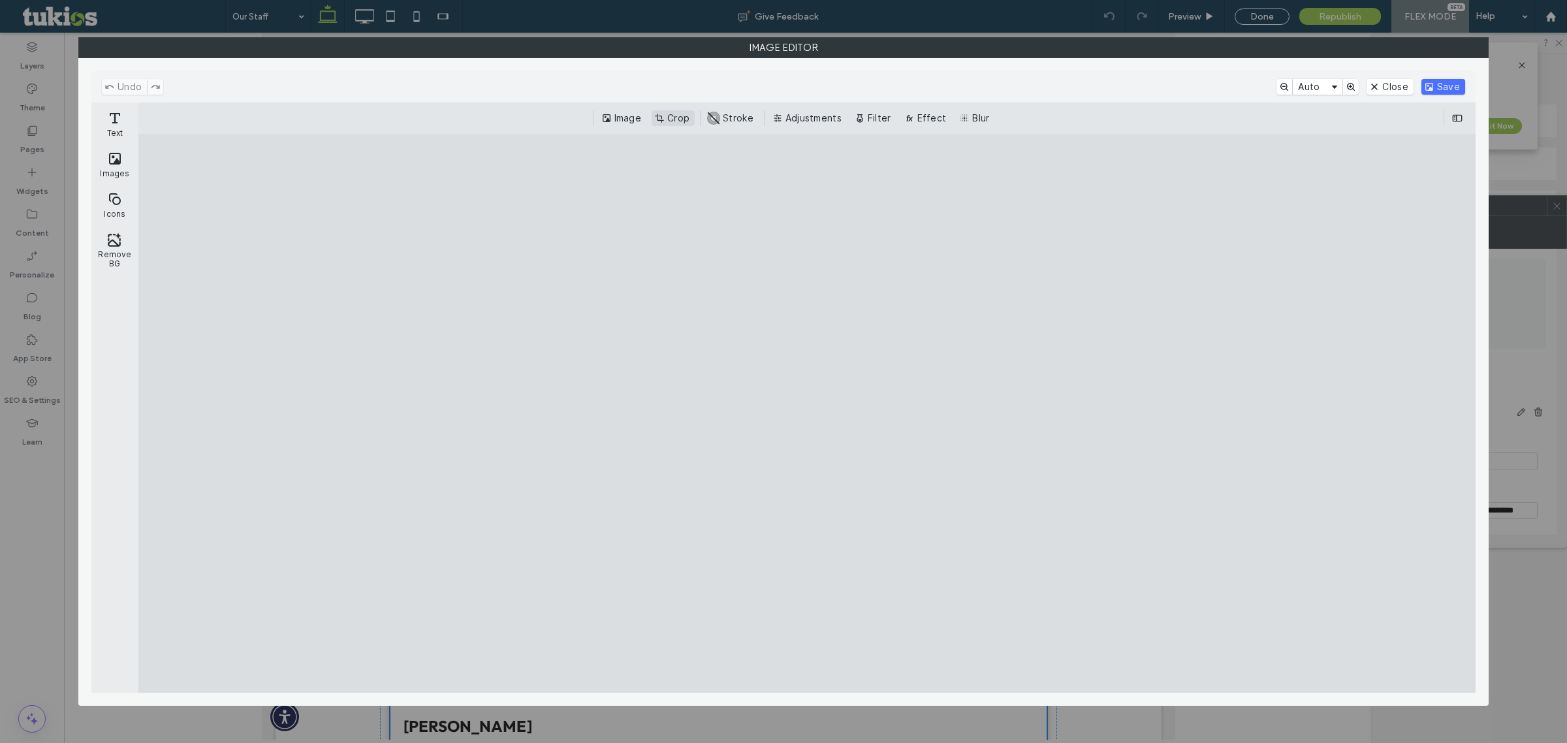
click at [674, 124] on button "Crop" at bounding box center [673, 118] width 43 height 16
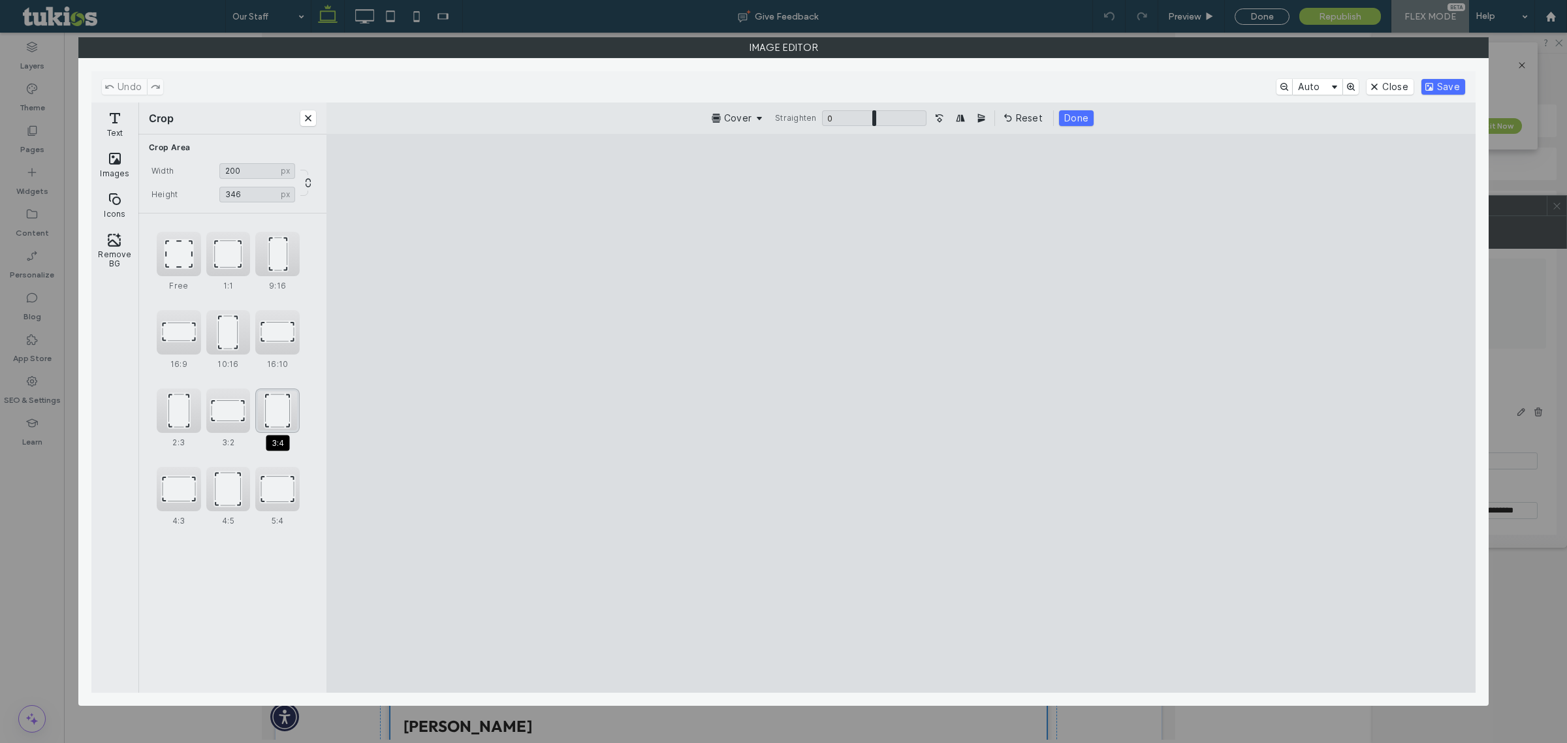
click at [281, 418] on div "3:4" at bounding box center [277, 410] width 44 height 44
type input "*****"
click at [1433, 85] on button "Save" at bounding box center [1443, 87] width 44 height 16
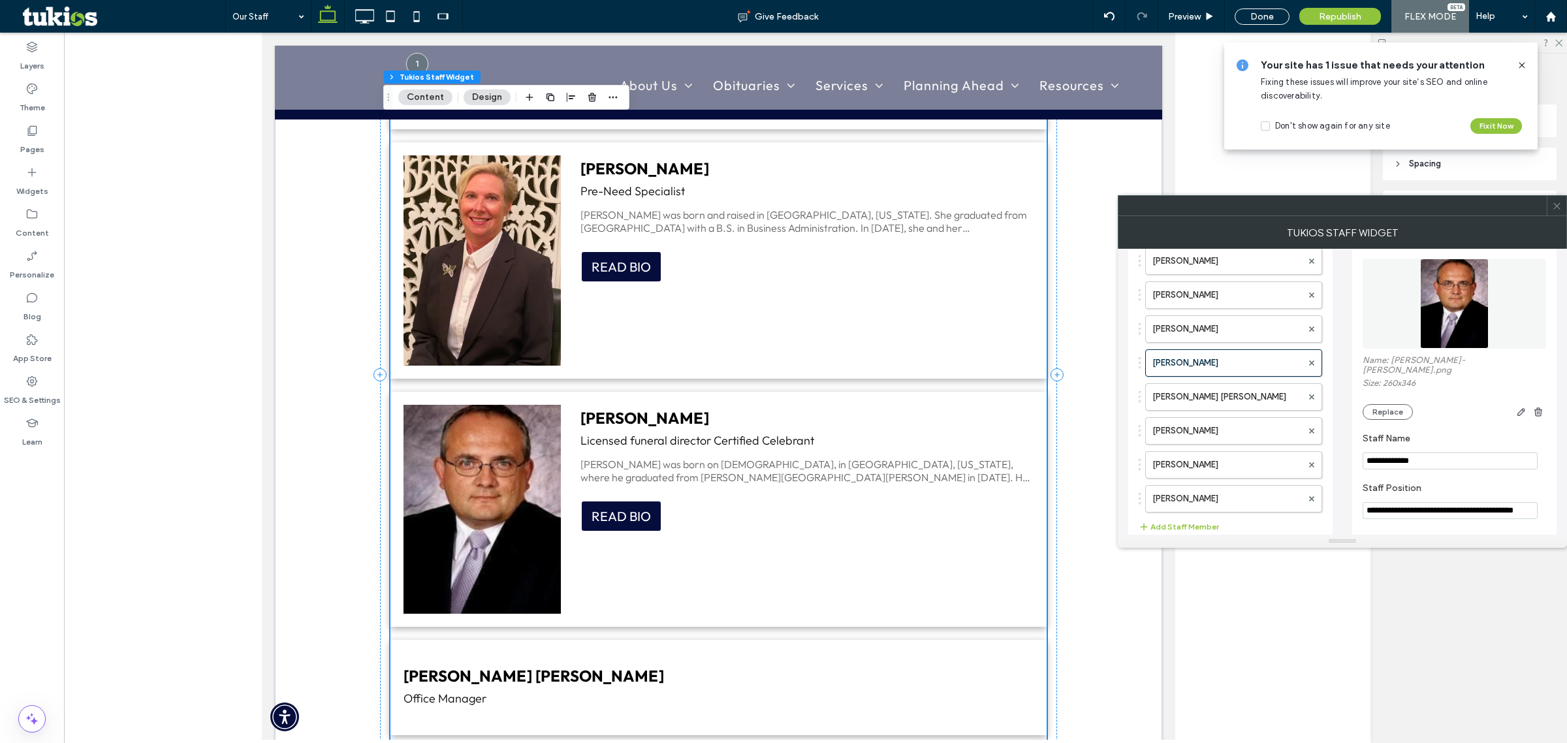
scroll to position [975, 0]
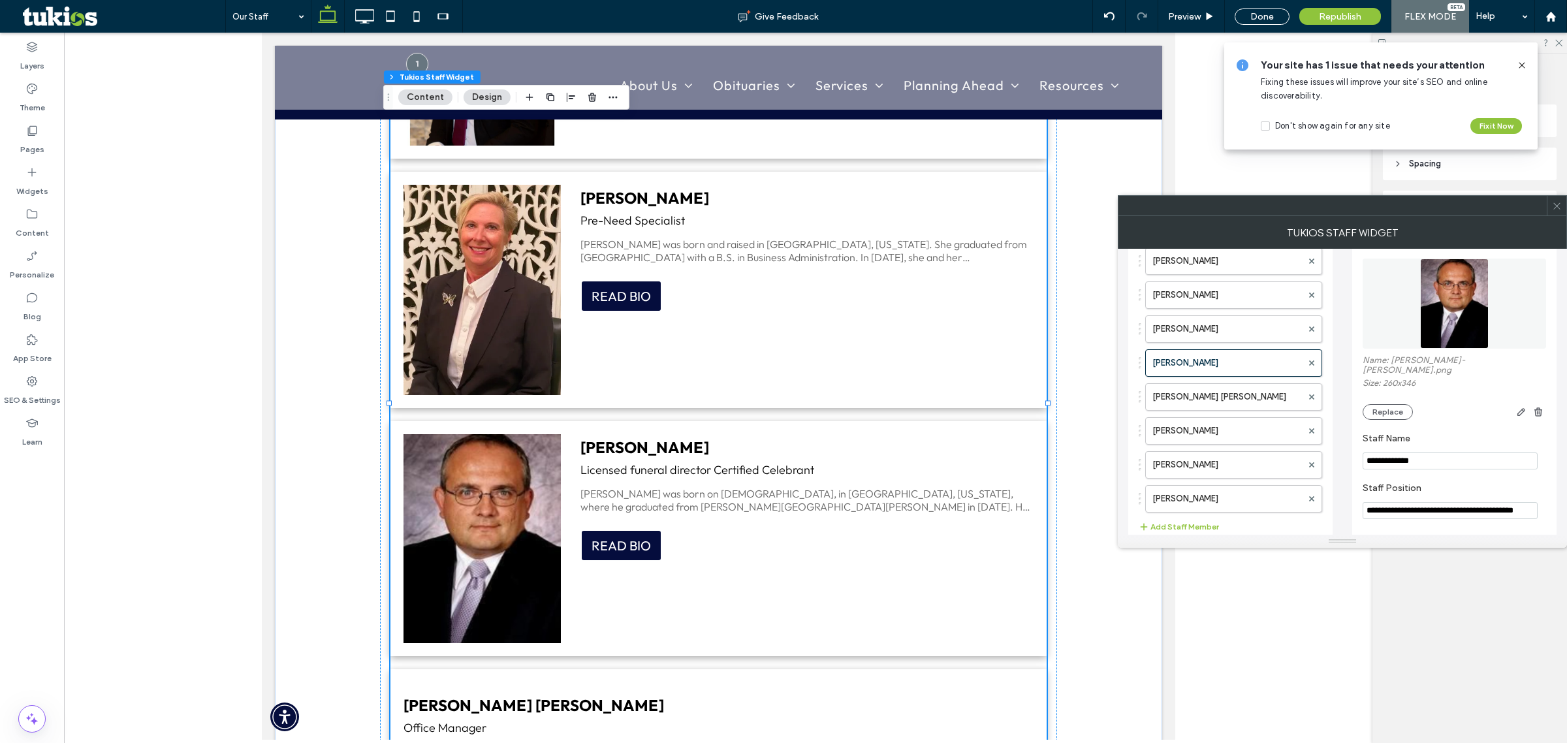
click at [1553, 197] on span at bounding box center [1557, 206] width 10 height 20
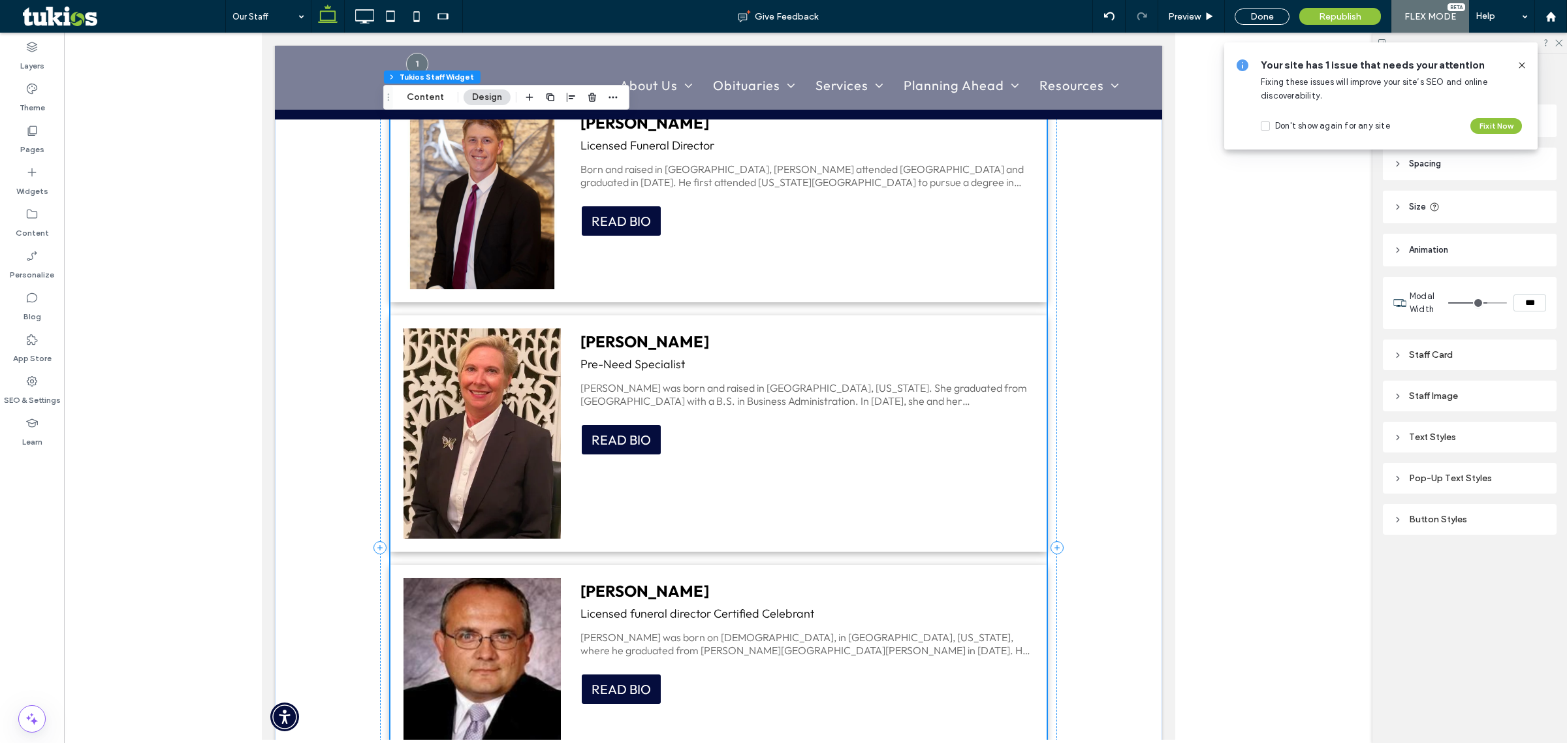
scroll to position [812, 0]
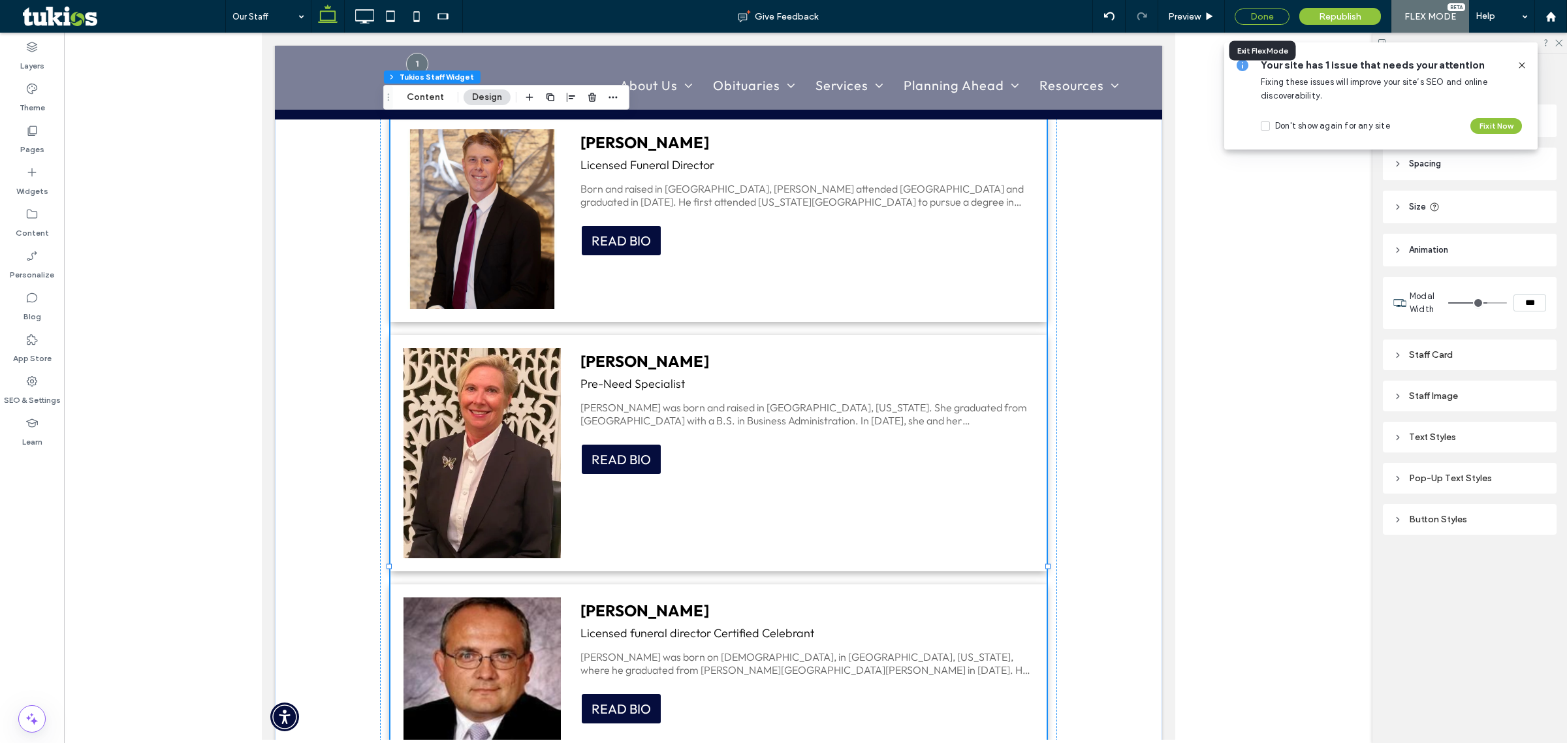
click at [1262, 18] on div "Done" at bounding box center [1262, 16] width 55 height 16
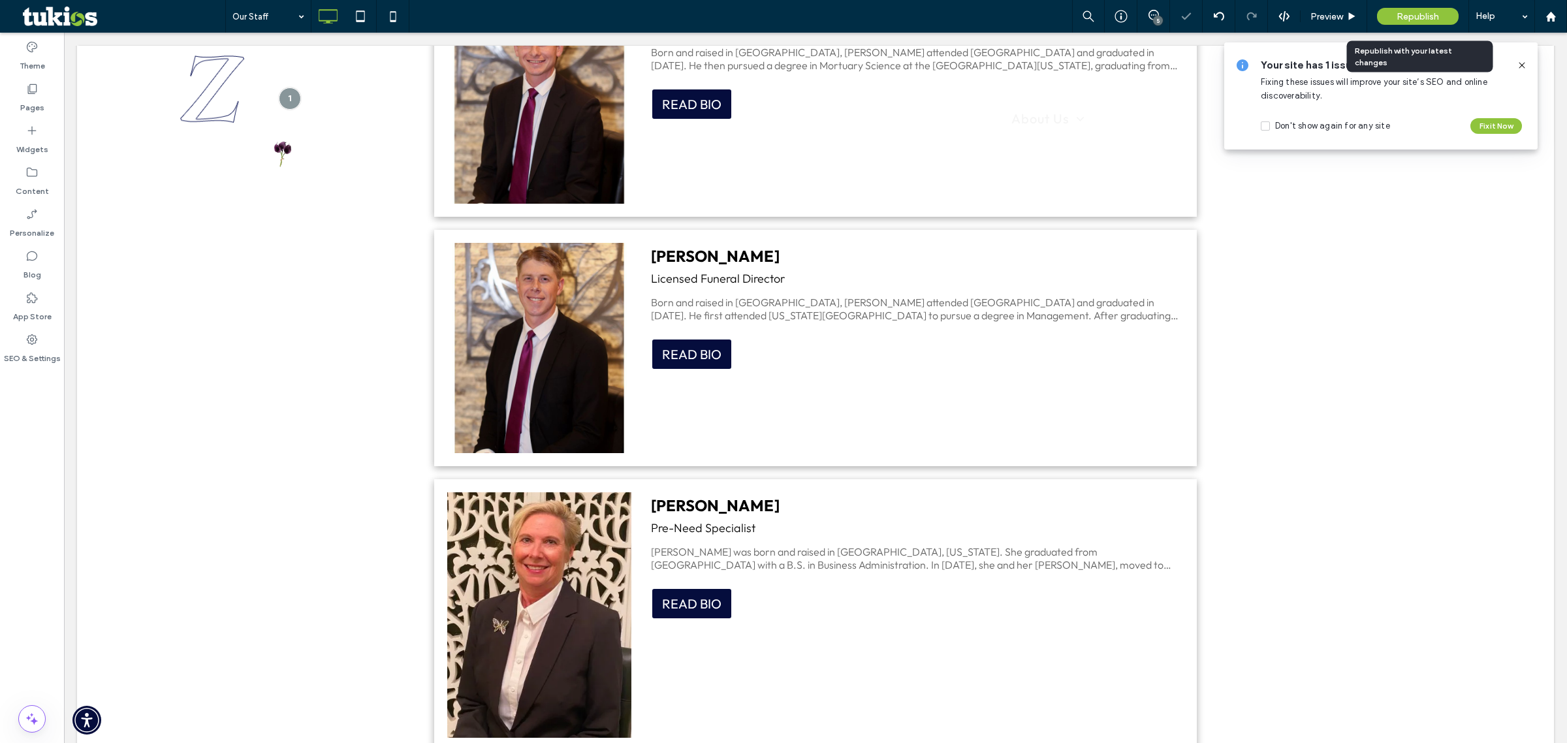
click at [1391, 20] on div "Republish" at bounding box center [1418, 16] width 82 height 17
